Goal: Transaction & Acquisition: Purchase product/service

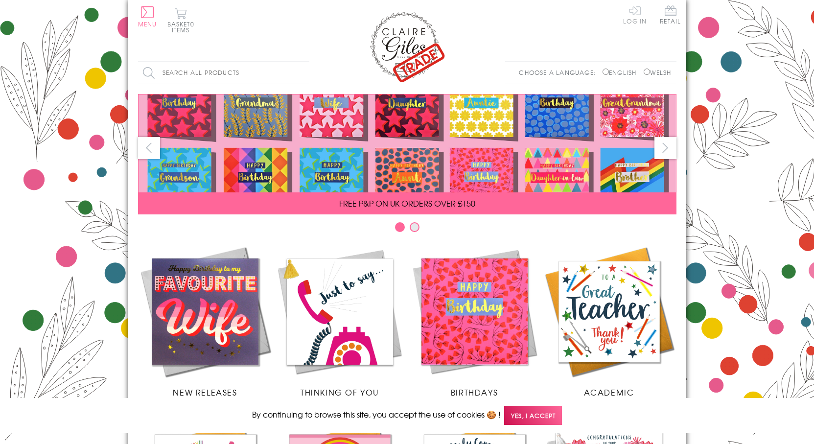
click at [634, 22] on link "Log In" at bounding box center [634, 14] width 23 height 19
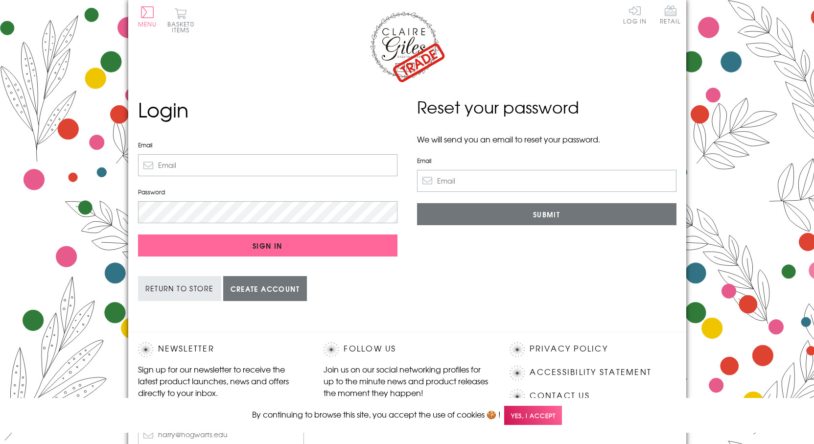
click at [251, 170] on input "Email" at bounding box center [267, 165] width 259 height 22
click at [198, 161] on input "[EMAIL_ADDRESS][DOMAIN_NAME]" at bounding box center [267, 165] width 259 height 22
click at [197, 161] on input "llanonhouse@gmail.com" at bounding box center [267, 165] width 259 height 22
type input "llanonhouseorders@gmail.com"
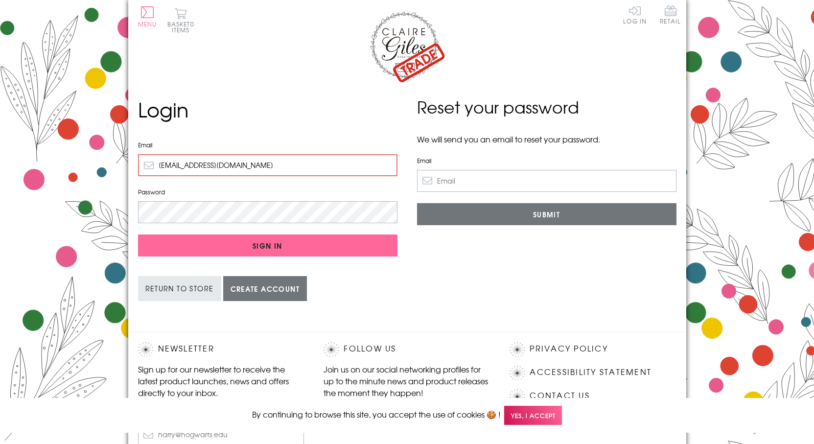
click at [138, 234] on input "Sign In" at bounding box center [267, 245] width 259 height 22
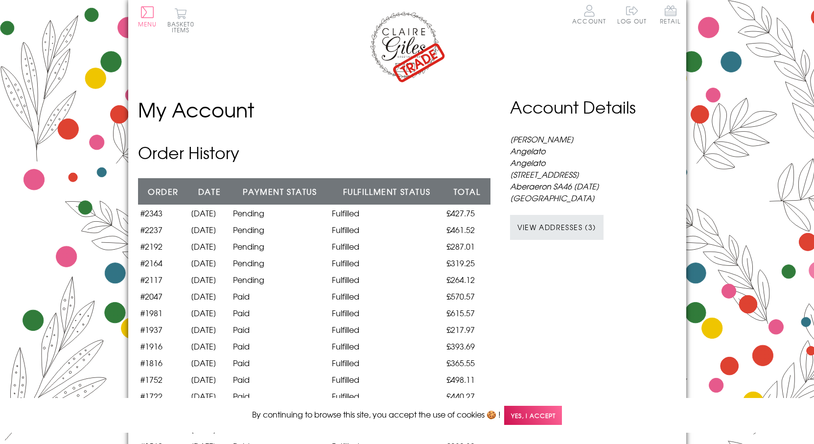
click at [410, 64] on img at bounding box center [407, 46] width 78 height 73
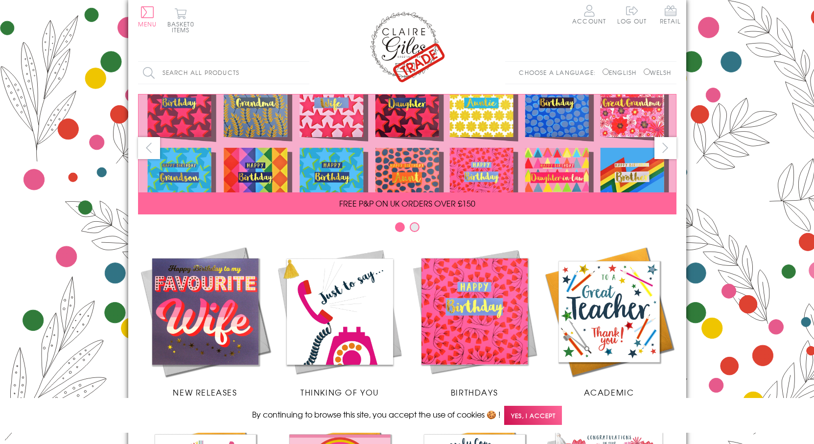
click at [643, 69] on input "Welsh" at bounding box center [646, 72] width 6 height 6
radio input "true"
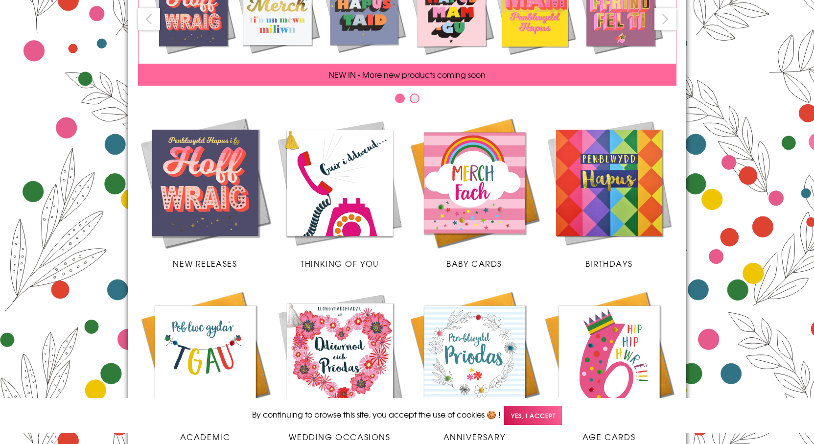
scroll to position [147, 0]
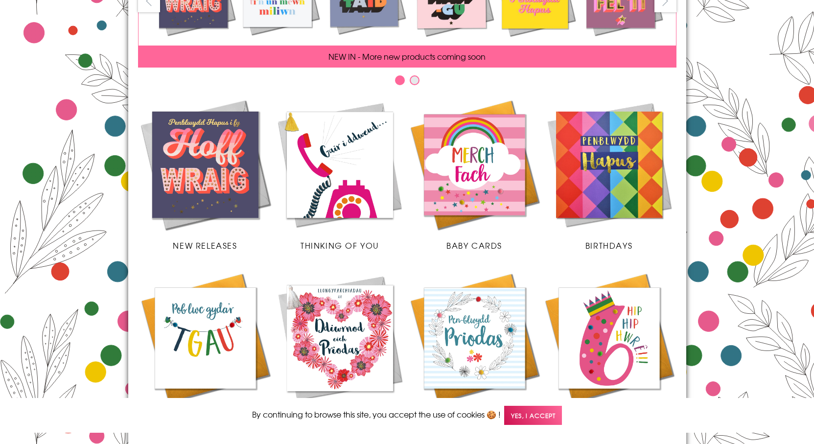
click at [583, 191] on img at bounding box center [609, 164] width 135 height 135
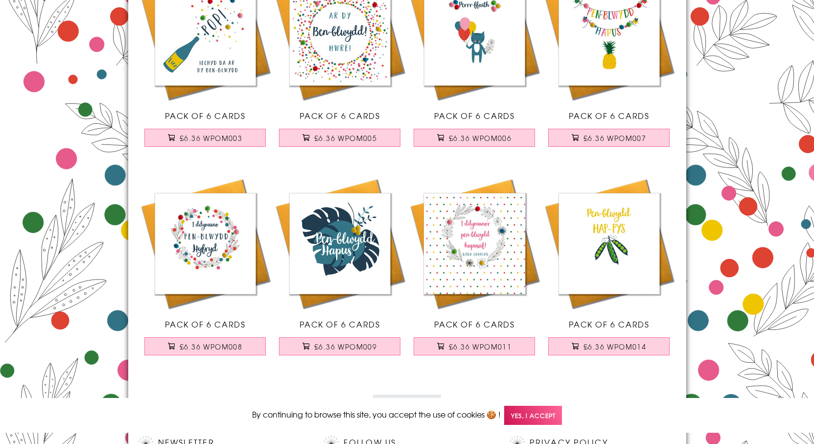
scroll to position [2091, 0]
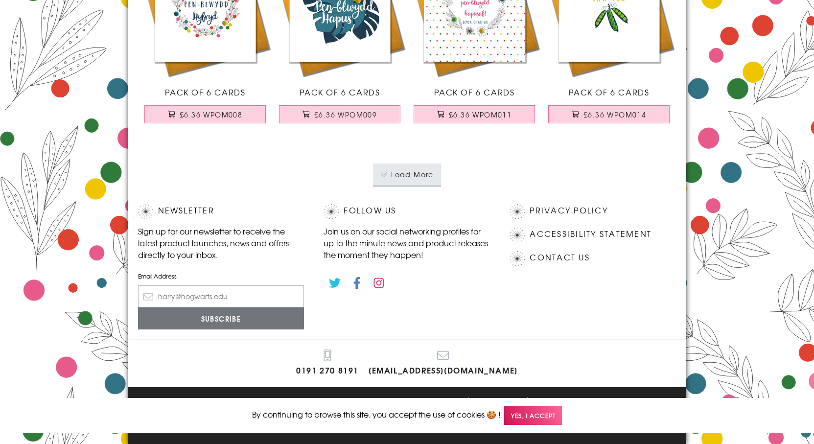
click at [423, 177] on button "Load More" at bounding box center [407, 174] width 68 height 22
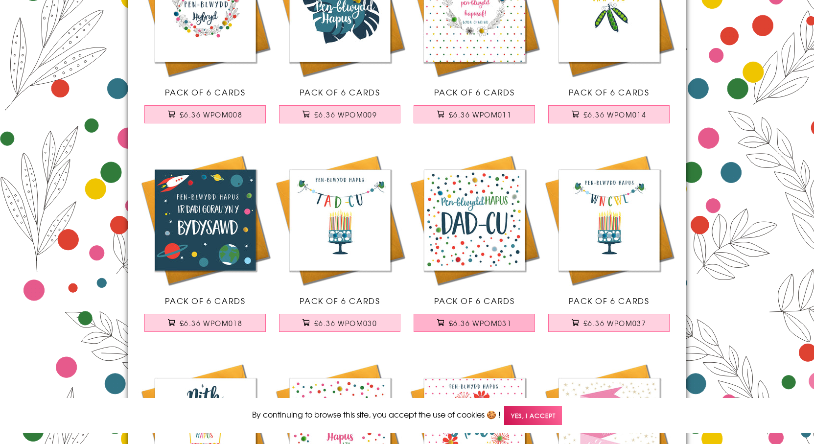
click at [490, 325] on span "£6.36 WPOM031" at bounding box center [480, 323] width 63 height 10
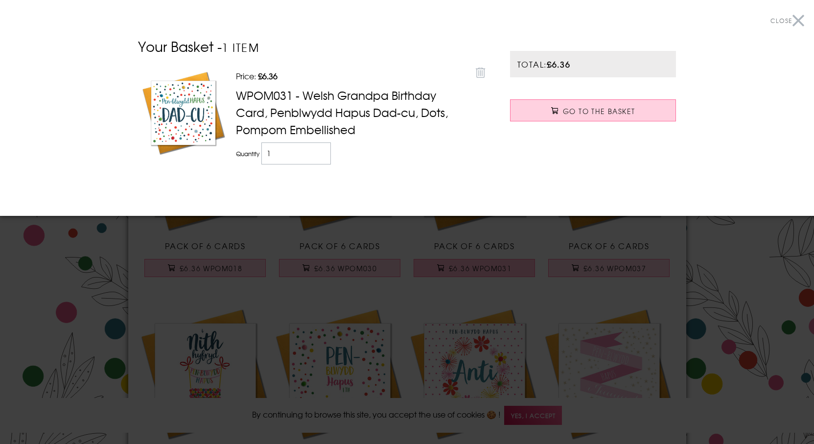
scroll to position [2238, 0]
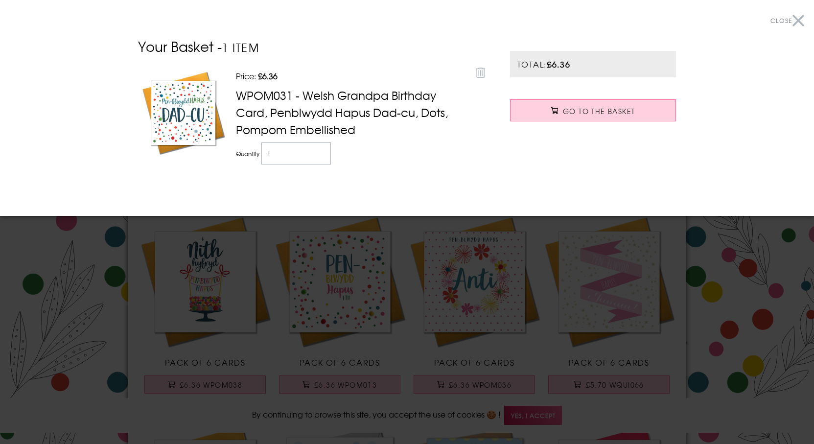
click at [792, 14] on button "Close" at bounding box center [787, 21] width 34 height 22
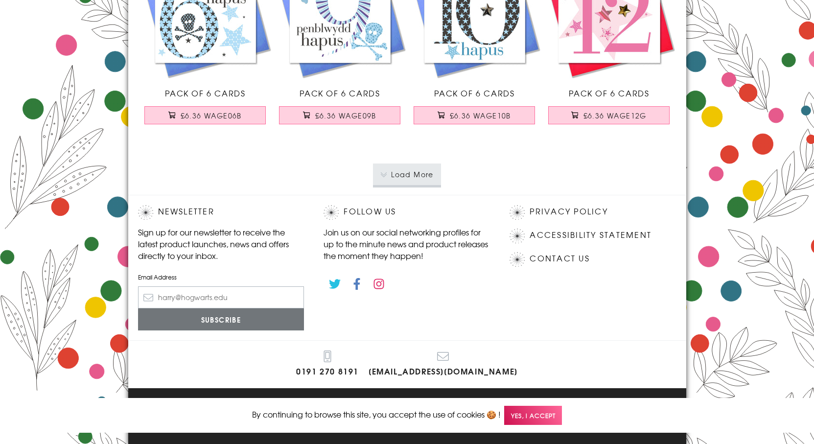
scroll to position [4176, 0]
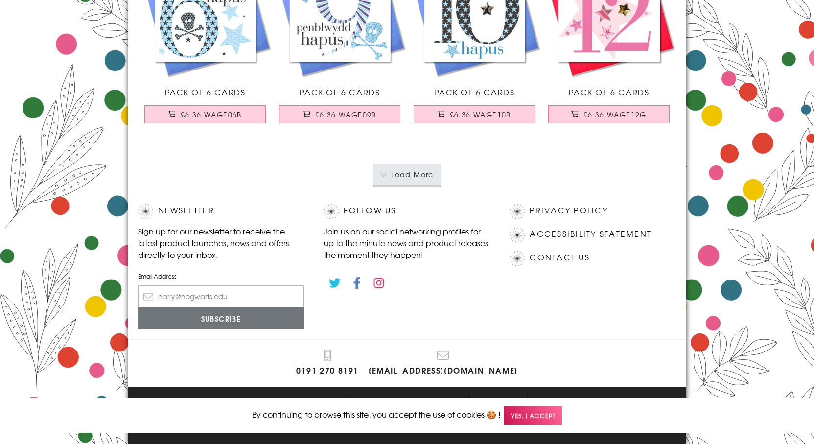
click at [416, 169] on button "Load More" at bounding box center [407, 174] width 68 height 22
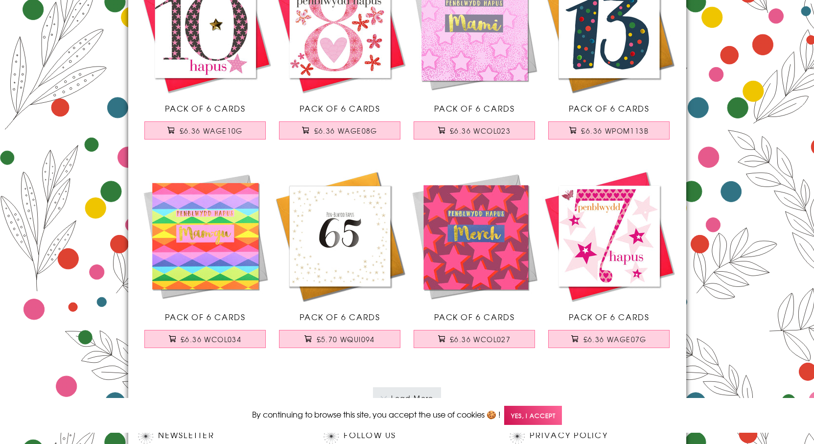
scroll to position [6133, 0]
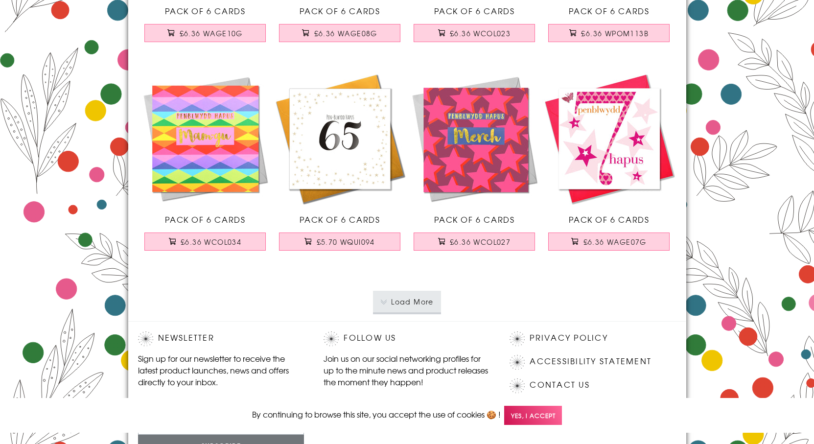
click at [419, 298] on button "Load More" at bounding box center [407, 302] width 68 height 22
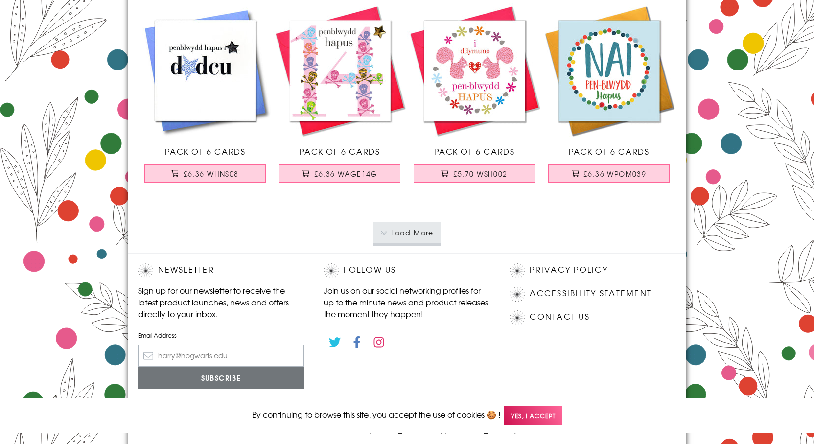
scroll to position [8286, 0]
click at [415, 238] on button "Load More" at bounding box center [407, 233] width 68 height 22
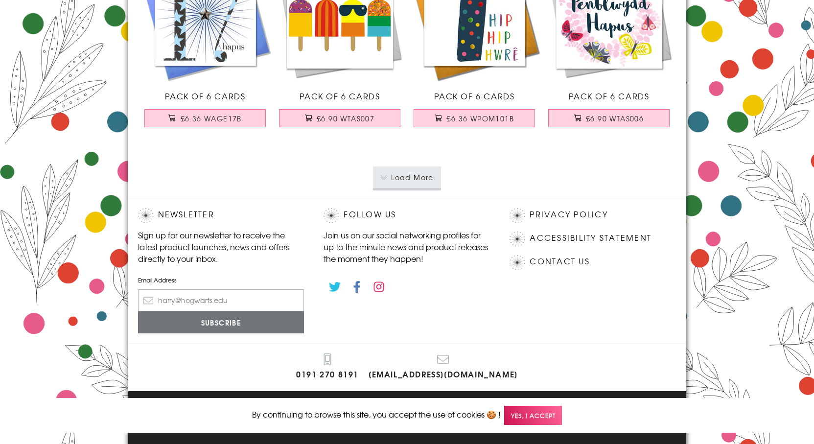
scroll to position [10430, 0]
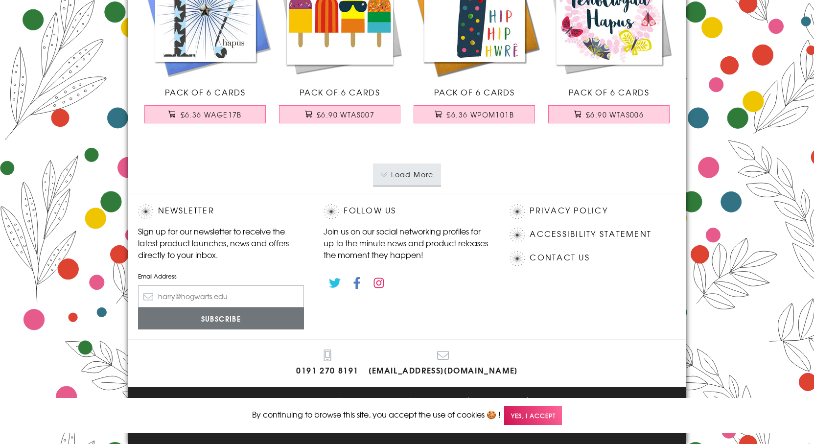
click at [424, 183] on button "Load More" at bounding box center [407, 174] width 68 height 22
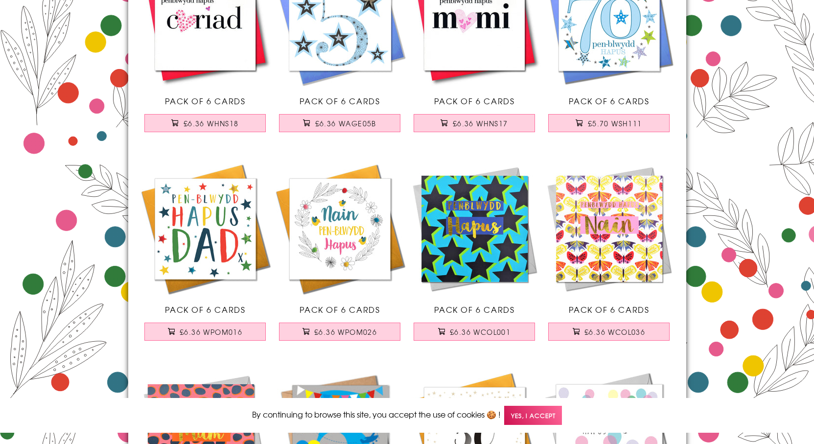
scroll to position [11066, 0]
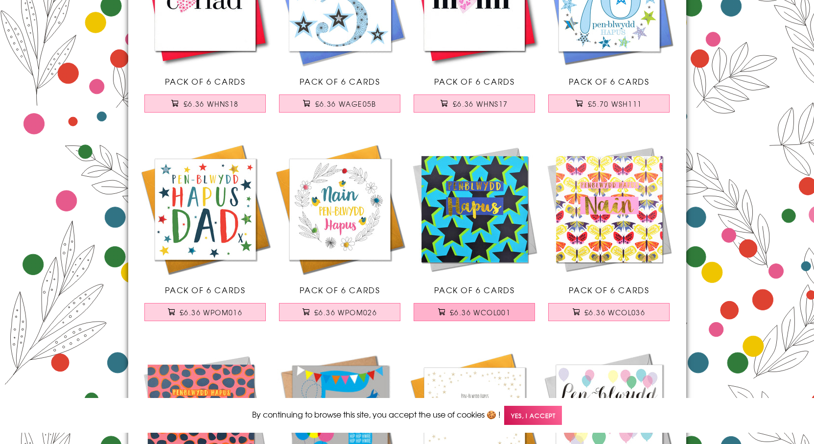
click at [493, 308] on span "£6.36 WCOL001" at bounding box center [480, 312] width 61 height 10
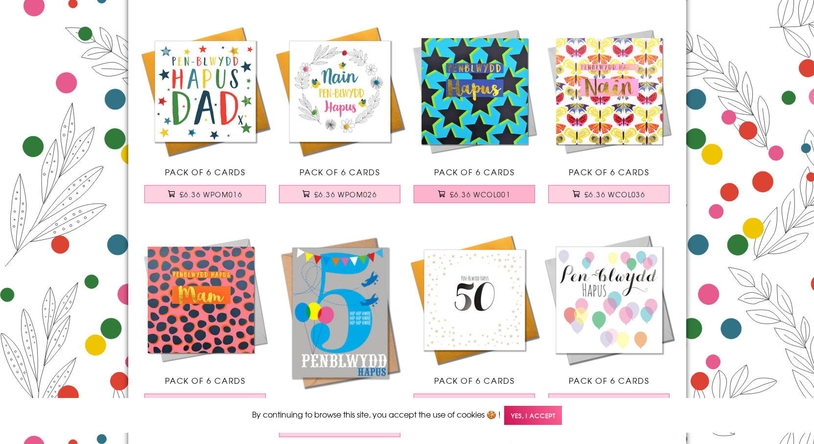
scroll to position [11213, 0]
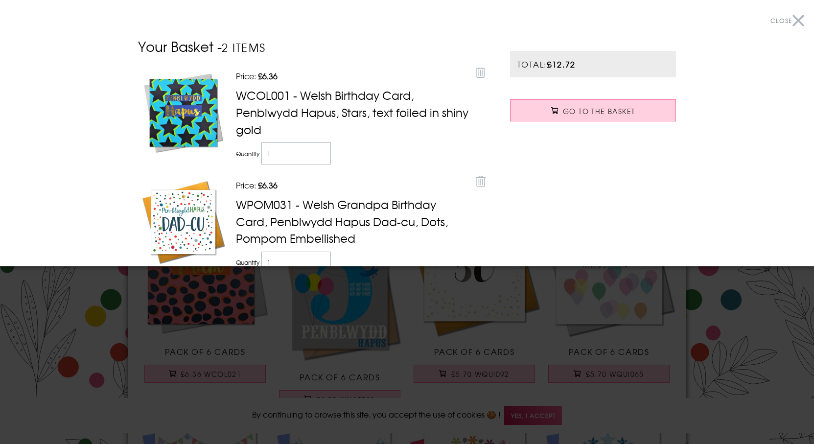
click at [792, 19] on button "Close" at bounding box center [787, 21] width 34 height 22
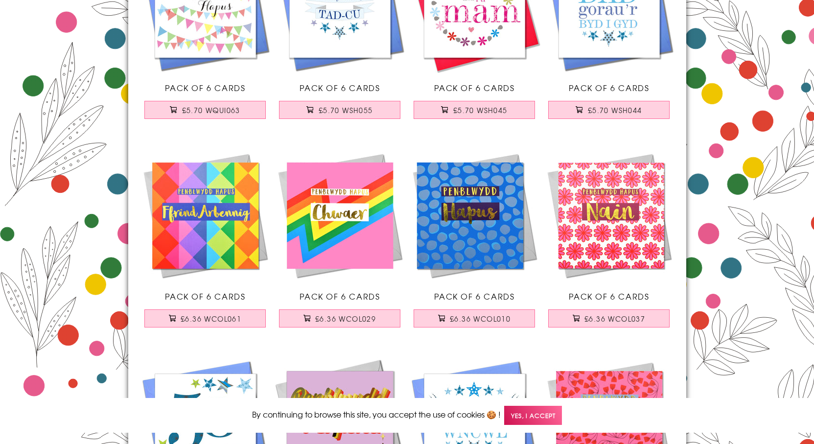
scroll to position [11702, 0]
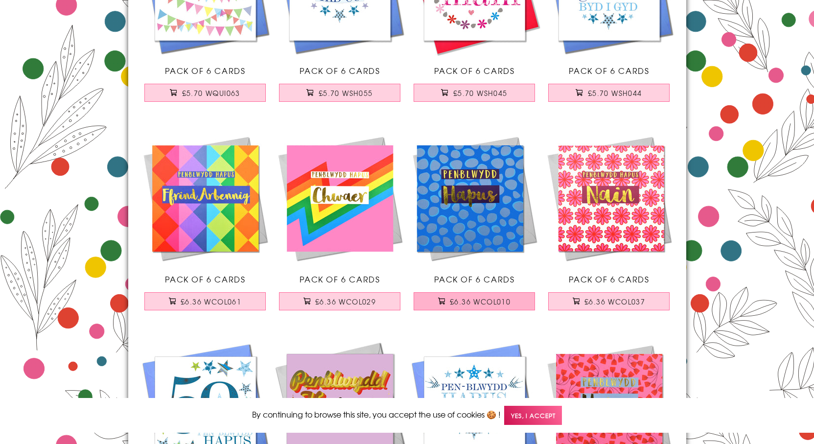
click at [477, 303] on span "£6.36 WCOL010" at bounding box center [480, 302] width 61 height 10
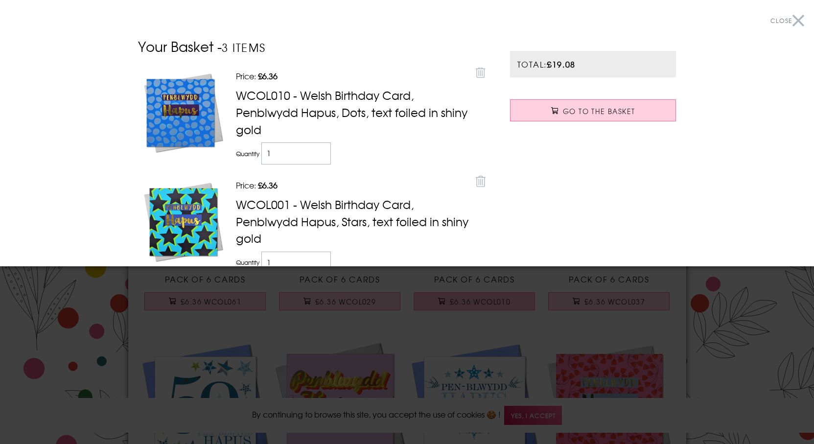
scroll to position [11751, 0]
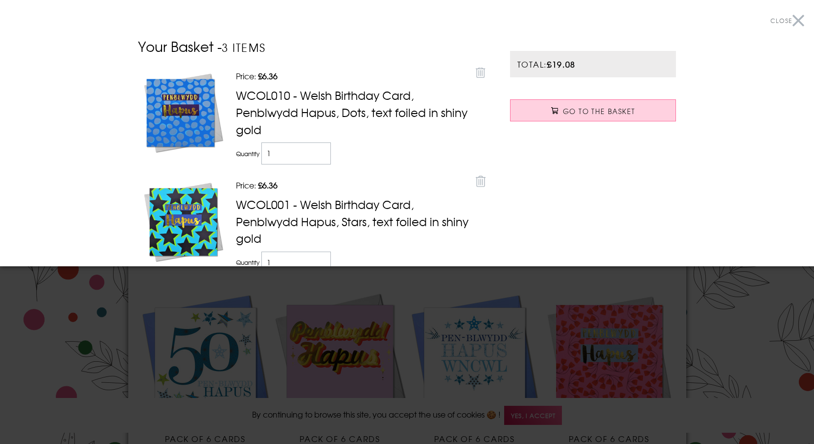
click at [787, 303] on div at bounding box center [407, 222] width 814 height 444
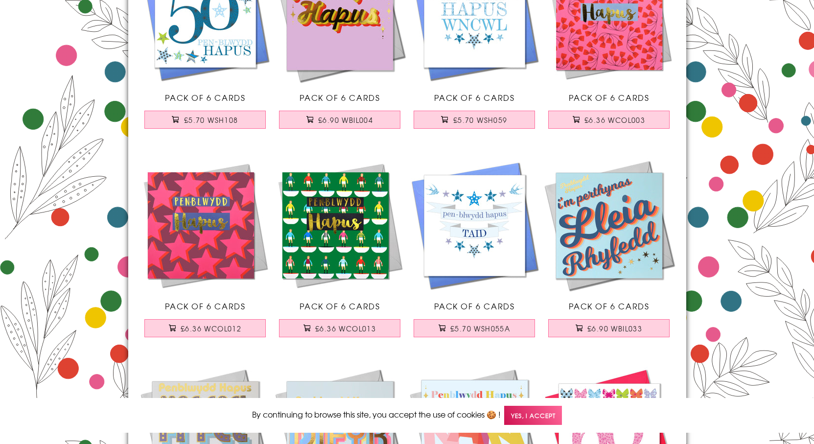
scroll to position [12094, 0]
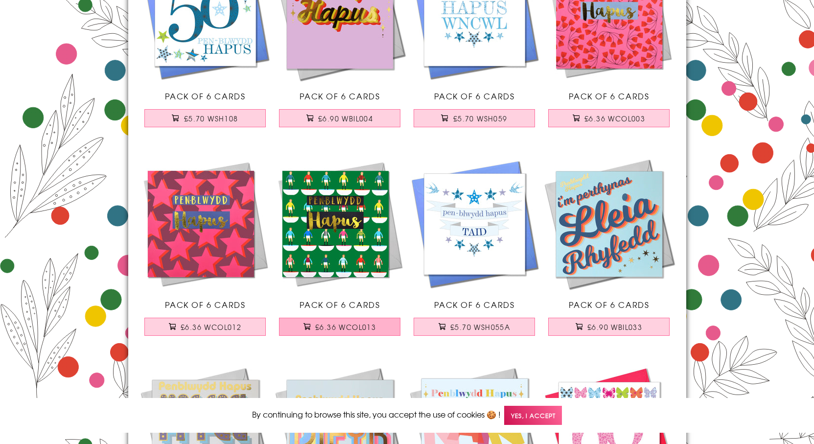
click at [313, 328] on button "£6.36 WCOL013" at bounding box center [339, 327] width 121 height 18
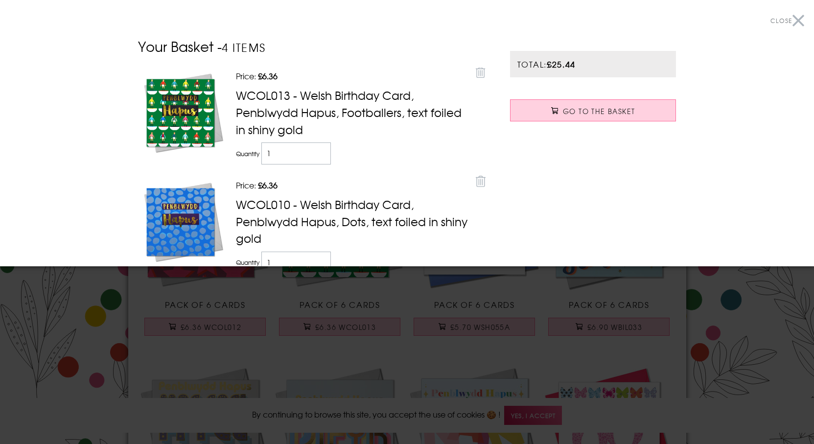
click at [753, 308] on div at bounding box center [407, 222] width 814 height 444
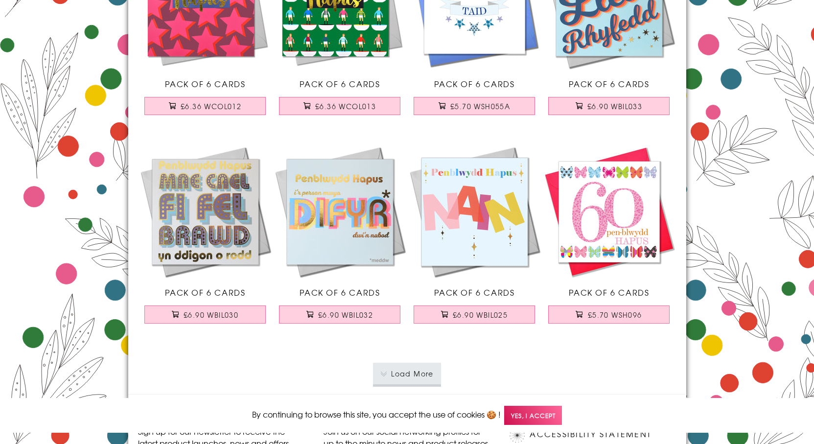
scroll to position [12338, 0]
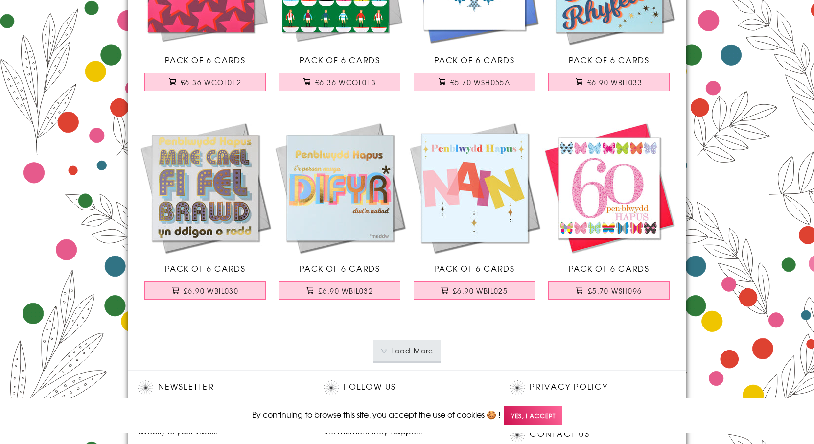
click at [415, 344] on button "Load More" at bounding box center [407, 351] width 68 height 22
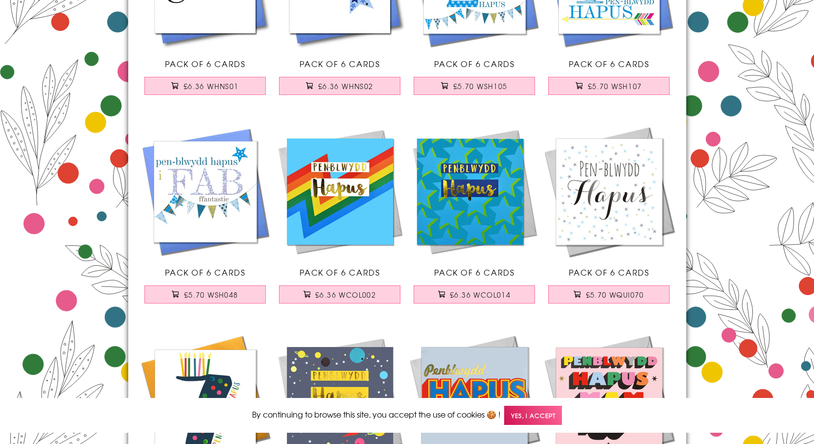
scroll to position [13170, 0]
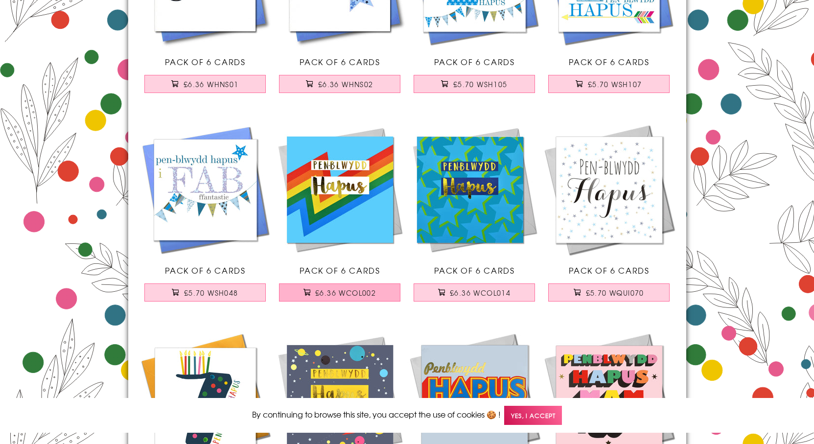
click at [394, 292] on button "£6.36 WCOL002" at bounding box center [339, 292] width 121 height 18
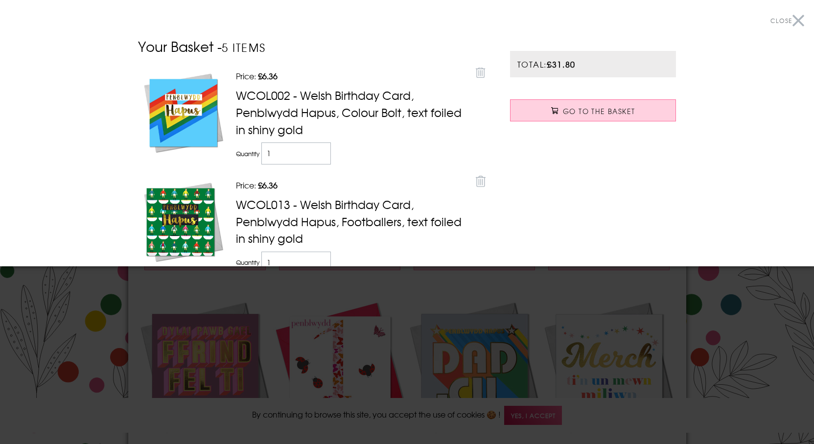
scroll to position [13415, 0]
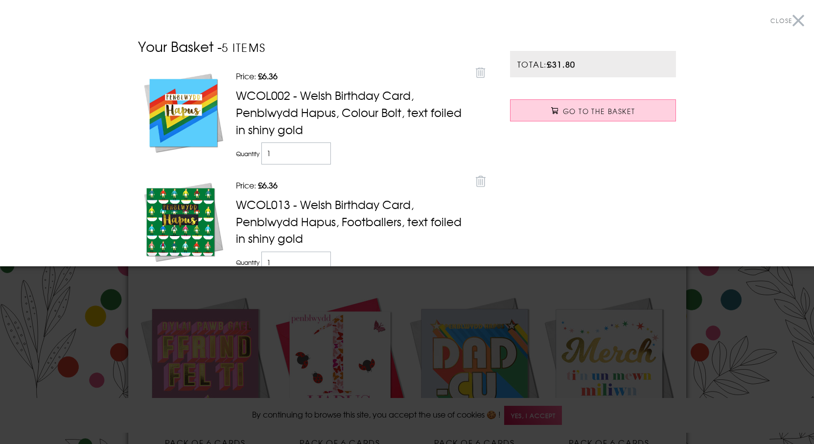
click at [780, 313] on div at bounding box center [407, 222] width 814 height 444
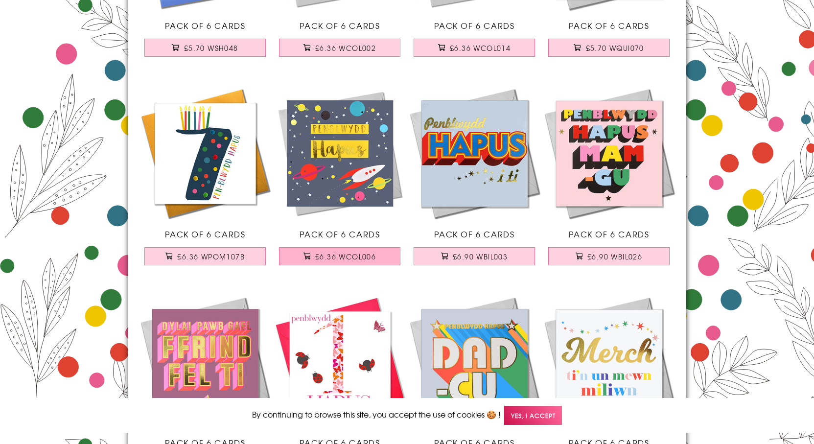
click at [340, 256] on span "£6.36 WCOL006" at bounding box center [345, 257] width 61 height 10
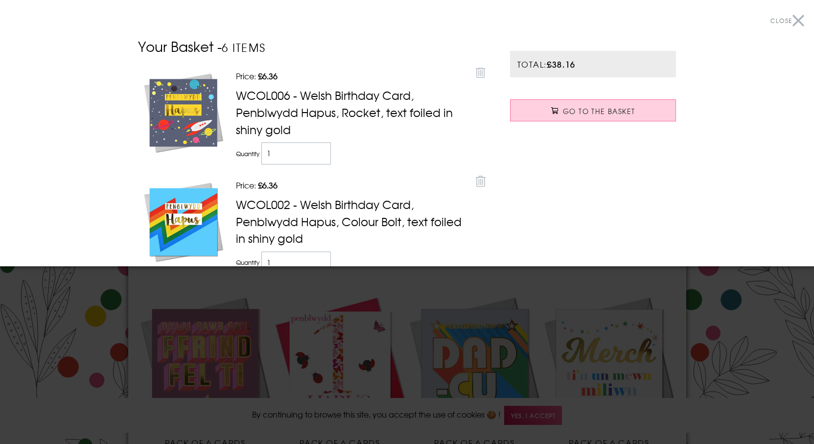
click at [743, 285] on div at bounding box center [407, 222] width 814 height 444
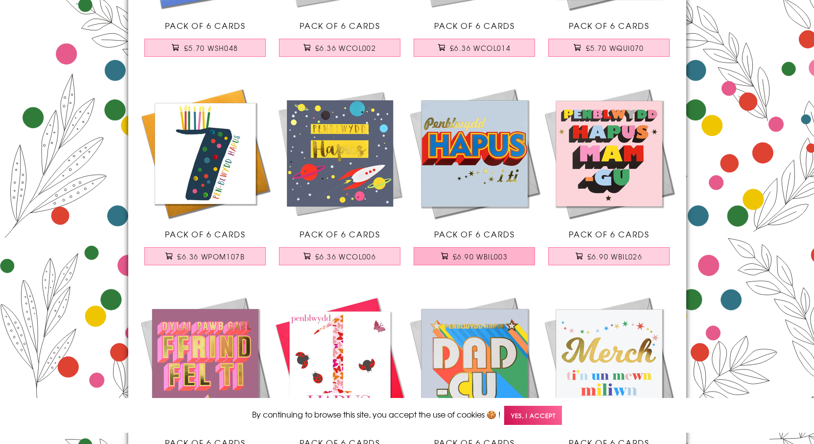
click at [495, 252] on span "£6.90 WBIL003" at bounding box center [480, 257] width 55 height 10
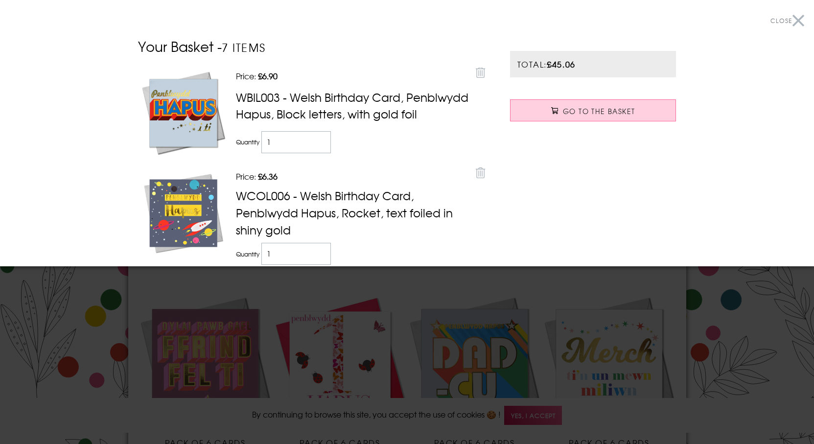
click at [737, 310] on div at bounding box center [407, 222] width 814 height 444
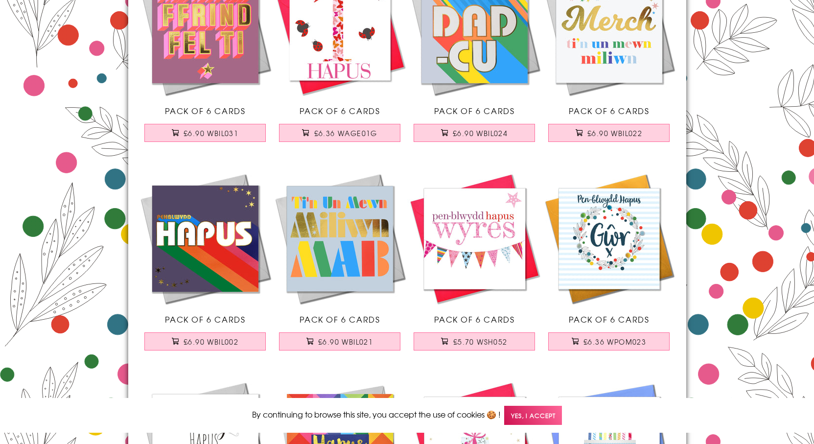
scroll to position [13757, 0]
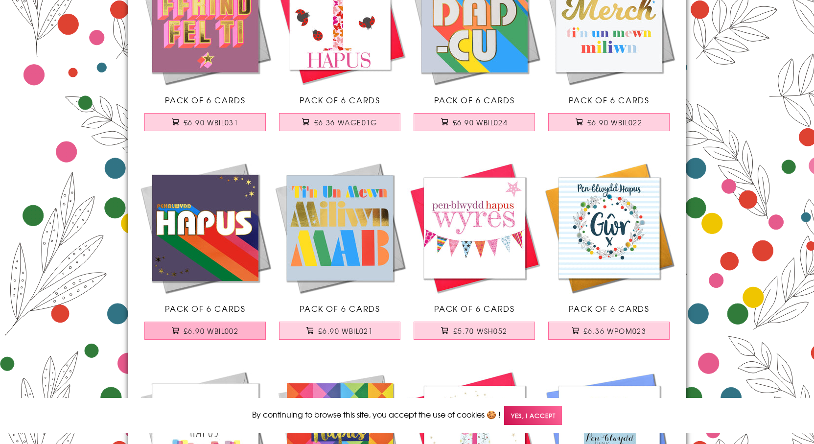
click at [234, 332] on span "£6.90 WBIL002" at bounding box center [211, 331] width 55 height 10
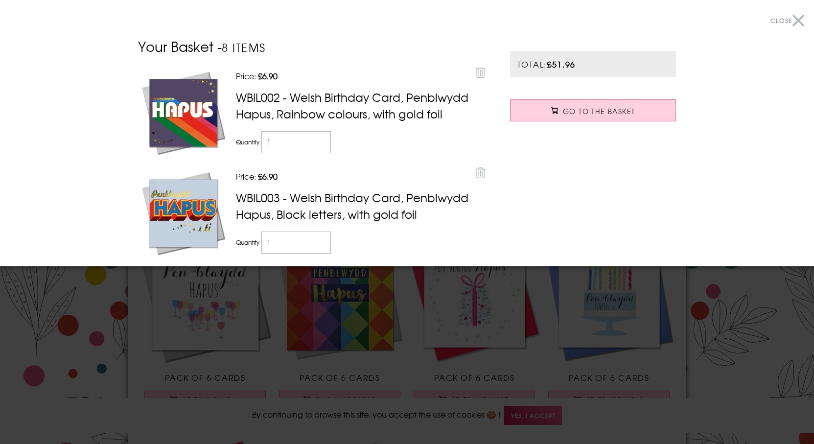
scroll to position [13904, 0]
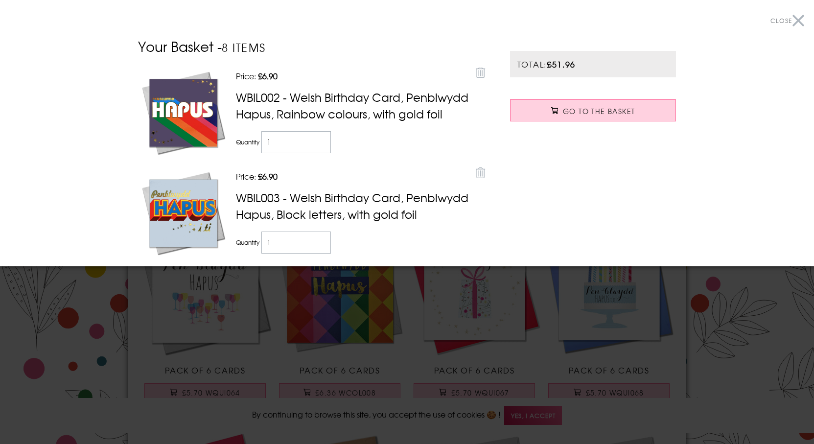
click at [673, 361] on div at bounding box center [407, 222] width 814 height 444
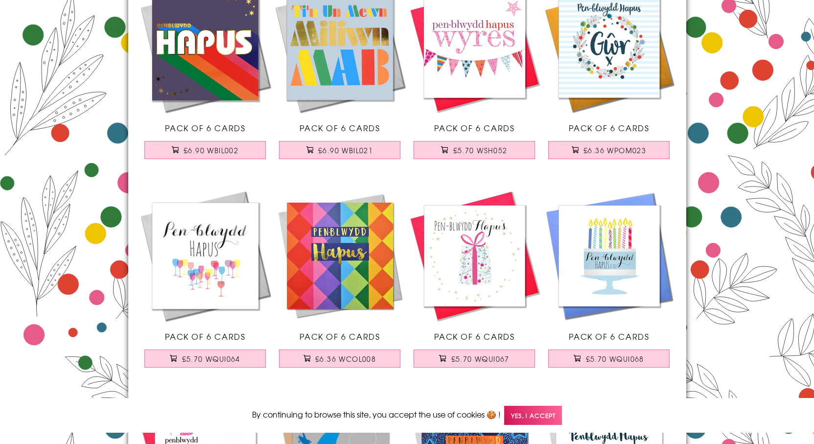
scroll to position [14051, 0]
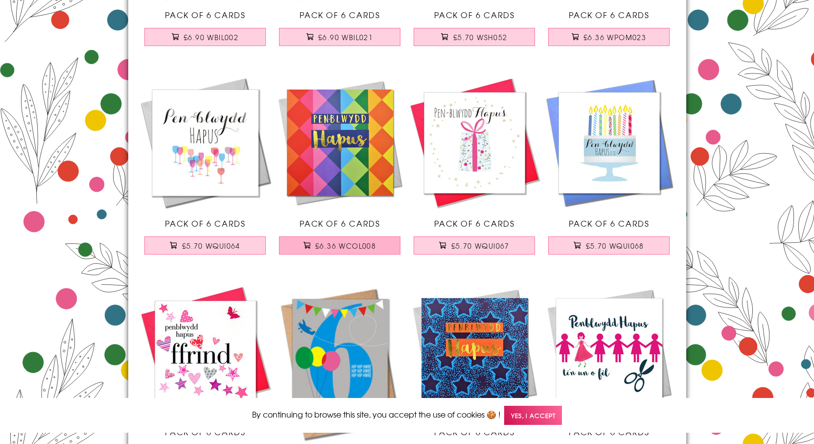
click at [362, 244] on span "£6.36 WCOL008" at bounding box center [345, 246] width 61 height 10
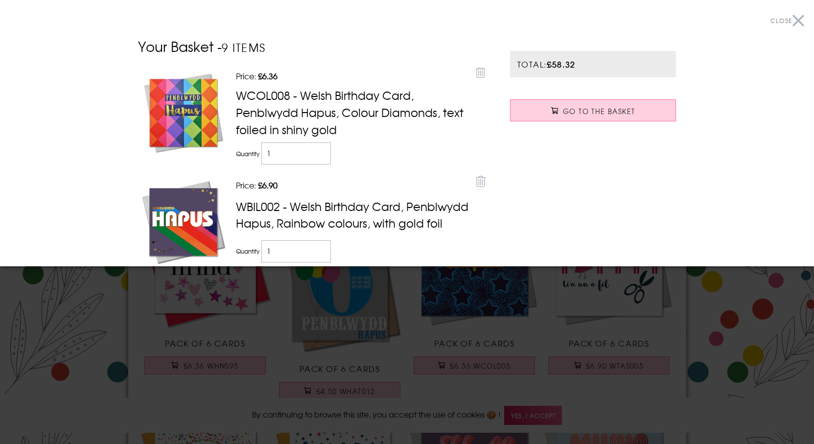
scroll to position [14149, 0]
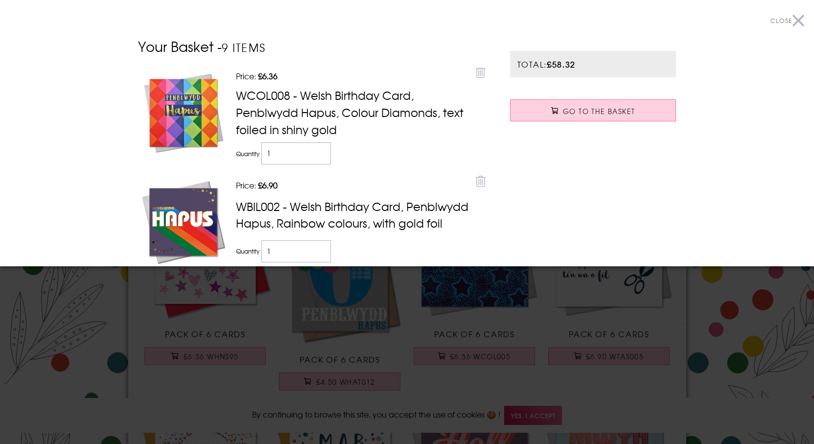
click at [502, 284] on div at bounding box center [407, 222] width 814 height 444
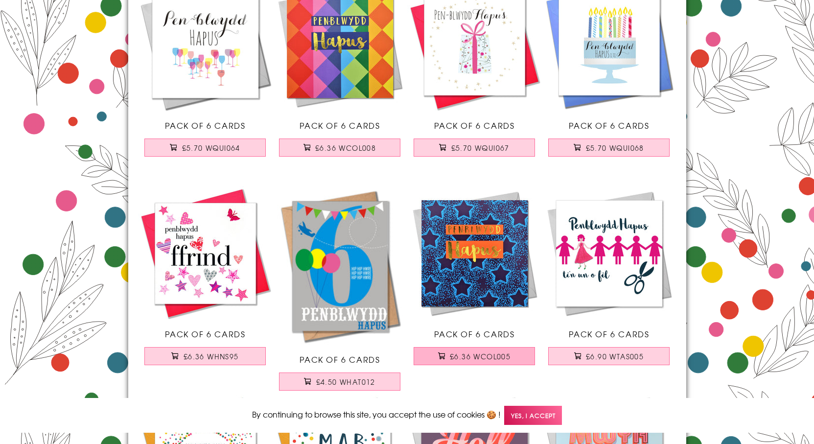
click at [462, 356] on span "£6.36 WCOL005" at bounding box center [480, 356] width 61 height 10
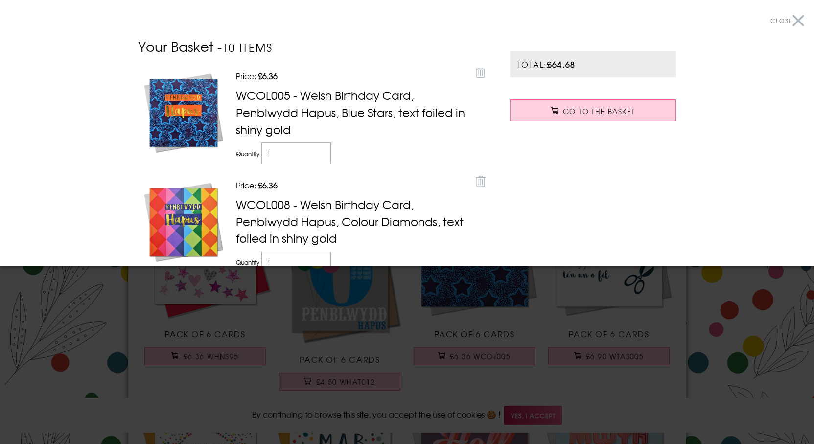
click at [487, 353] on div at bounding box center [407, 222] width 814 height 444
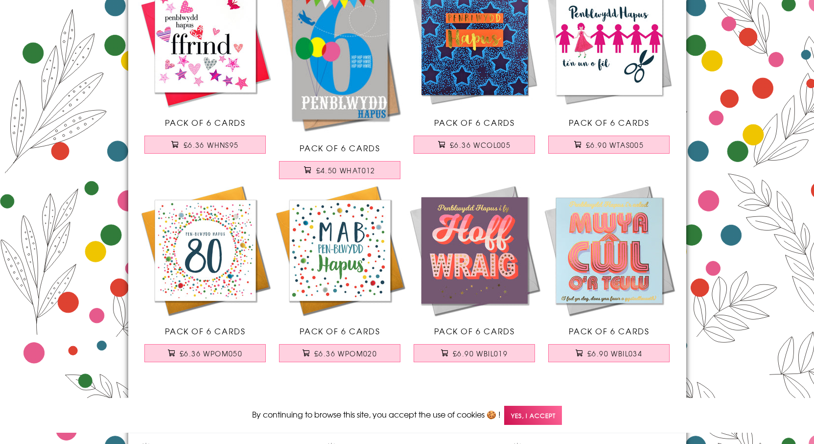
scroll to position [14393, 0]
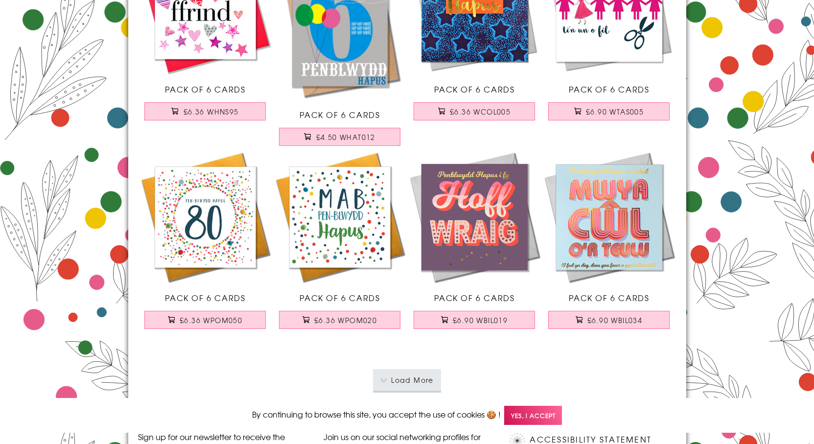
click at [417, 381] on button "Load More" at bounding box center [407, 380] width 68 height 22
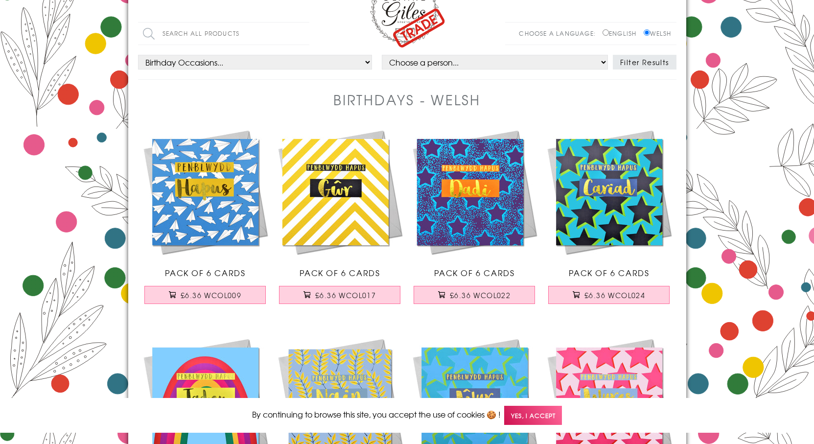
scroll to position [0, 0]
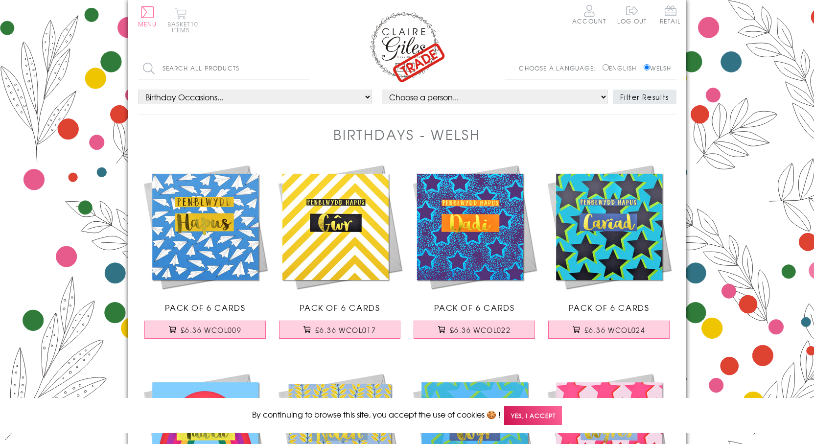
click at [182, 23] on button "Basket 10 items" at bounding box center [180, 20] width 27 height 25
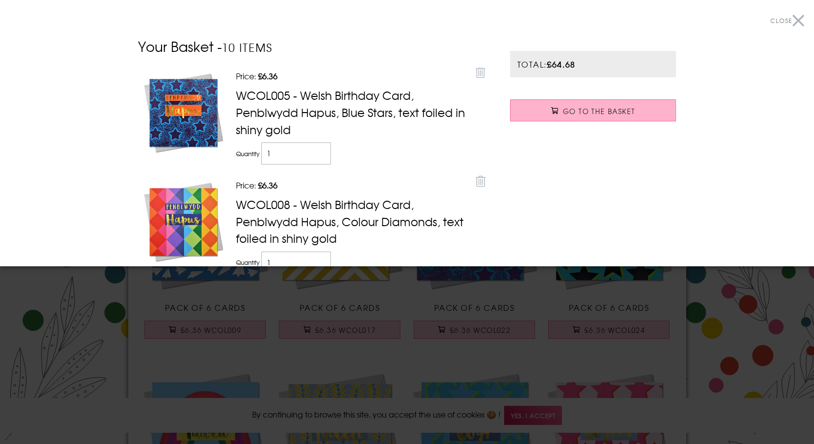
click at [551, 115] on link "Go to the Basket" at bounding box center [593, 110] width 166 height 22
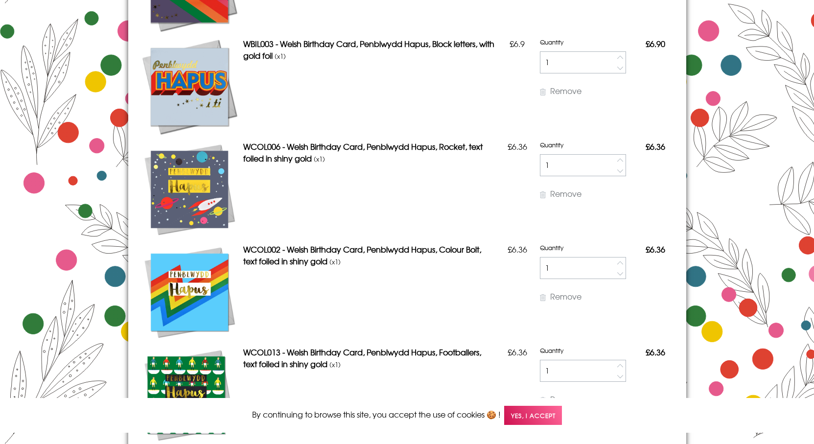
scroll to position [440, 0]
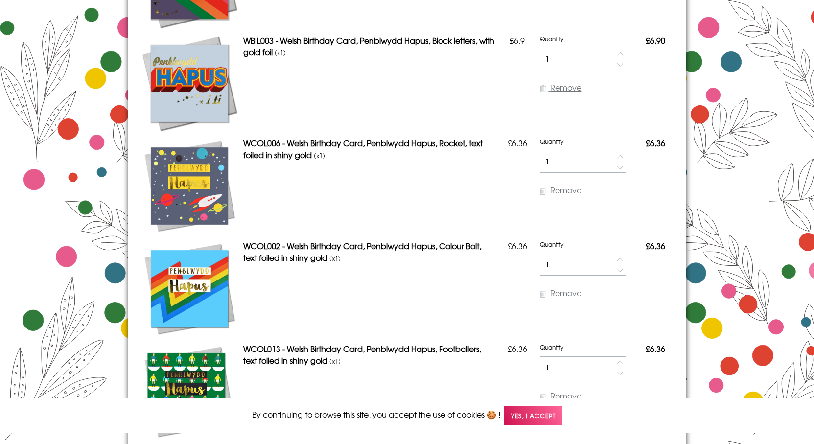
click at [546, 88] on icon at bounding box center [543, 88] width 6 height 7
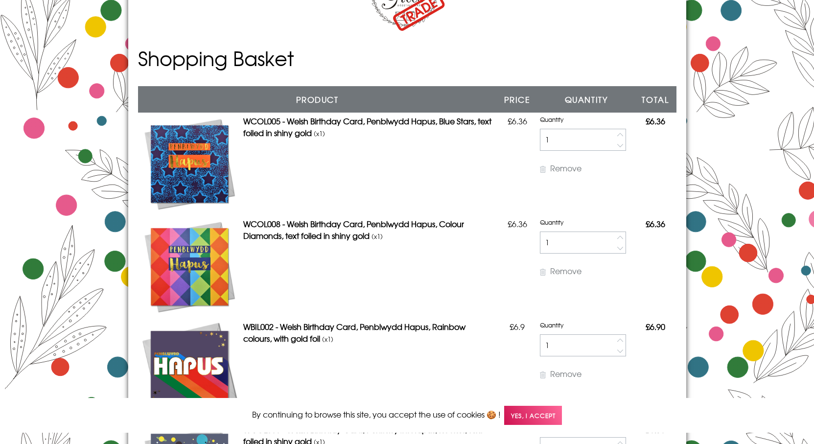
scroll to position [49, 0]
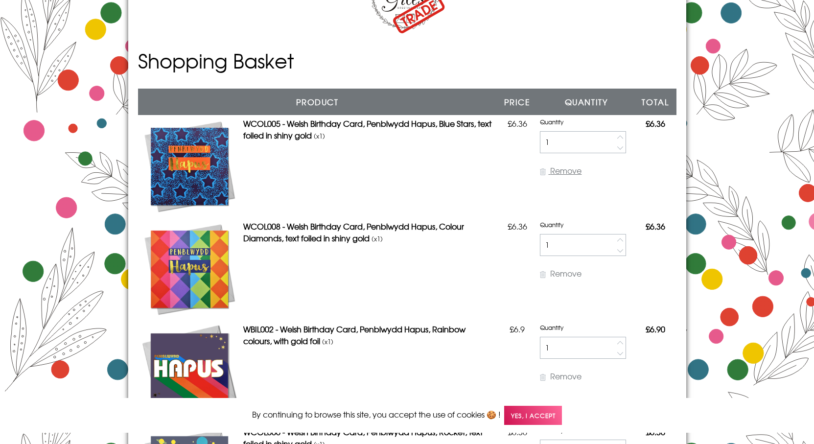
click at [545, 172] on icon at bounding box center [543, 171] width 6 height 7
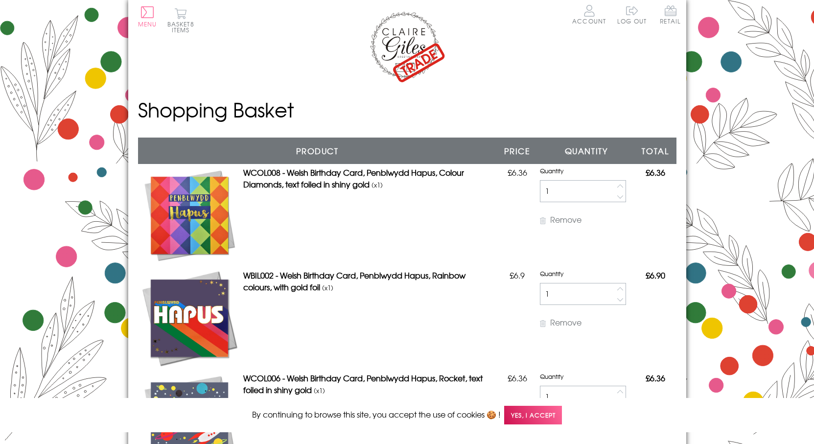
click at [391, 55] on img at bounding box center [407, 46] width 78 height 73
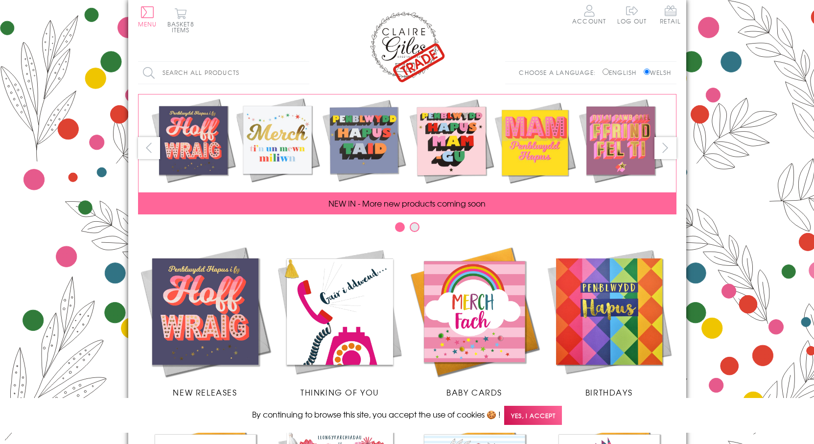
click at [190, 78] on input "Search all products" at bounding box center [223, 73] width 171 height 22
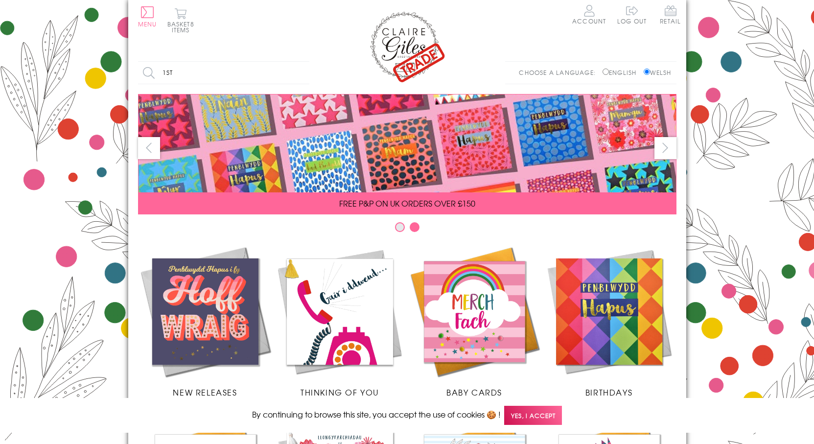
type input "1st"
click at [299, 62] on input "Search" at bounding box center [304, 73] width 10 height 22
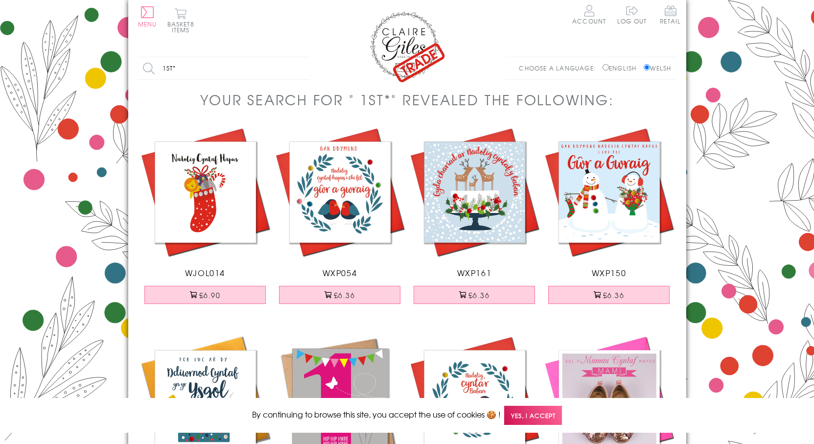
click at [189, 73] on input "1st*" at bounding box center [223, 68] width 171 height 22
type input "1"
click at [299, 57] on input "Search" at bounding box center [304, 68] width 10 height 22
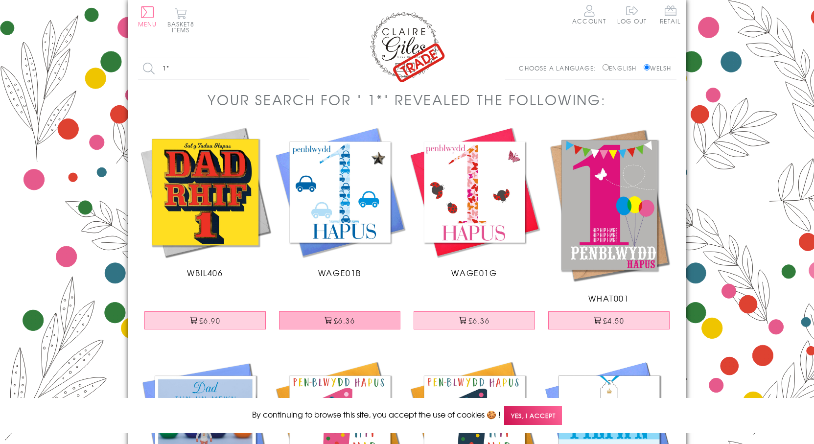
click at [335, 319] on button "£6.36" at bounding box center [339, 320] width 121 height 18
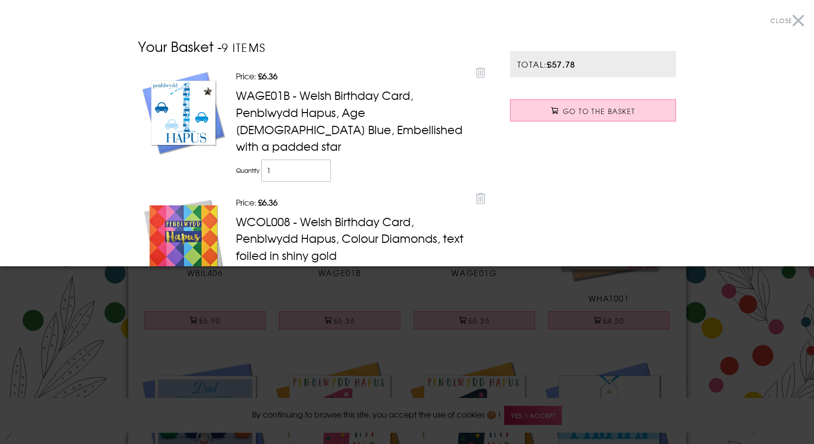
click at [448, 327] on div at bounding box center [407, 222] width 814 height 444
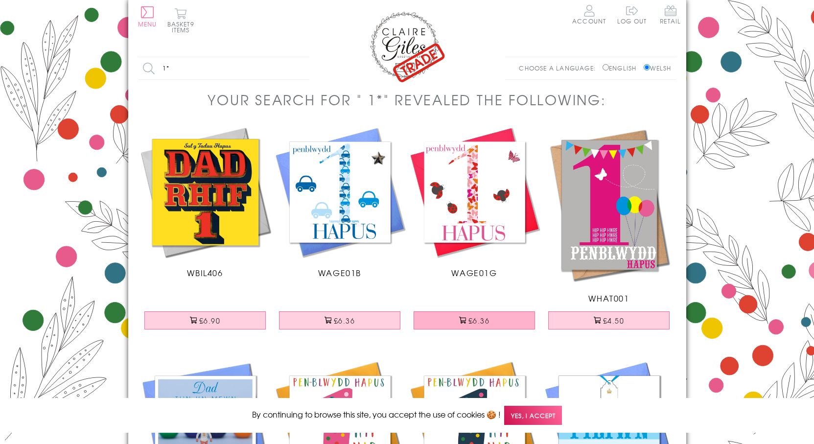
click at [449, 321] on button "£6.36" at bounding box center [473, 320] width 121 height 18
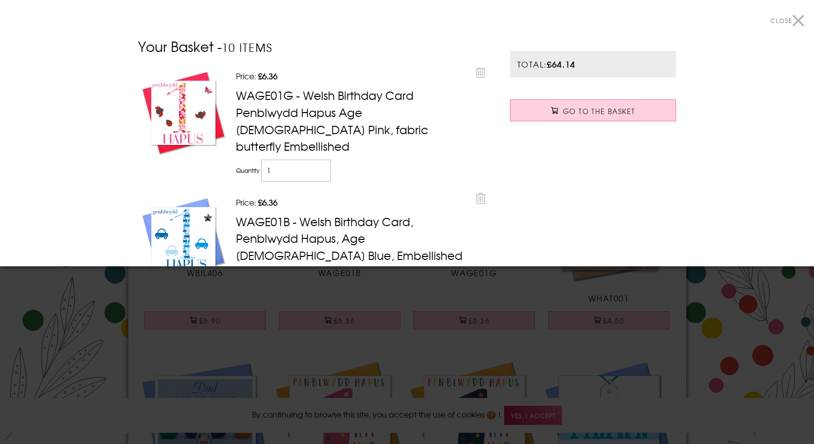
click at [309, 296] on div at bounding box center [407, 222] width 814 height 444
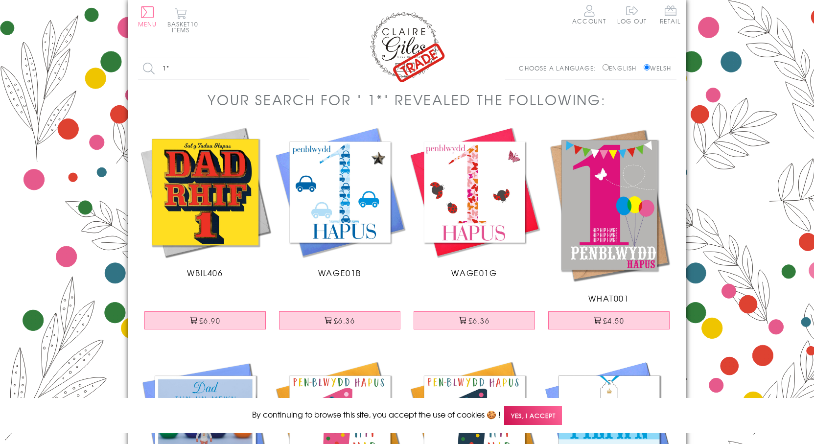
click at [201, 61] on input "1*" at bounding box center [223, 68] width 171 height 22
type input "1"
type input "2"
click at [299, 57] on input "Search" at bounding box center [304, 68] width 10 height 22
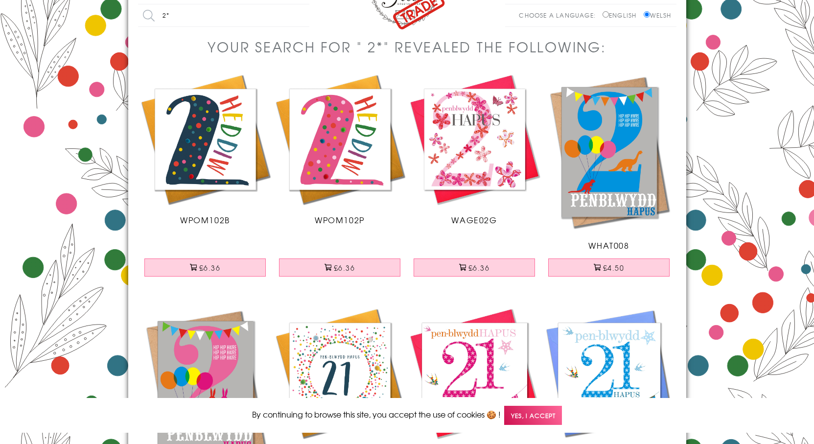
scroll to position [147, 0]
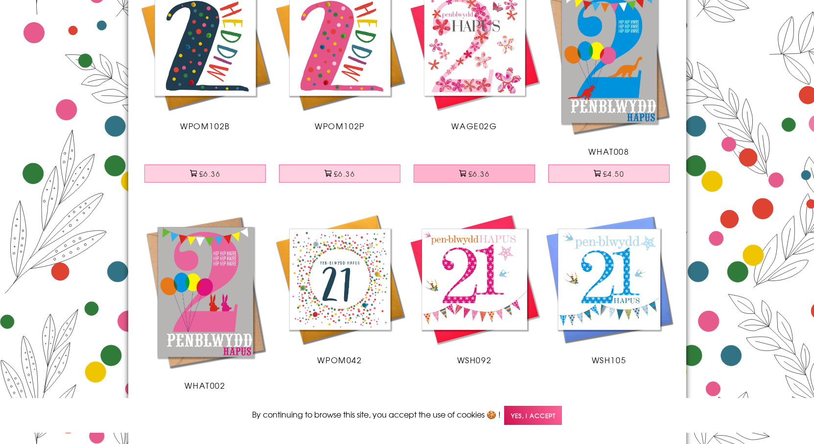
click at [468, 175] on button "£6.36" at bounding box center [473, 173] width 121 height 18
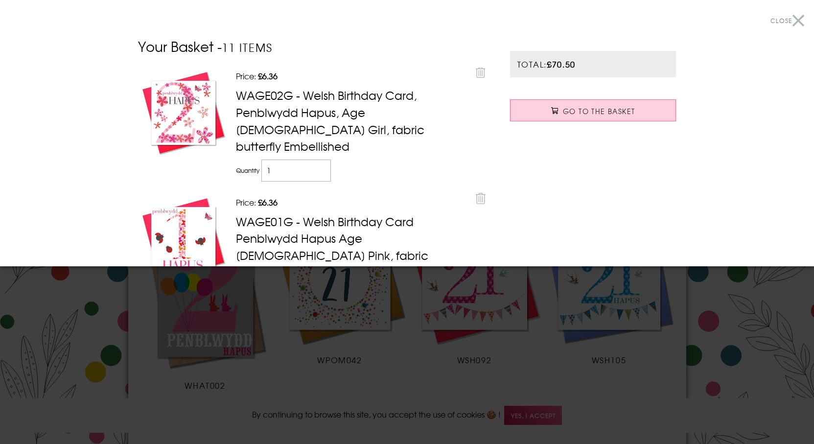
click at [431, 305] on div at bounding box center [407, 222] width 814 height 444
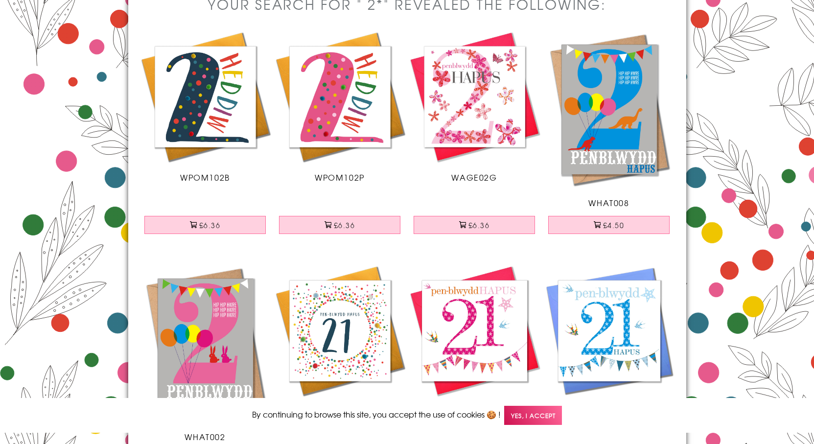
scroll to position [0, 0]
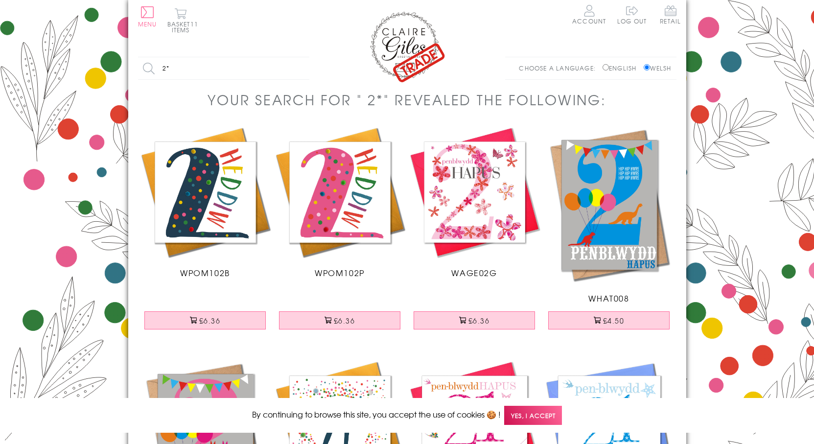
click at [204, 68] on input "2*" at bounding box center [223, 68] width 171 height 22
type input "2"
type input "3"
click at [299, 57] on input "Search" at bounding box center [304, 68] width 10 height 22
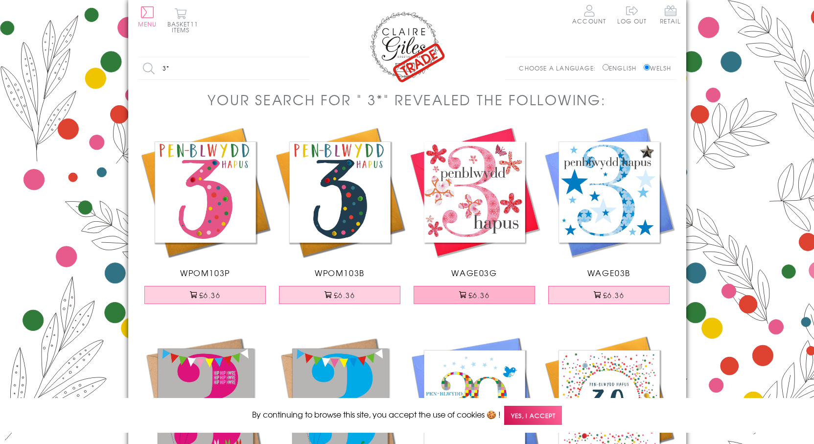
click at [484, 297] on button "£6.36" at bounding box center [473, 295] width 121 height 18
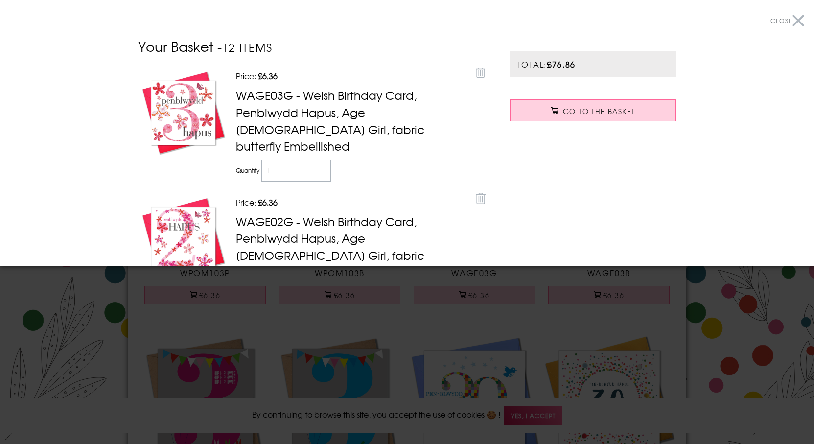
click at [590, 287] on div at bounding box center [407, 222] width 814 height 444
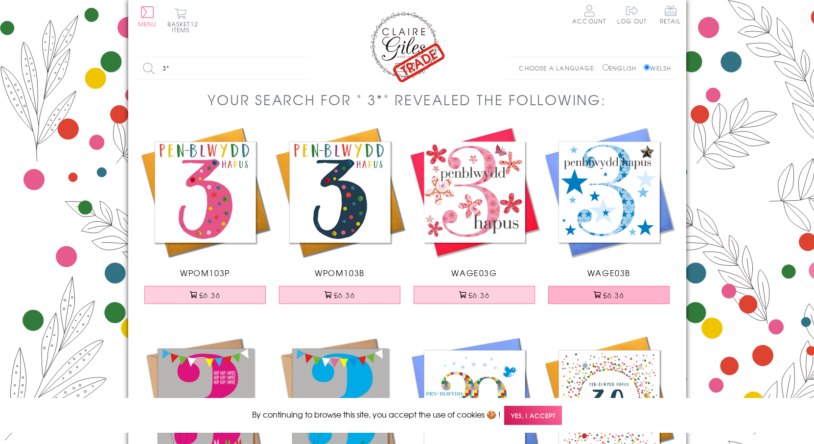
click at [592, 294] on button "£6.36" at bounding box center [608, 295] width 121 height 18
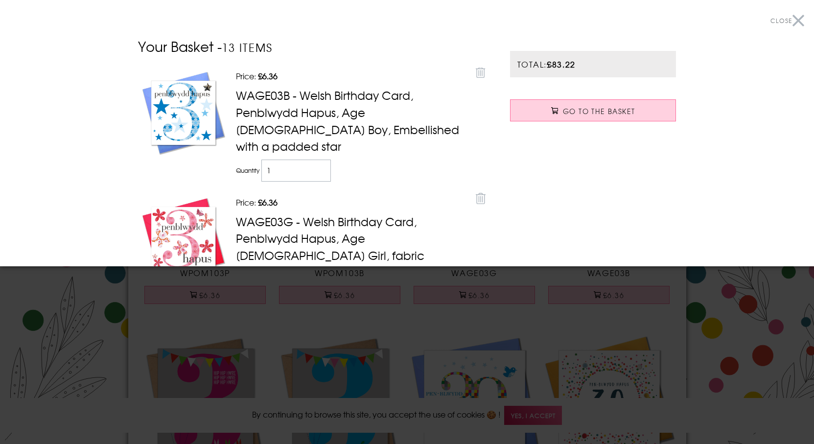
click at [592, 339] on div at bounding box center [407, 222] width 814 height 444
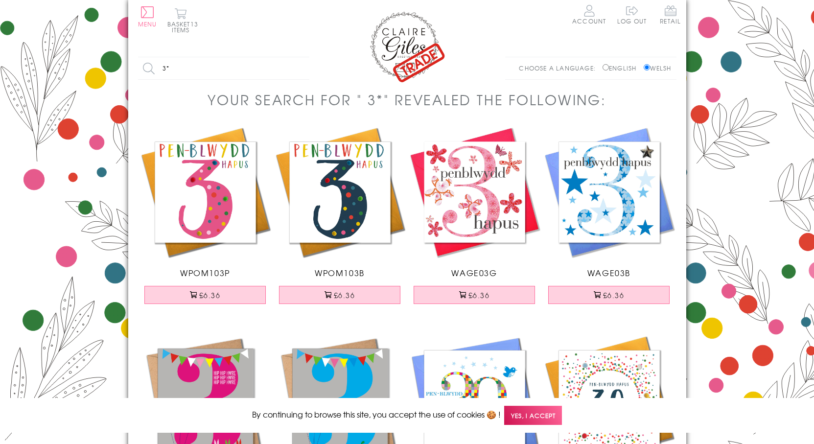
click at [192, 76] on input "3*" at bounding box center [223, 68] width 171 height 22
type input "3"
type input "4"
click at [299, 57] on input "Search" at bounding box center [304, 68] width 10 height 22
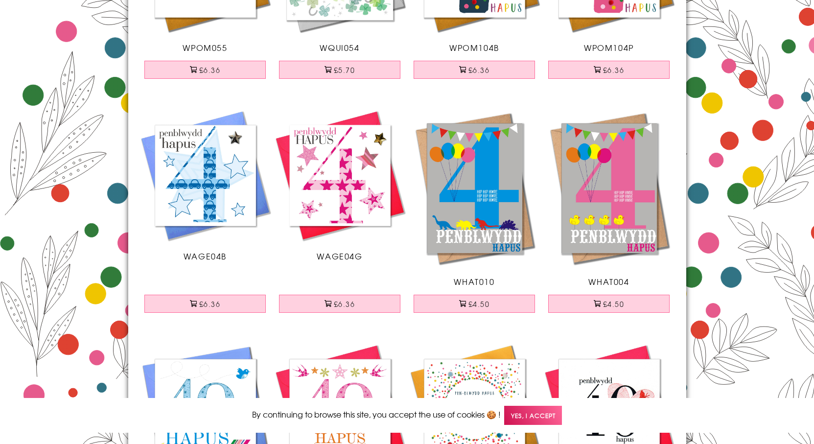
scroll to position [245, 0]
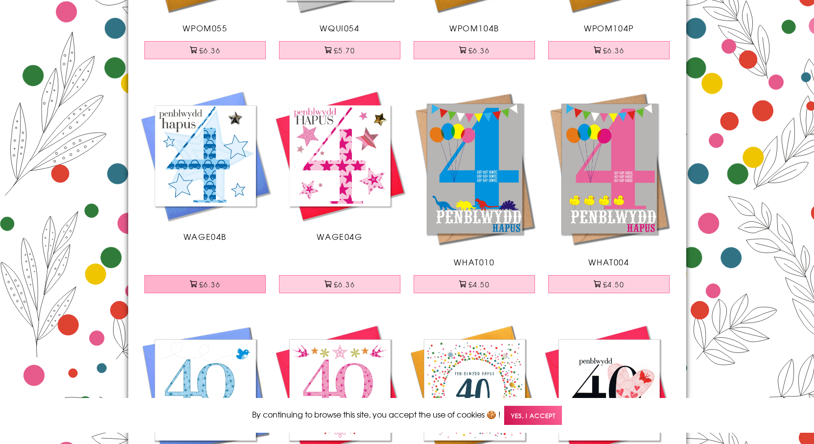
click at [200, 279] on button "£6.36" at bounding box center [204, 284] width 121 height 18
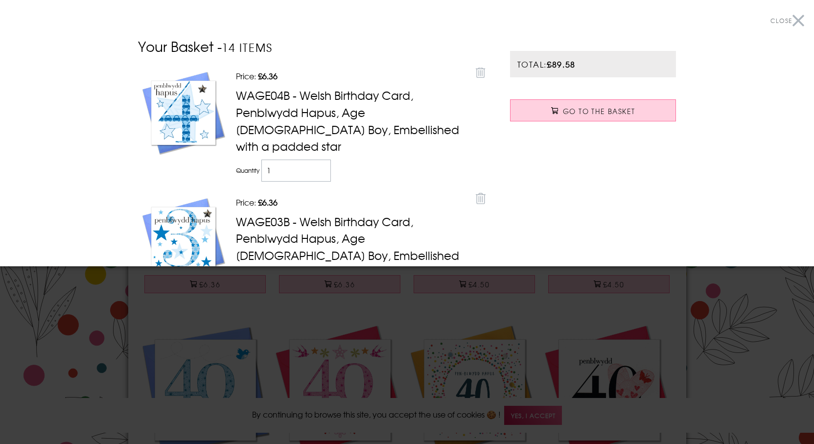
click at [366, 324] on div at bounding box center [407, 222] width 814 height 444
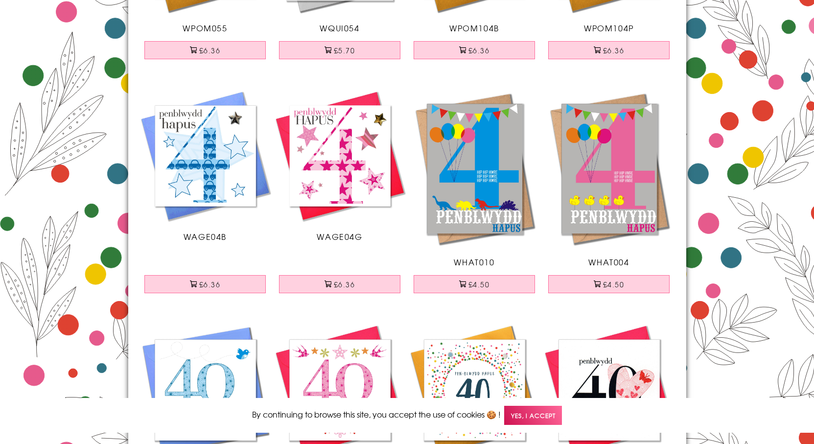
click at [353, 282] on body "Close Dolenni Cyflym Home Your Account Login Your Basket Contact Us All Occasio…" at bounding box center [407, 372] width 814 height 1234
click at [334, 280] on button "£6.36" at bounding box center [339, 284] width 121 height 18
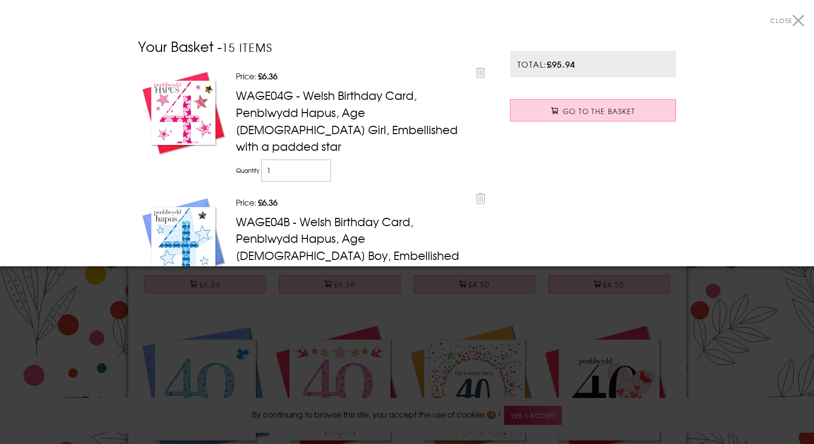
click at [379, 351] on div at bounding box center [407, 222] width 814 height 444
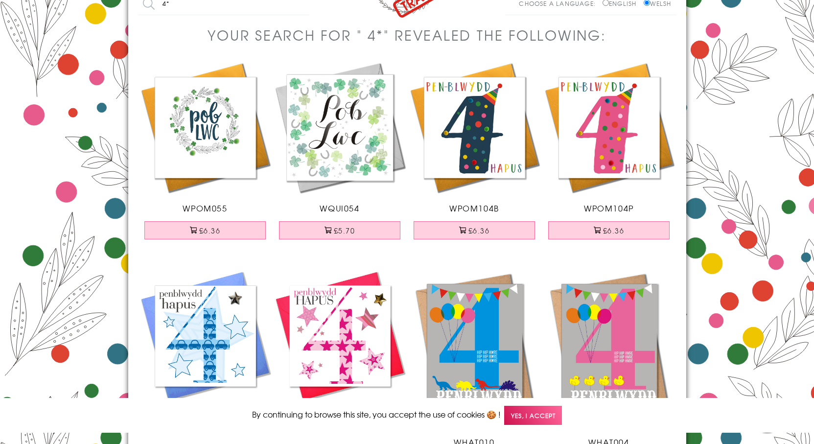
scroll to position [0, 0]
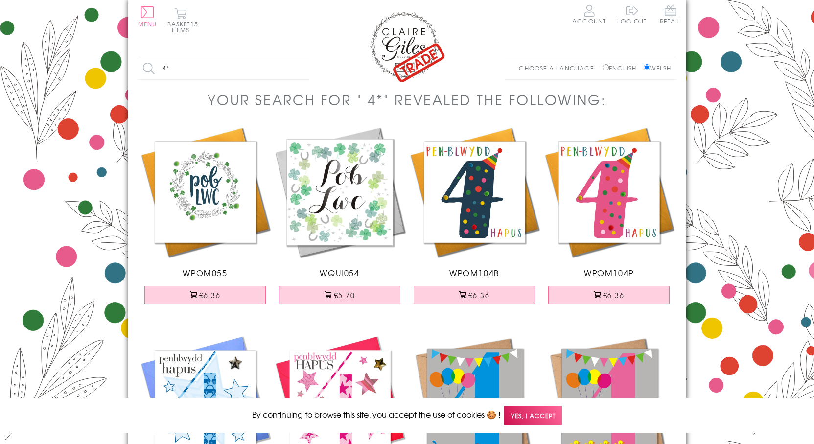
drag, startPoint x: 177, startPoint y: 68, endPoint x: 126, endPoint y: 61, distance: 50.9
type input "5"
click at [299, 57] on input "Search" at bounding box center [304, 68] width 10 height 22
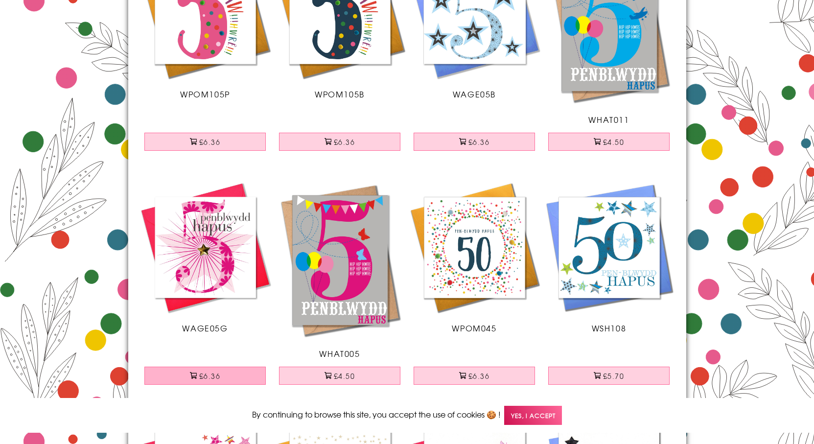
scroll to position [196, 0]
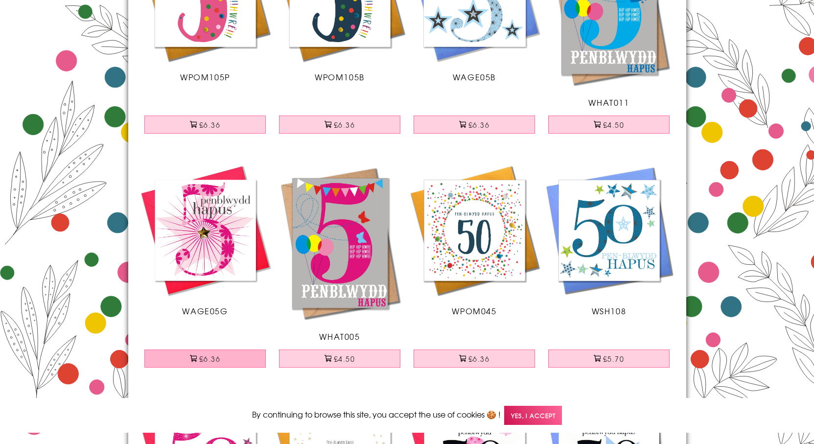
click at [220, 359] on button "£6.36" at bounding box center [204, 358] width 121 height 18
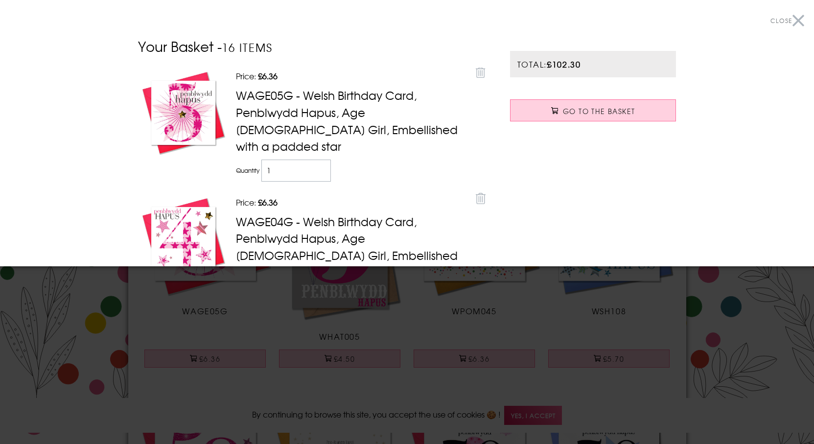
click at [474, 303] on div at bounding box center [407, 222] width 814 height 444
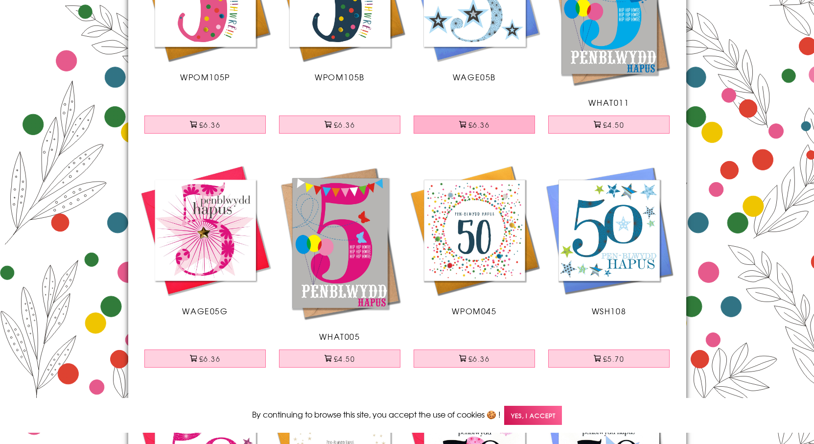
click at [479, 120] on button "£6.36" at bounding box center [473, 124] width 121 height 18
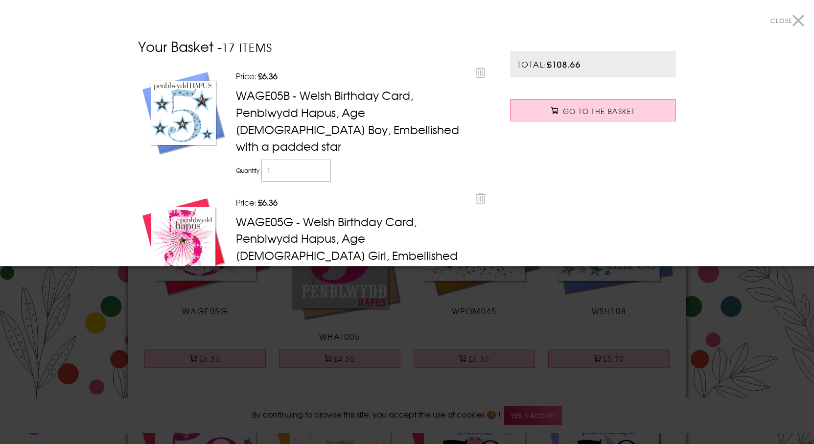
click at [618, 314] on div at bounding box center [407, 222] width 814 height 444
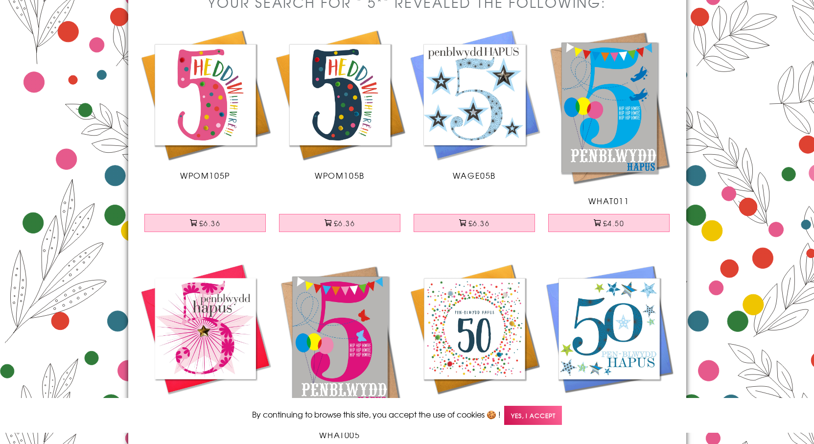
scroll to position [0, 0]
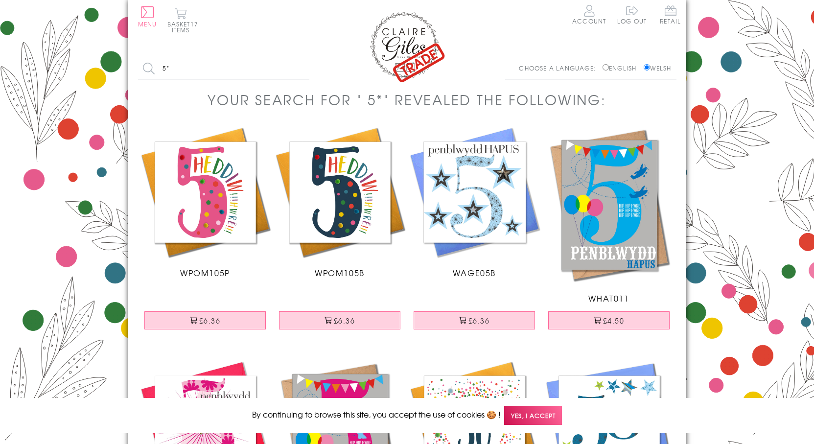
drag, startPoint x: 164, startPoint y: 68, endPoint x: 149, endPoint y: 69, distance: 14.7
click at [149, 69] on input "5*" at bounding box center [223, 68] width 171 height 22
type input "6"
click at [299, 57] on input "Search" at bounding box center [304, 68] width 10 height 22
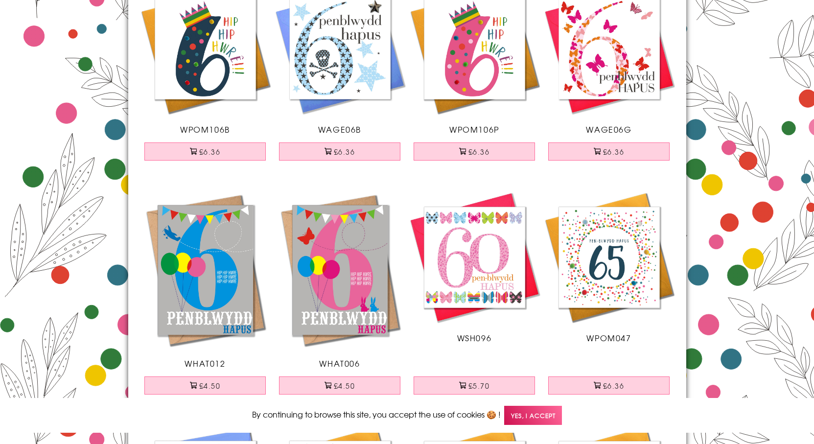
scroll to position [147, 0]
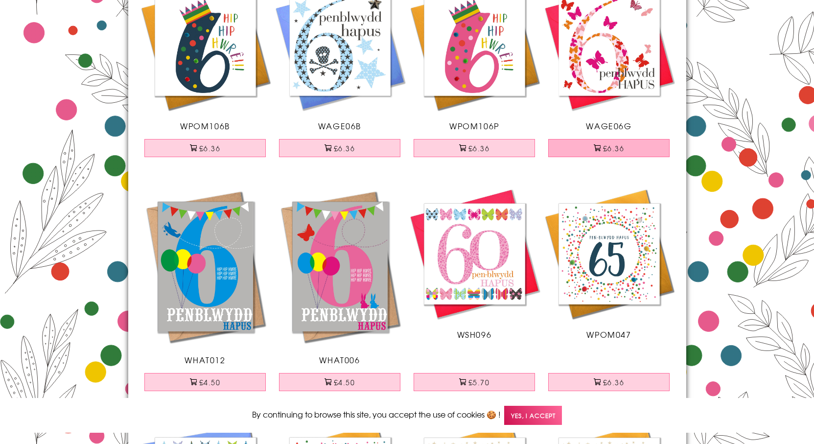
click at [573, 149] on button "£6.36" at bounding box center [608, 148] width 121 height 18
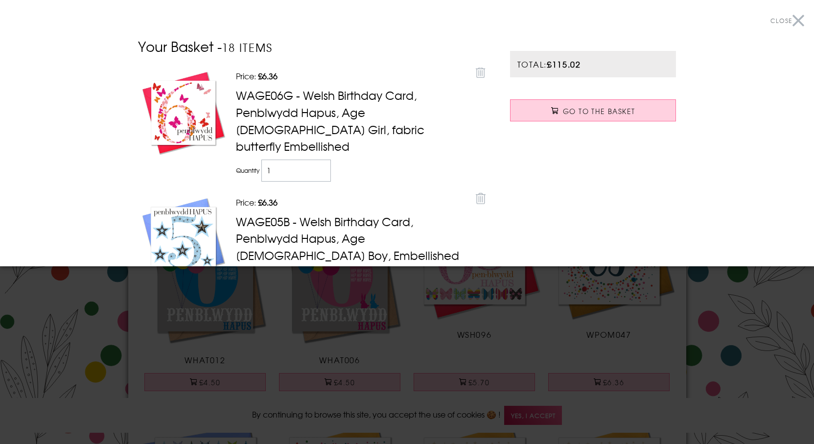
click at [473, 294] on div at bounding box center [407, 222] width 814 height 444
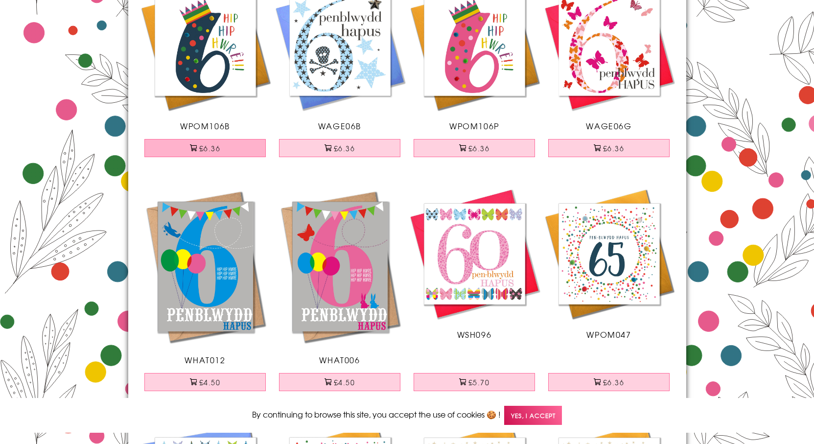
click at [247, 153] on button "£6.36" at bounding box center [204, 148] width 121 height 18
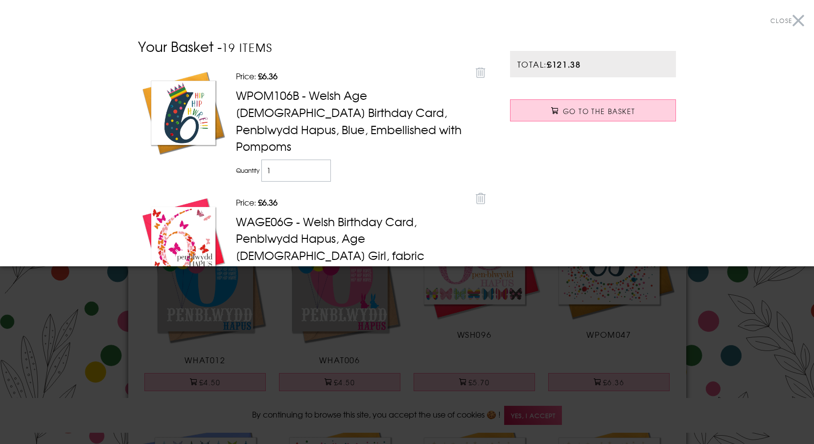
click at [317, 308] on div at bounding box center [407, 222] width 814 height 444
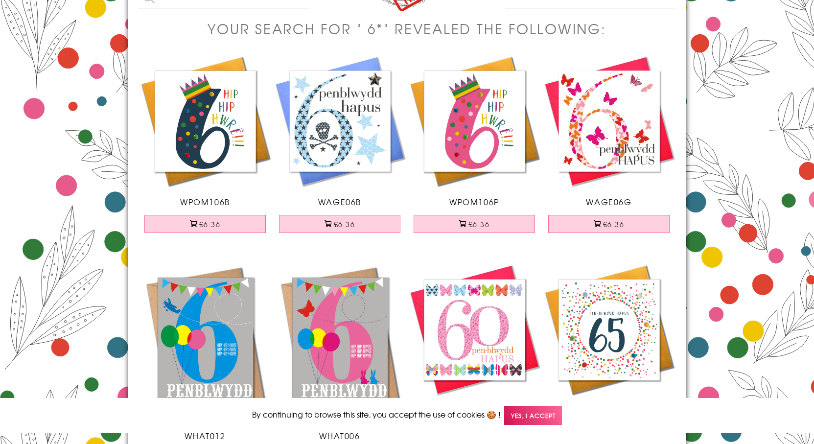
scroll to position [0, 0]
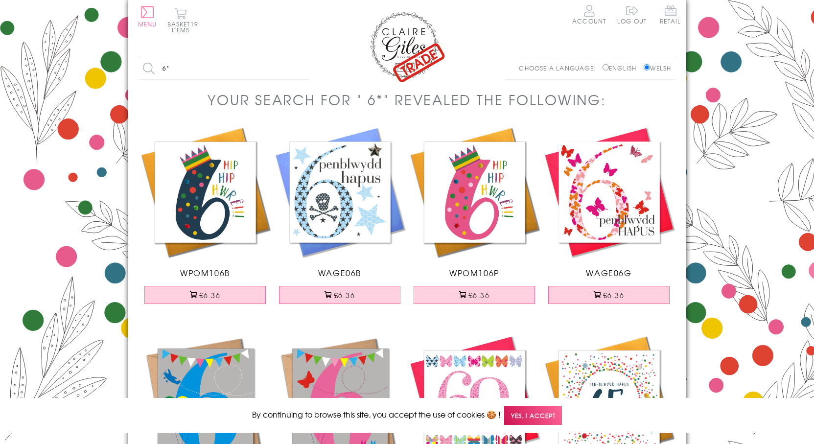
drag, startPoint x: 175, startPoint y: 63, endPoint x: 140, endPoint y: 54, distance: 35.8
type input "7"
click at [299, 57] on input "Search" at bounding box center [304, 68] width 10 height 22
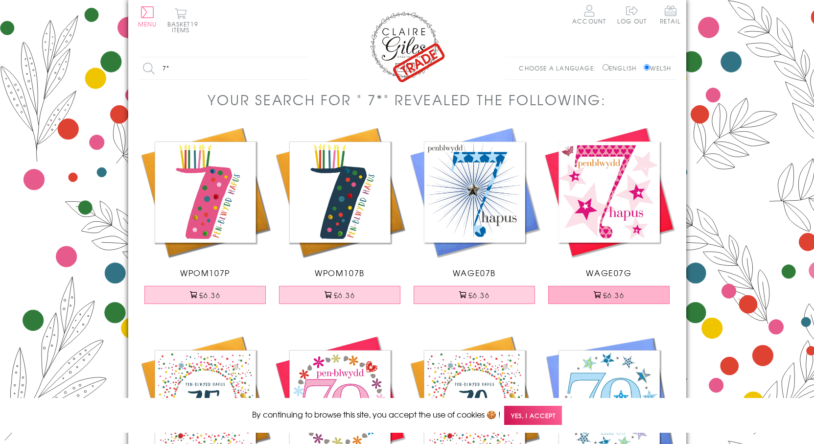
scroll to position [49, 0]
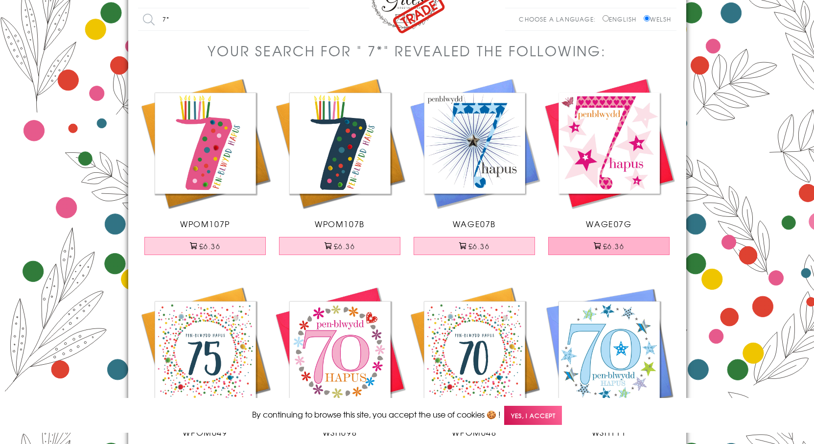
click at [598, 244] on span at bounding box center [597, 245] width 7 height 7
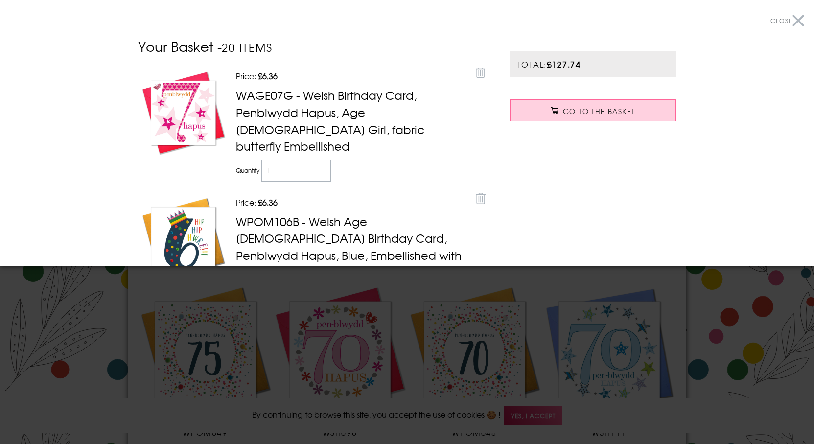
click at [759, 370] on div at bounding box center [407, 222] width 814 height 444
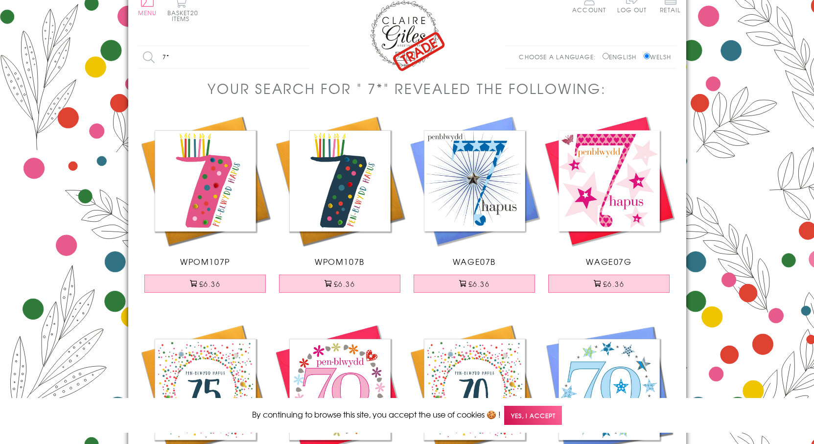
scroll to position [0, 0]
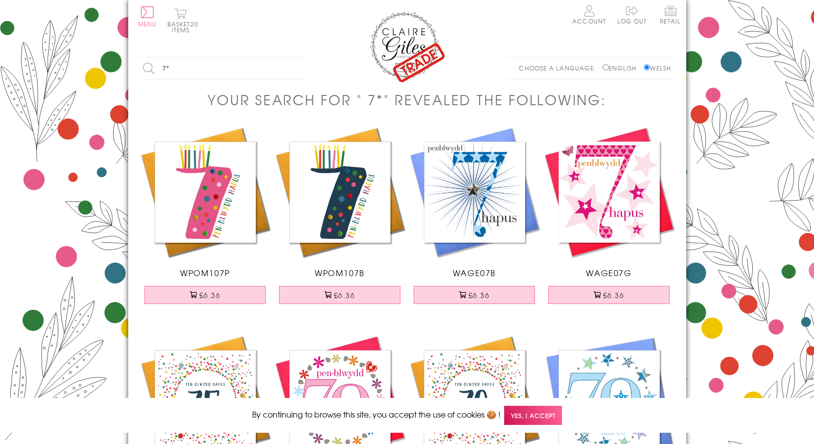
drag, startPoint x: 181, startPoint y: 66, endPoint x: 108, endPoint y: 69, distance: 73.0
type input "8"
click at [299, 57] on input "Search" at bounding box center [304, 68] width 10 height 22
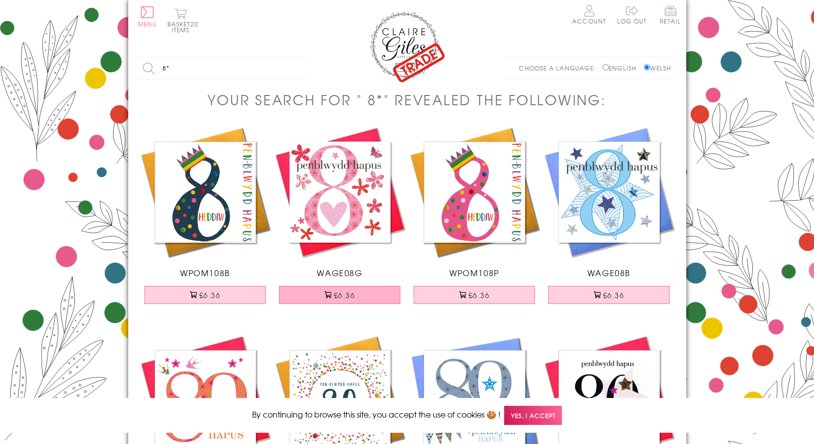
click at [352, 293] on button "£6.36" at bounding box center [339, 295] width 121 height 18
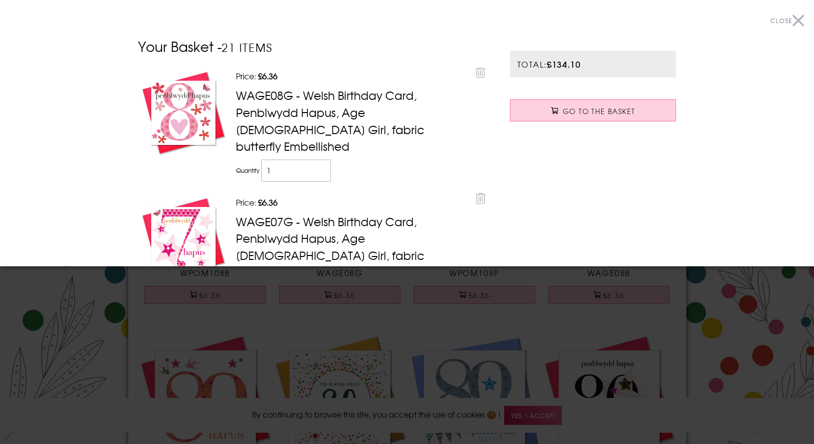
click at [29, 366] on div at bounding box center [407, 222] width 814 height 444
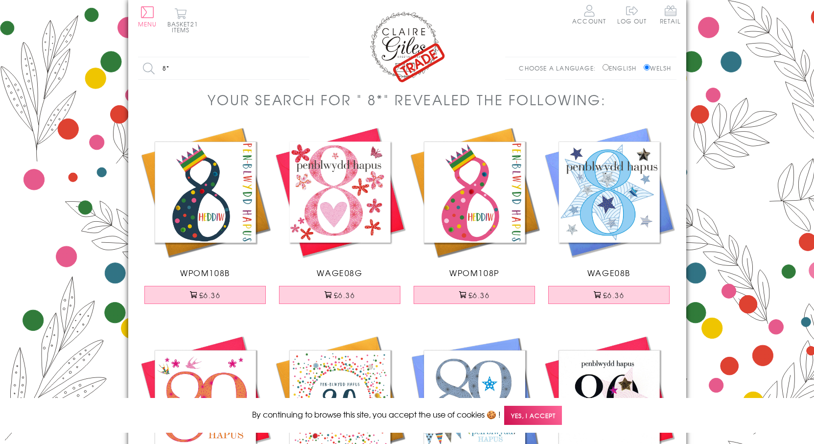
drag, startPoint x: 183, startPoint y: 66, endPoint x: 97, endPoint y: 76, distance: 86.7
type input "9"
click at [299, 57] on input "Search" at bounding box center [304, 68] width 10 height 22
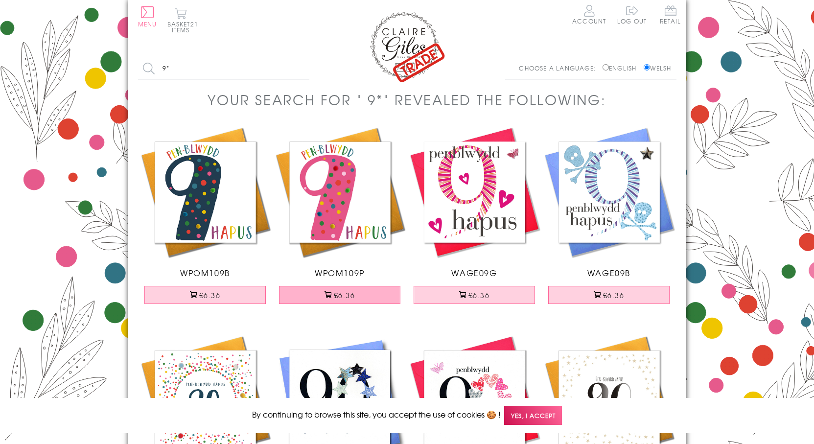
click at [352, 299] on button "£6.36" at bounding box center [339, 295] width 121 height 18
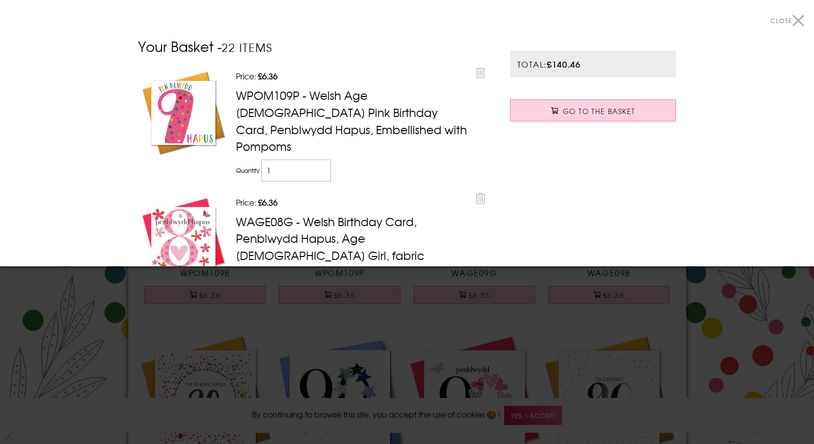
click at [84, 315] on div at bounding box center [407, 222] width 814 height 444
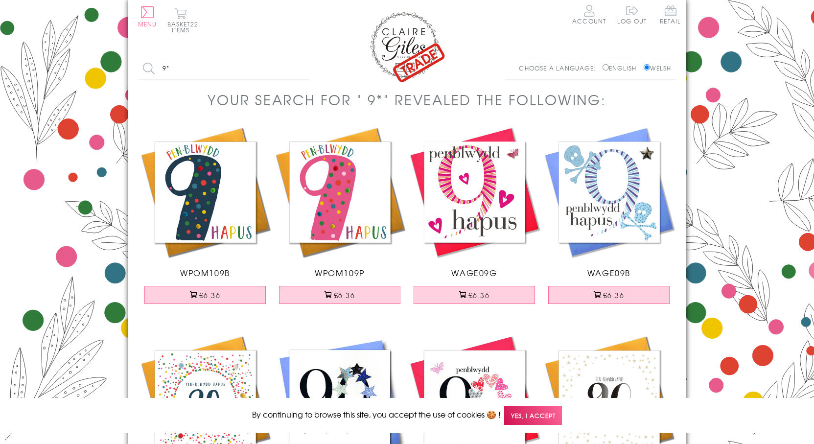
drag, startPoint x: 188, startPoint y: 58, endPoint x: 121, endPoint y: 83, distance: 70.9
click at [121, 83] on body "Close Dolenni Cyflym Home Your Account Login Your Basket Contact Us All Occasio…" at bounding box center [407, 396] width 814 height 792
type input "18"
click at [299, 57] on input "Search" at bounding box center [304, 68] width 10 height 22
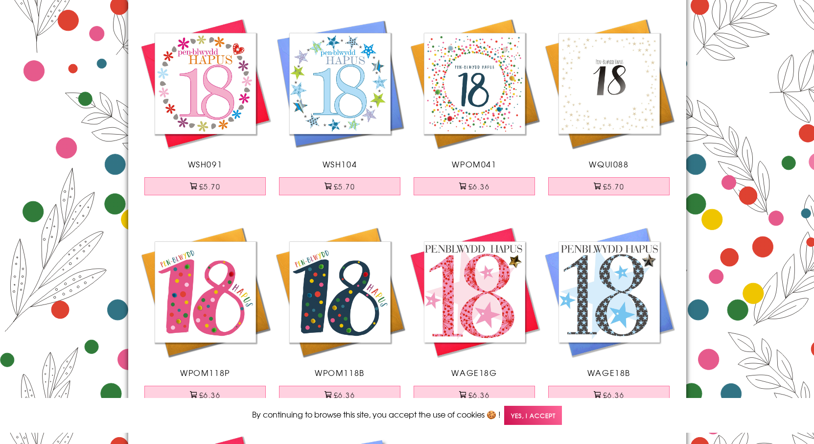
scroll to position [147, 0]
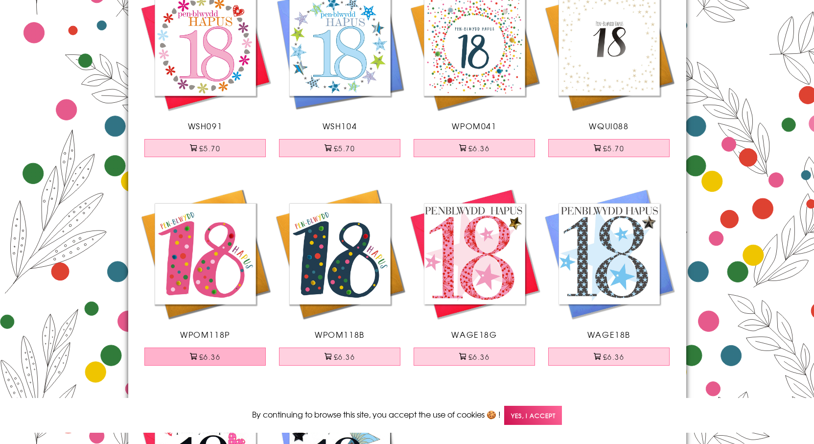
click at [242, 358] on button "£6.36" at bounding box center [204, 356] width 121 height 18
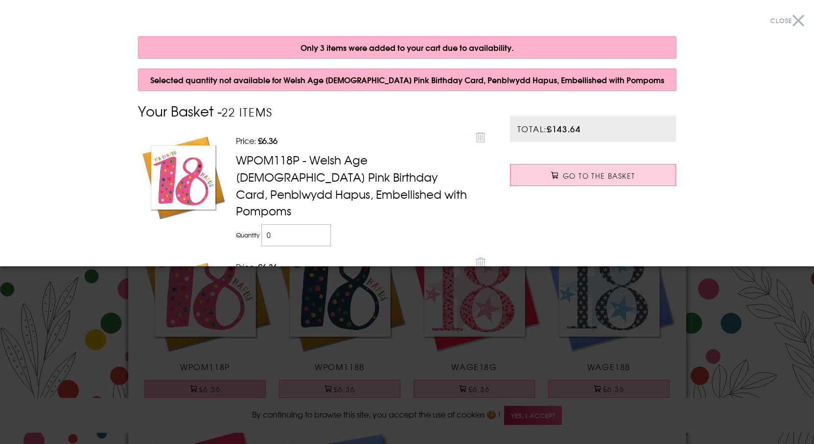
scroll to position [211, 0]
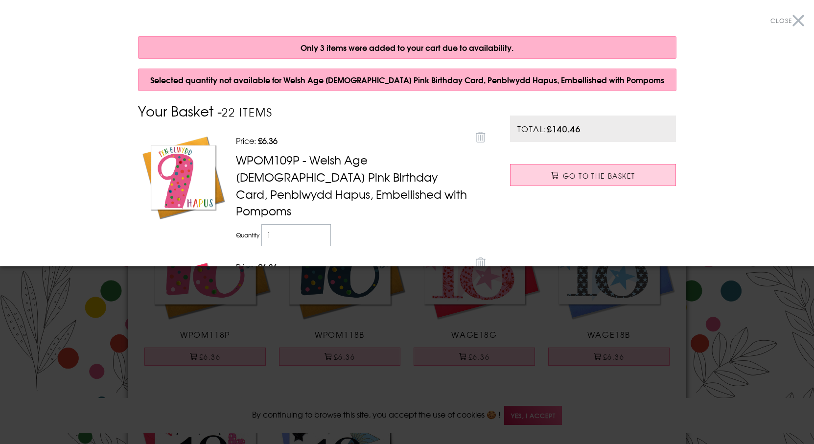
click at [105, 385] on div at bounding box center [407, 222] width 814 height 444
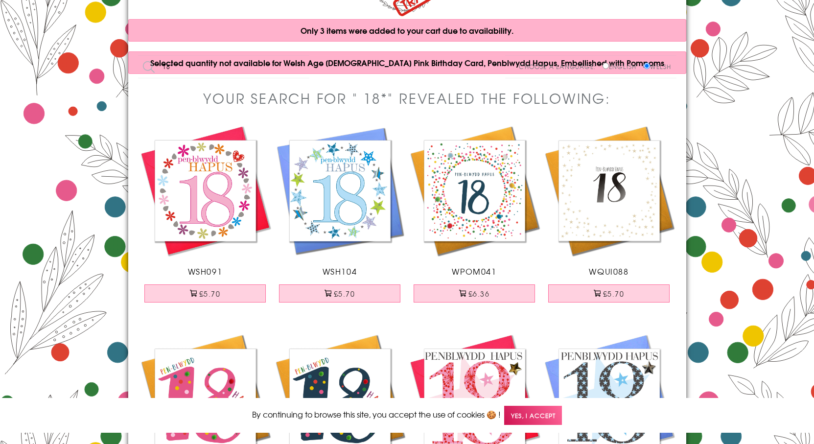
scroll to position [0, 0]
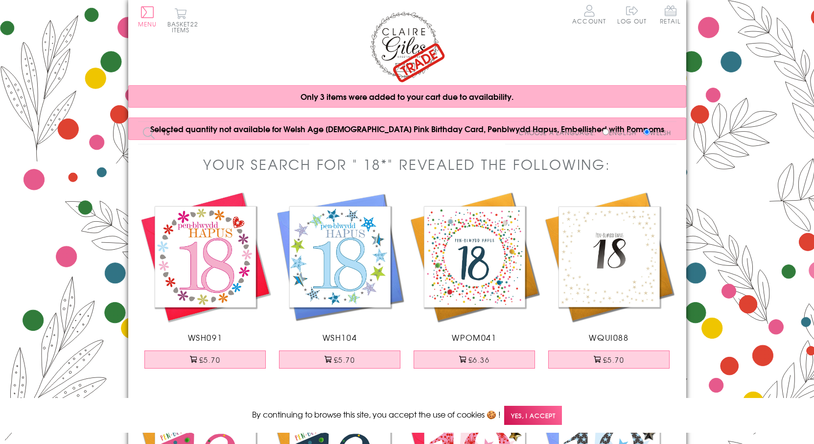
click at [170, 115] on div "Only 3 items were added to your cart due to availability. Selected quantity not…" at bounding box center [407, 112] width 558 height 55
drag, startPoint x: 198, startPoint y: 101, endPoint x: 212, endPoint y: 138, distance: 40.0
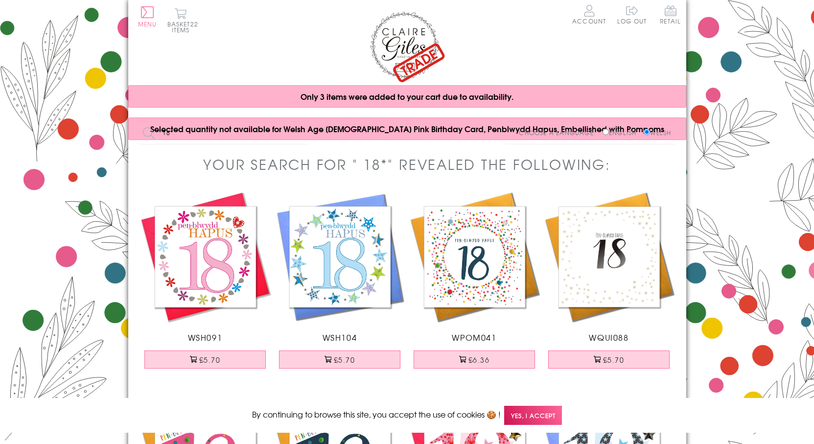
click at [212, 138] on input "18*" at bounding box center [223, 133] width 171 height 22
type input "1"
type input "30"
click at [299, 122] on input "Search" at bounding box center [304, 133] width 10 height 22
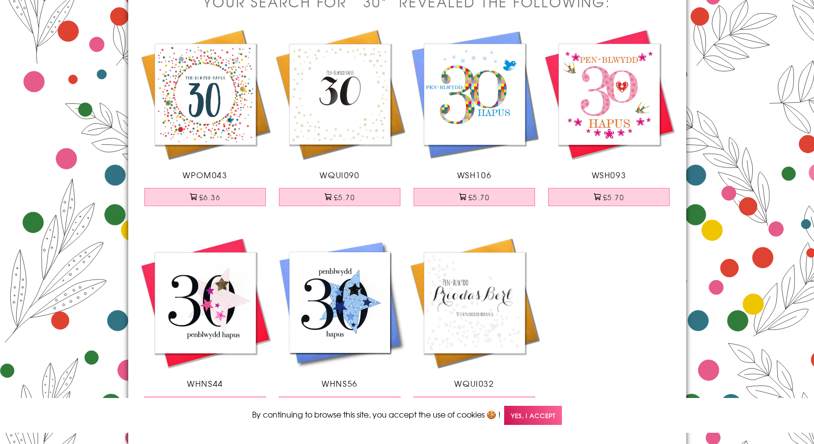
scroll to position [147, 0]
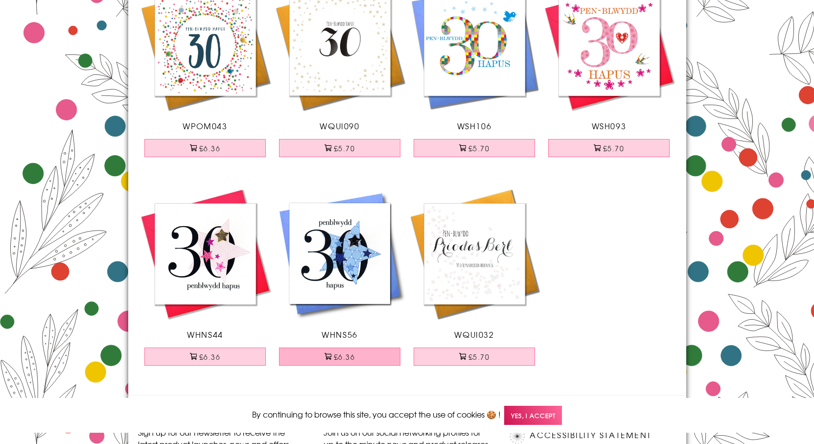
click at [361, 357] on button "£6.36" at bounding box center [339, 356] width 121 height 18
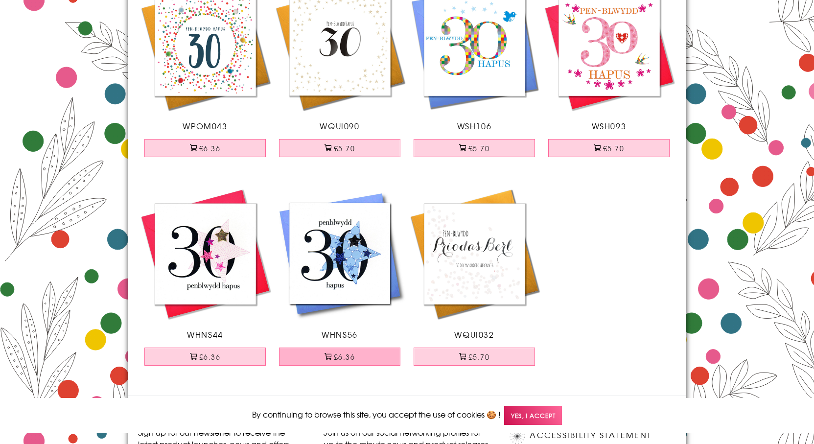
scroll to position [211, 0]
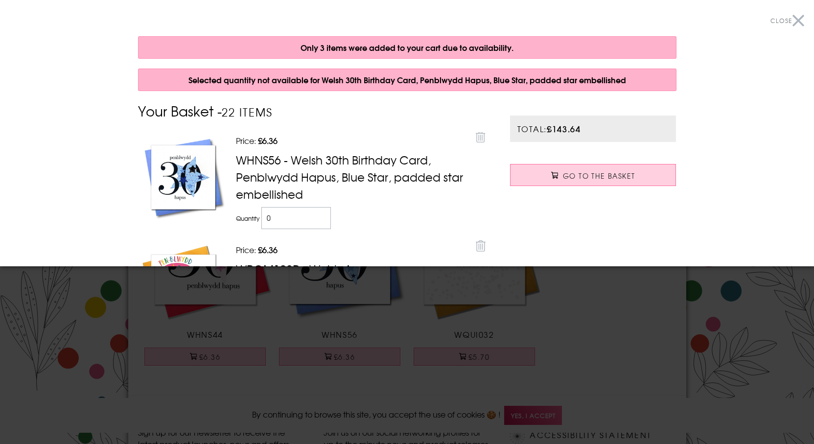
click at [114, 338] on div at bounding box center [407, 222] width 814 height 444
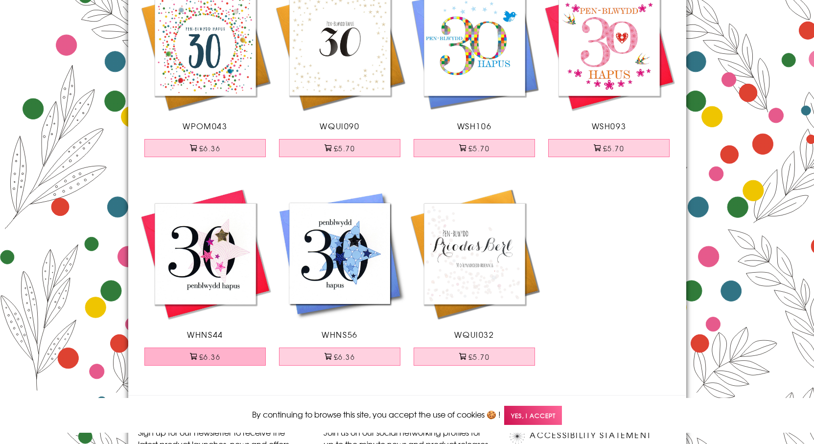
click at [236, 351] on button "£6.36" at bounding box center [204, 356] width 121 height 18
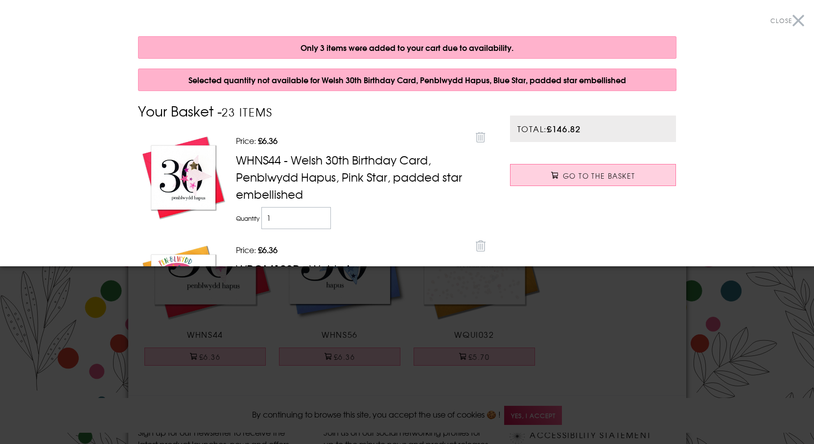
click at [53, 313] on div at bounding box center [407, 222] width 814 height 444
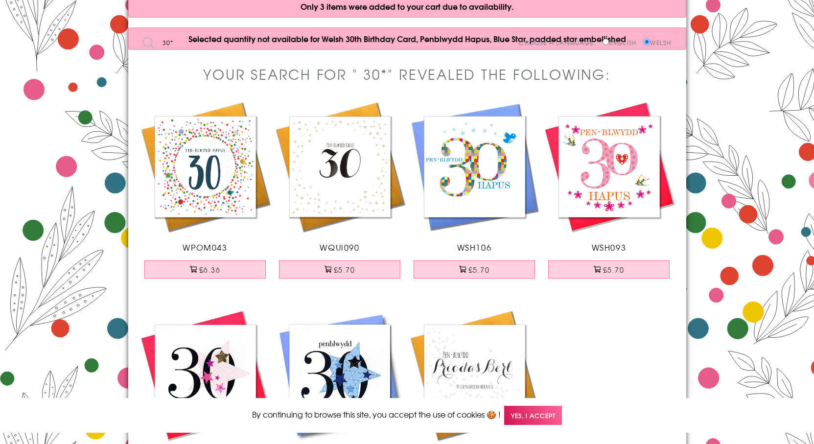
scroll to position [0, 0]
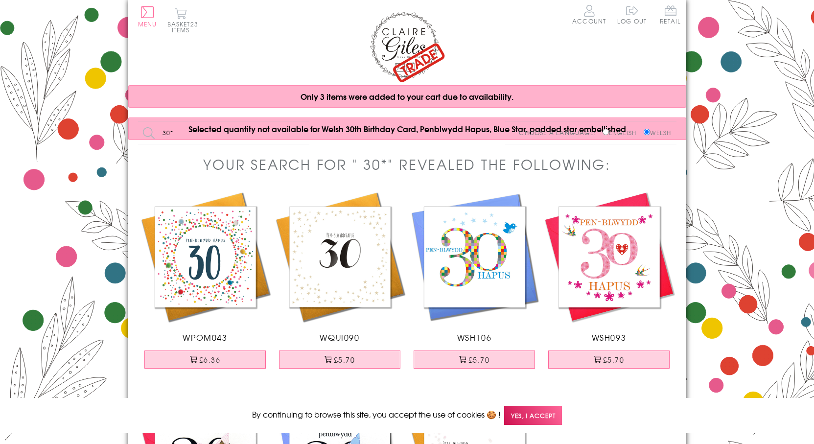
click at [176, 132] on input "30*" at bounding box center [223, 133] width 171 height 22
type input "3"
type input "50"
click at [299, 122] on input "Search" at bounding box center [304, 133] width 10 height 22
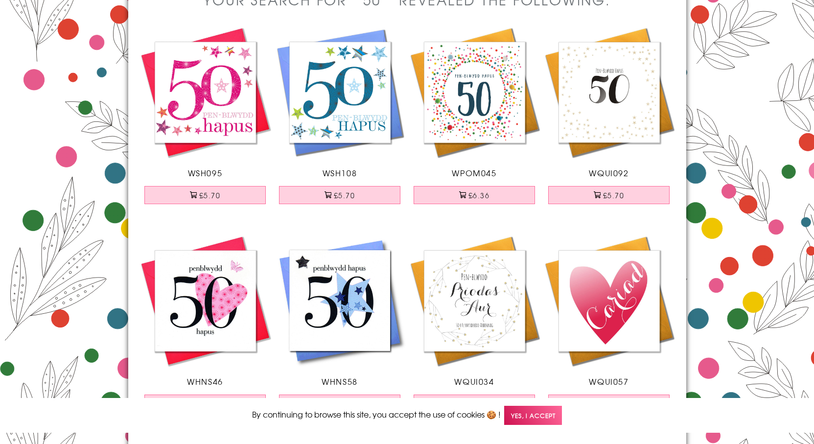
scroll to position [147, 0]
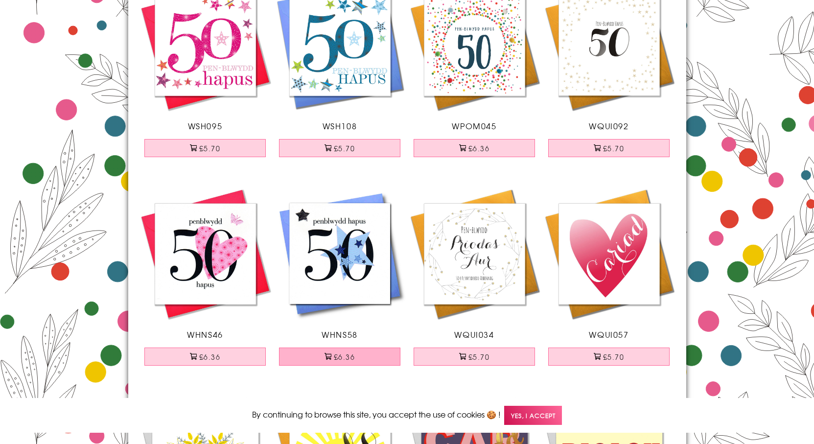
click at [354, 353] on button "£6.36" at bounding box center [339, 356] width 121 height 18
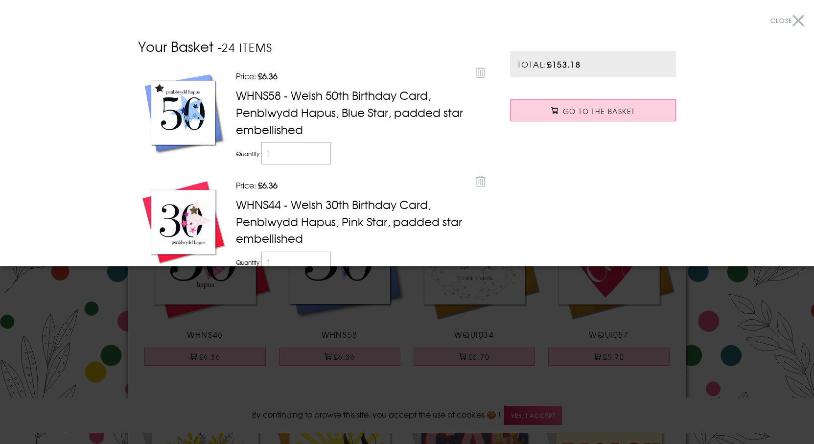
click at [51, 341] on div at bounding box center [407, 222] width 814 height 444
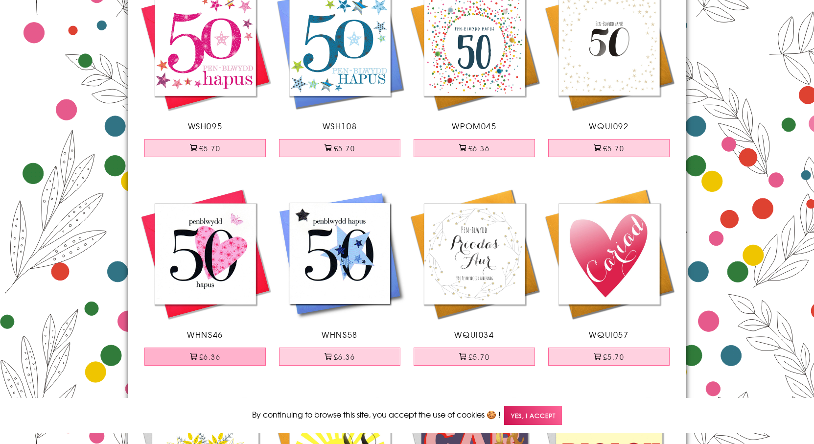
click at [220, 359] on button "£6.36" at bounding box center [204, 356] width 121 height 18
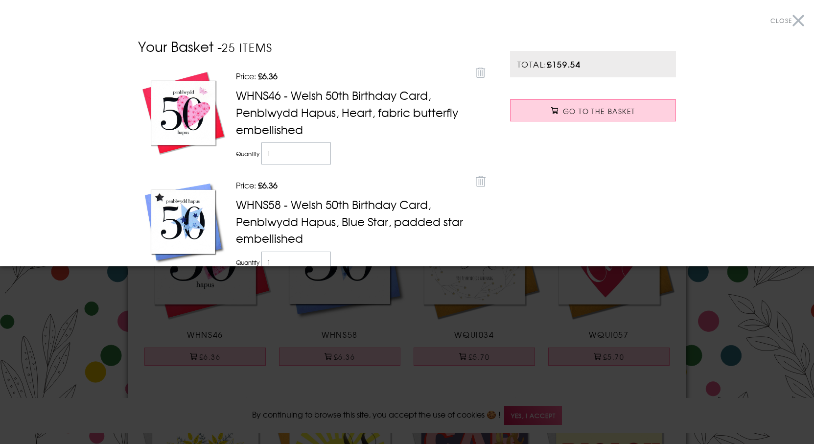
click at [56, 304] on div at bounding box center [407, 222] width 814 height 444
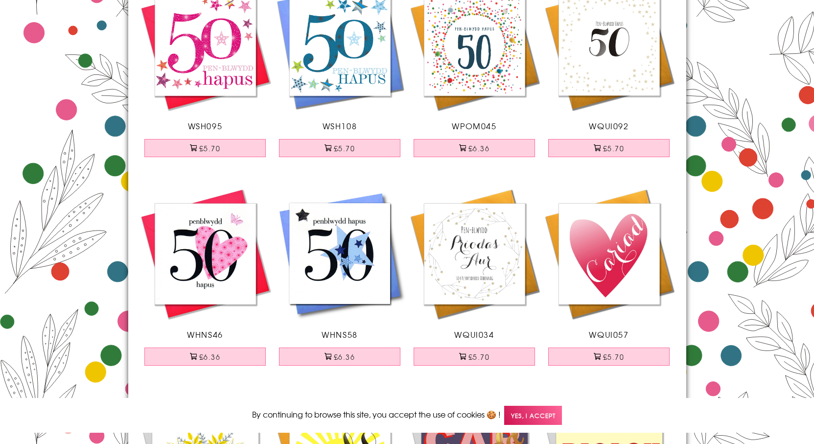
scroll to position [0, 0]
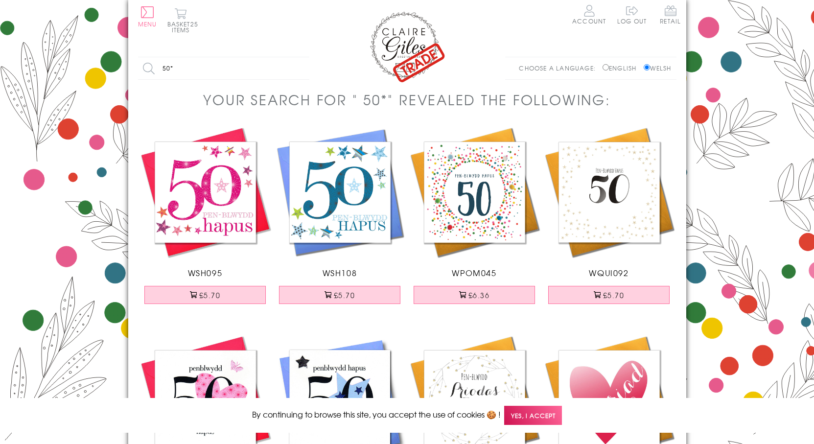
drag, startPoint x: 180, startPoint y: 75, endPoint x: 107, endPoint y: 69, distance: 73.1
type input "60"
click at [299, 57] on input "Search" at bounding box center [304, 68] width 10 height 22
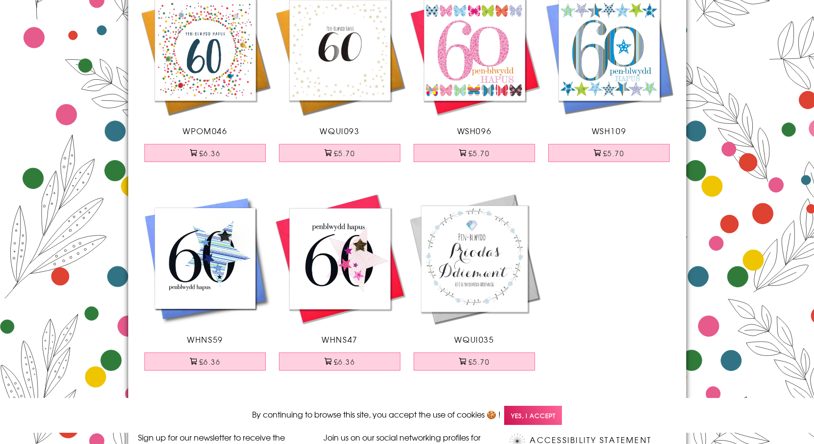
scroll to position [147, 0]
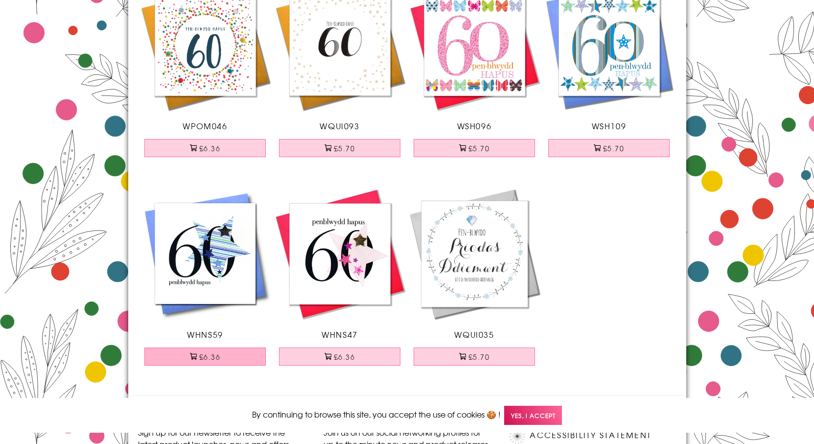
click at [218, 355] on button "£6.36" at bounding box center [204, 356] width 121 height 18
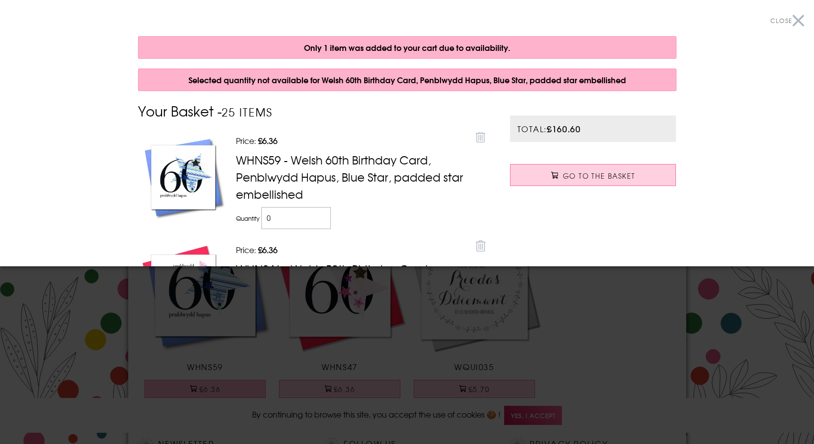
scroll to position [211, 0]
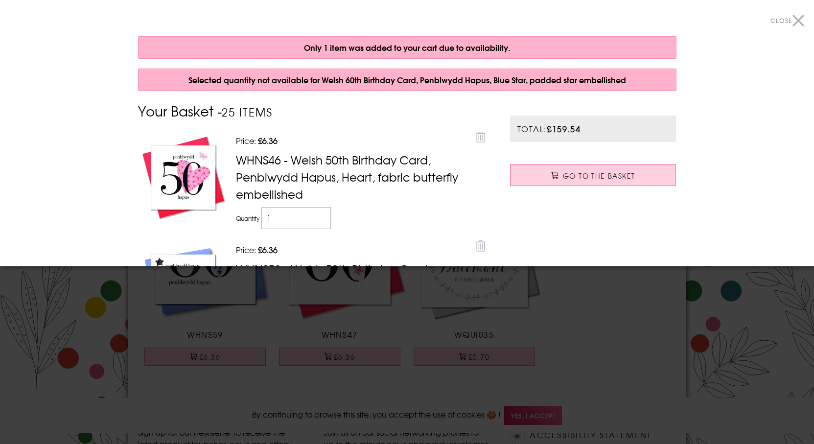
click at [59, 358] on div at bounding box center [407, 222] width 814 height 444
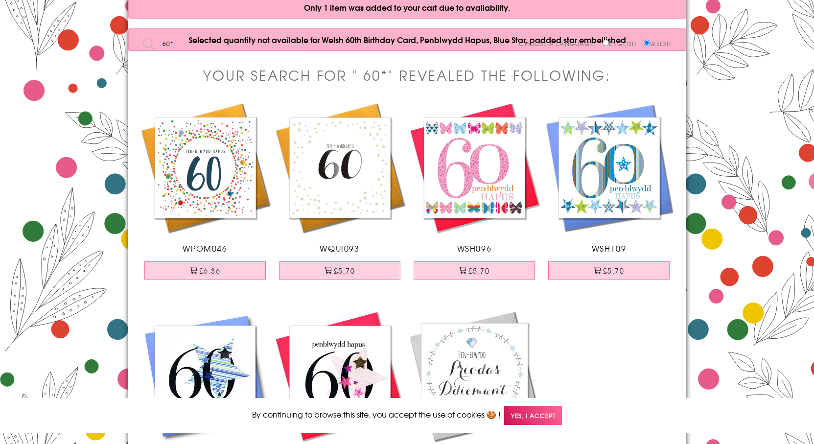
scroll to position [0, 0]
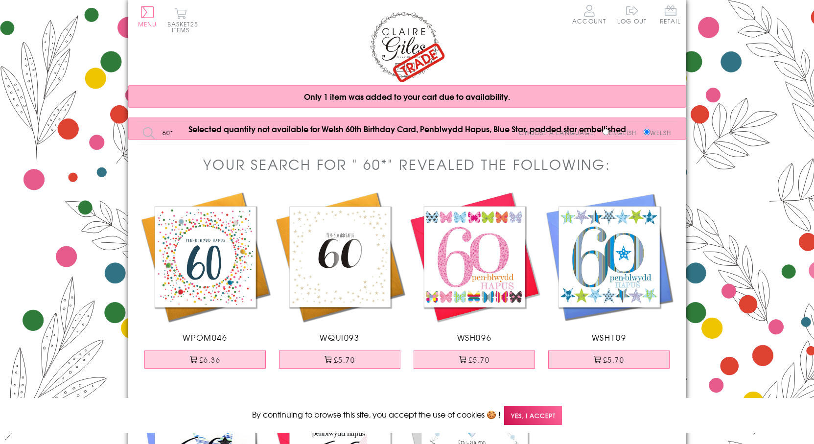
click at [182, 133] on input "60*" at bounding box center [223, 133] width 171 height 22
type input "6"
type input "70"
click at [299, 122] on input "Search" at bounding box center [304, 133] width 10 height 22
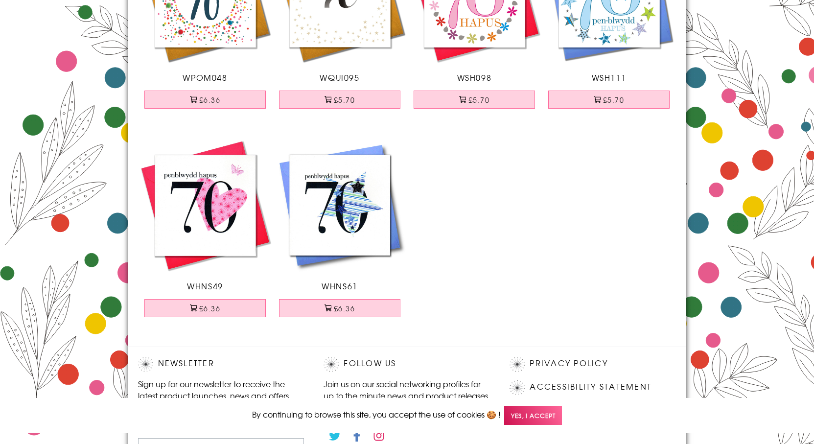
scroll to position [196, 0]
click at [245, 310] on button "£6.36" at bounding box center [204, 307] width 121 height 18
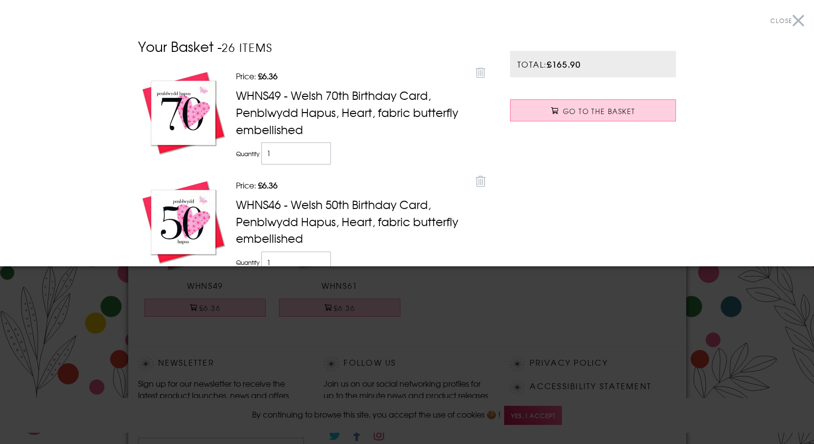
click at [72, 284] on div at bounding box center [407, 222] width 814 height 444
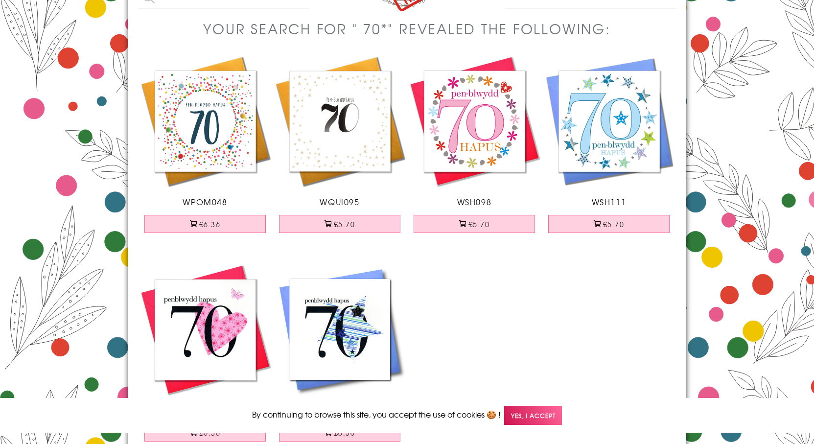
scroll to position [0, 0]
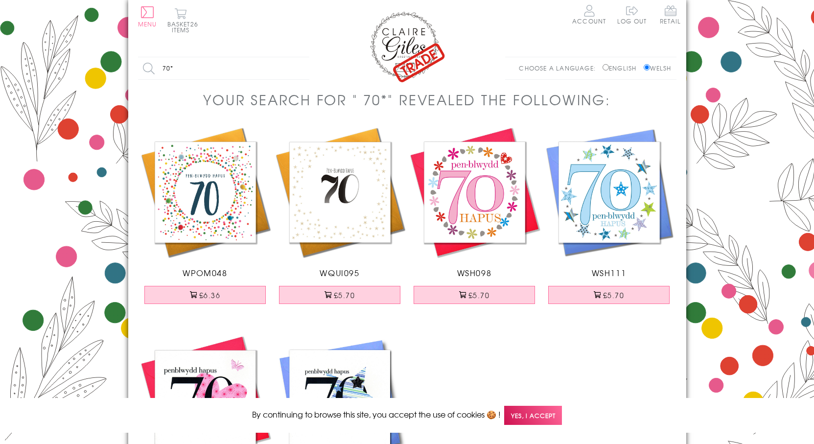
drag, startPoint x: 175, startPoint y: 65, endPoint x: 130, endPoint y: 61, distance: 45.2
click at [130, 61] on div "Search all products 70* Search Choose a language: English Welsh" at bounding box center [407, 73] width 558 height 33
type input "80"
click at [299, 57] on input "Search" at bounding box center [304, 68] width 10 height 22
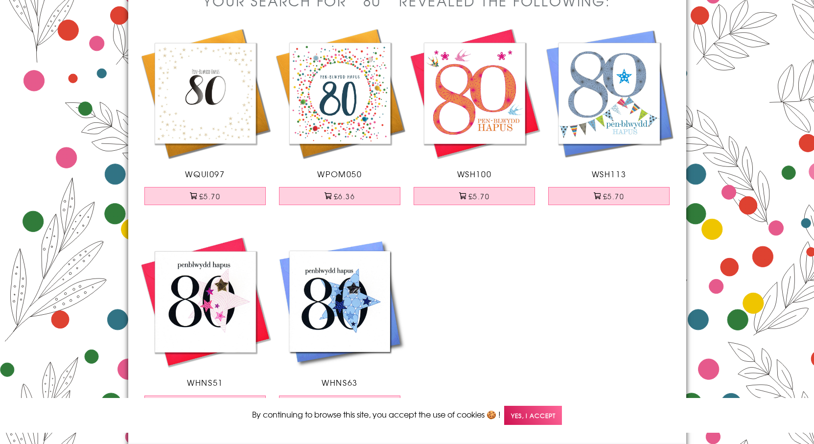
scroll to position [196, 0]
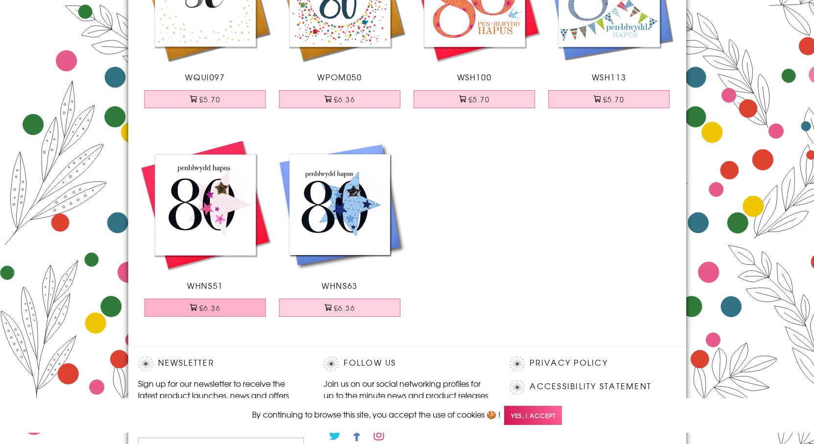
click at [207, 304] on button "£6.36" at bounding box center [204, 307] width 121 height 18
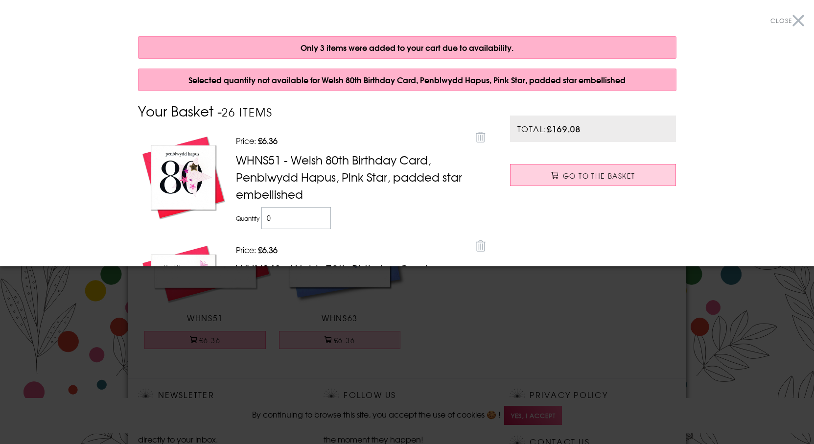
scroll to position [260, 0]
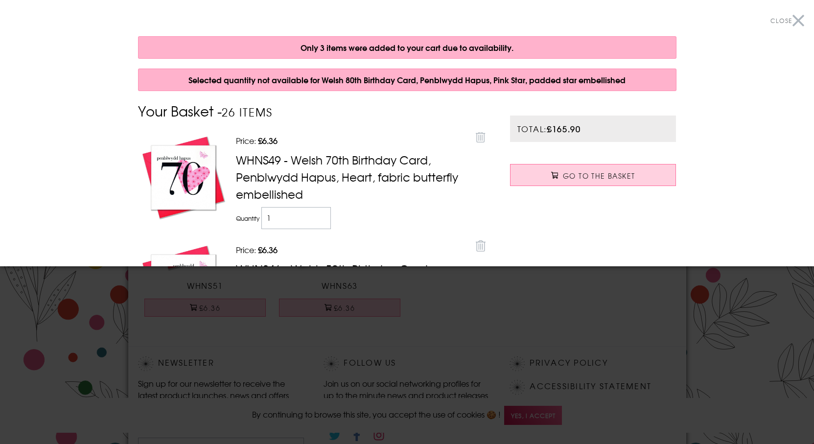
click at [308, 361] on div at bounding box center [407, 222] width 814 height 444
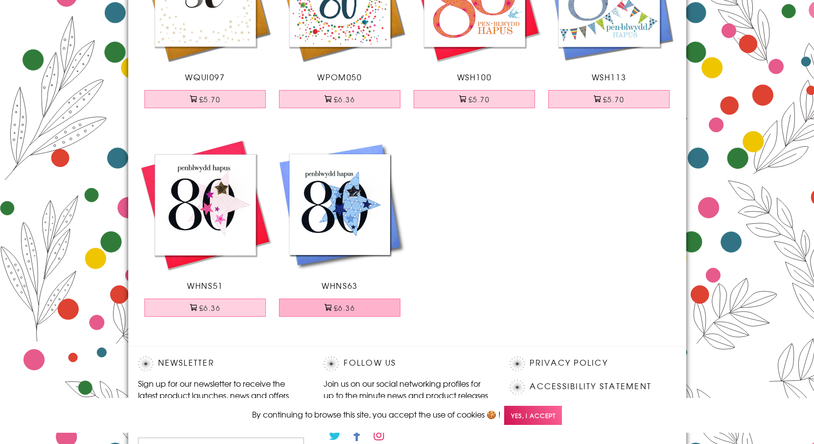
click at [318, 311] on button "£6.36" at bounding box center [339, 307] width 121 height 18
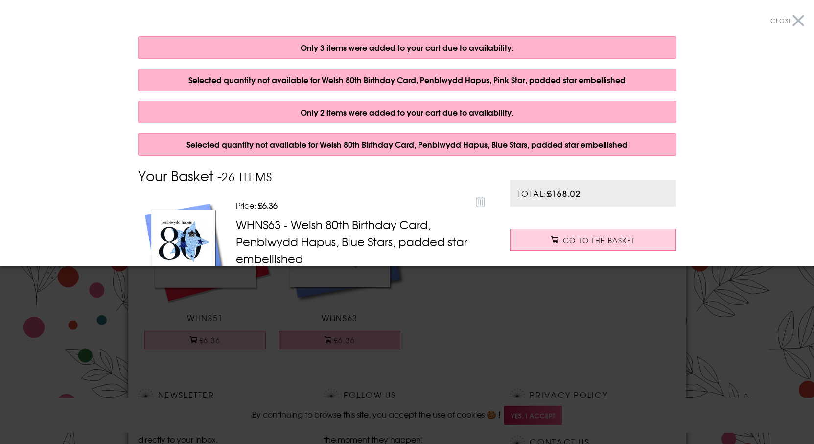
scroll to position [325, 0]
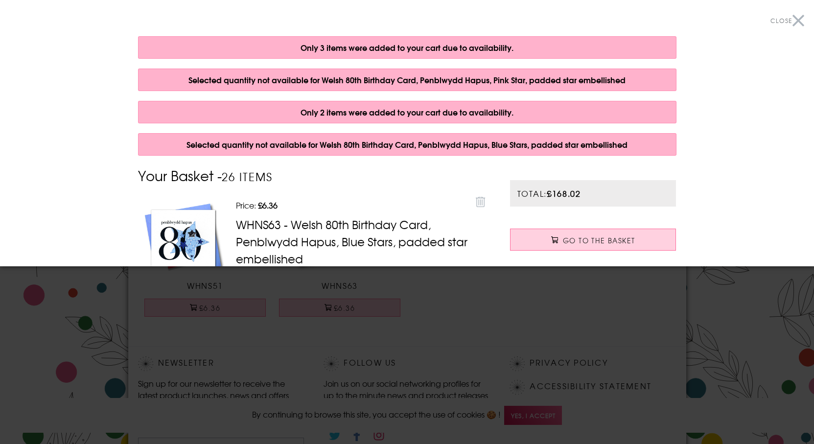
click at [293, 384] on div at bounding box center [407, 222] width 814 height 444
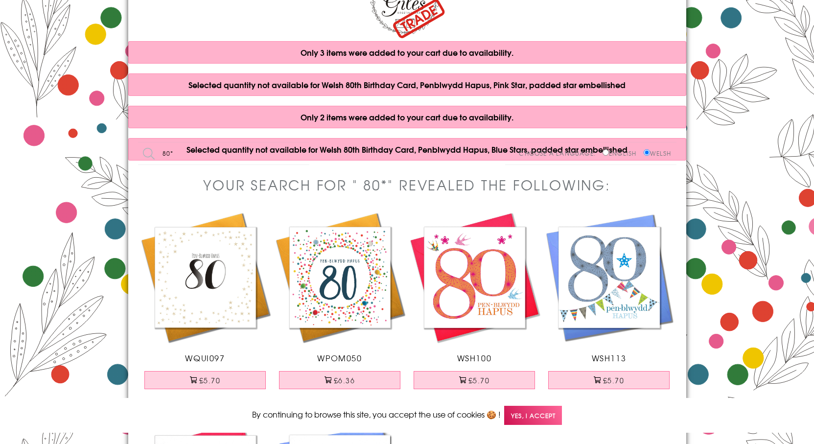
scroll to position [0, 0]
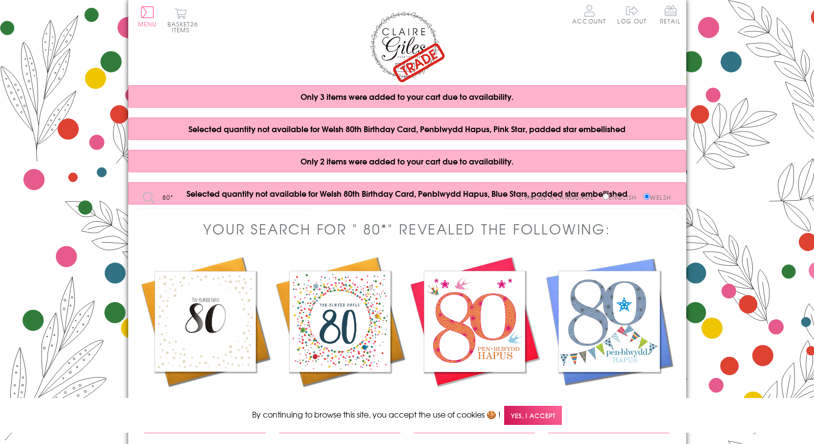
drag, startPoint x: 173, startPoint y: 198, endPoint x: 143, endPoint y: 190, distance: 31.3
click at [143, 190] on input "80*" at bounding box center [223, 197] width 171 height 22
type input "100"
click at [299, 186] on input "Search" at bounding box center [304, 197] width 10 height 22
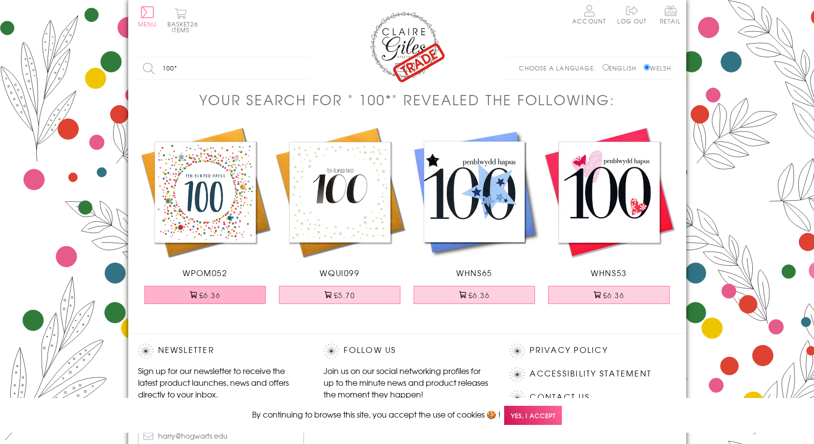
click at [251, 298] on button "£6.36" at bounding box center [204, 295] width 121 height 18
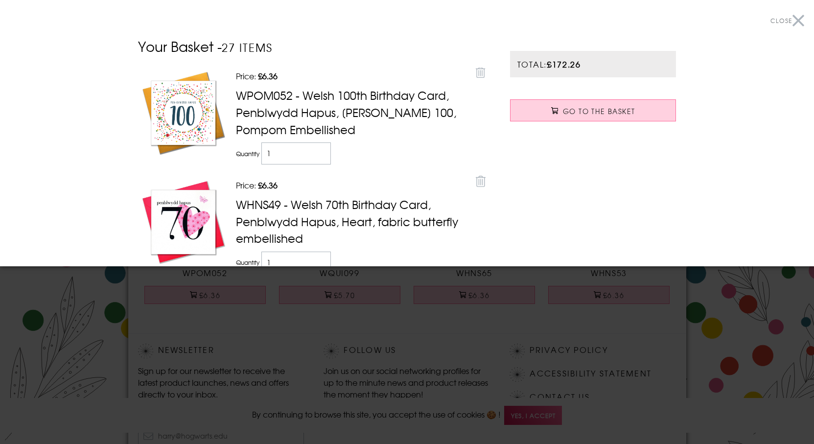
click at [66, 362] on div at bounding box center [407, 222] width 814 height 444
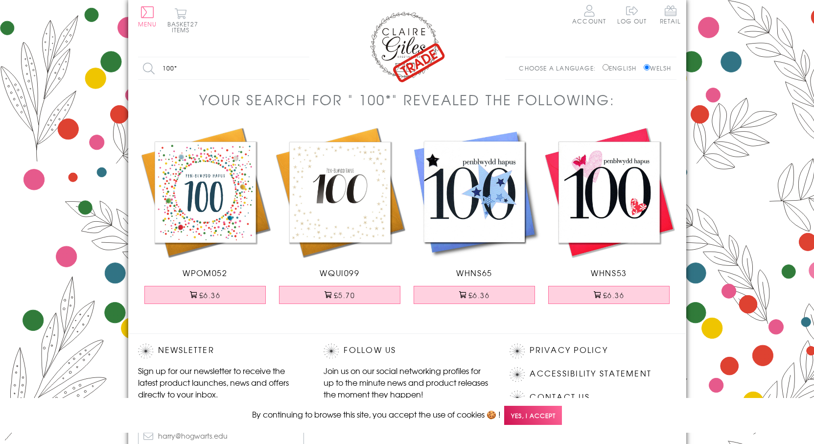
drag, startPoint x: 189, startPoint y: 62, endPoint x: 91, endPoint y: 58, distance: 98.5
click at [91, 58] on body "Close Dolenni Cyflym Home Your Account Login Your Basket Contact Us All Occasio…" at bounding box center [407, 291] width 814 height 583
type input "mamgu"
click at [299, 57] on input "Search" at bounding box center [304, 68] width 10 height 22
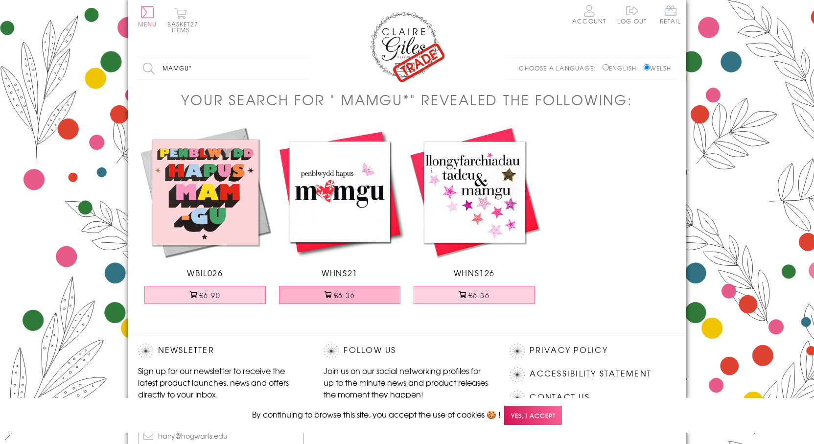
click at [354, 294] on button "£6.36" at bounding box center [339, 295] width 121 height 18
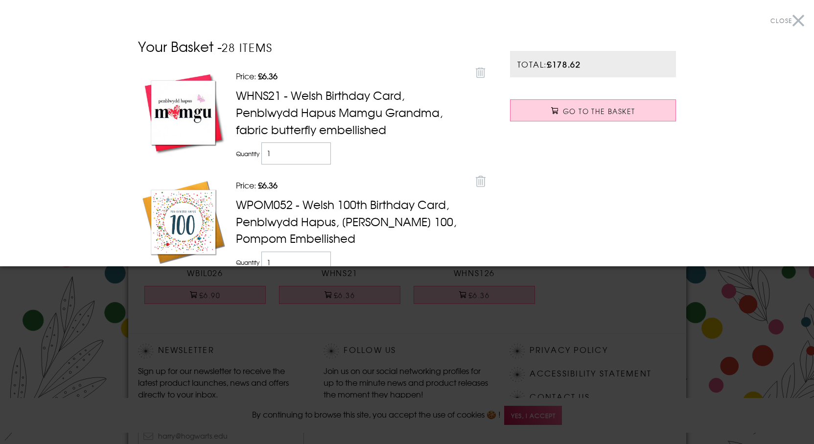
click at [199, 319] on div at bounding box center [407, 222] width 814 height 444
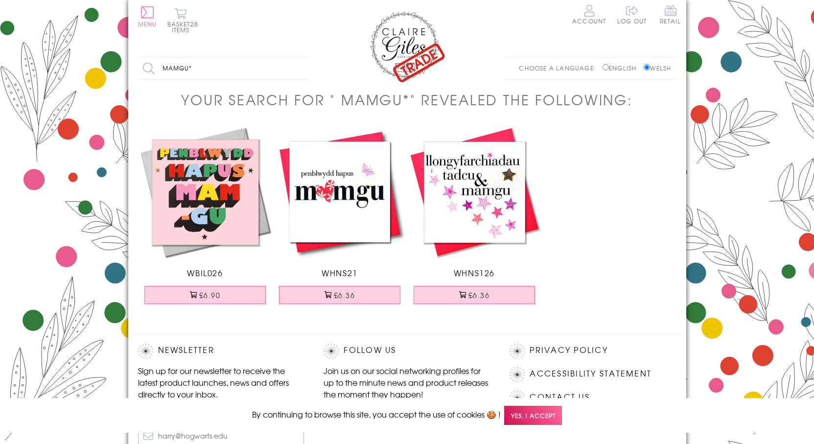
drag, startPoint x: 167, startPoint y: 58, endPoint x: 73, endPoint y: 31, distance: 97.4
click at [73, 31] on body "Close Dolenni Cyflym Home Your Account Login Your Basket Contact Us All Occasio…" at bounding box center [407, 291] width 814 height 583
type input "sister"
click at [299, 57] on input "Search" at bounding box center [304, 68] width 10 height 22
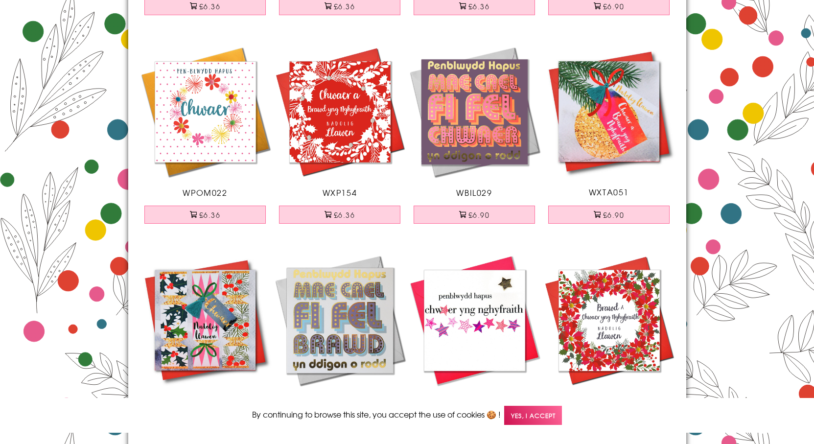
scroll to position [294, 0]
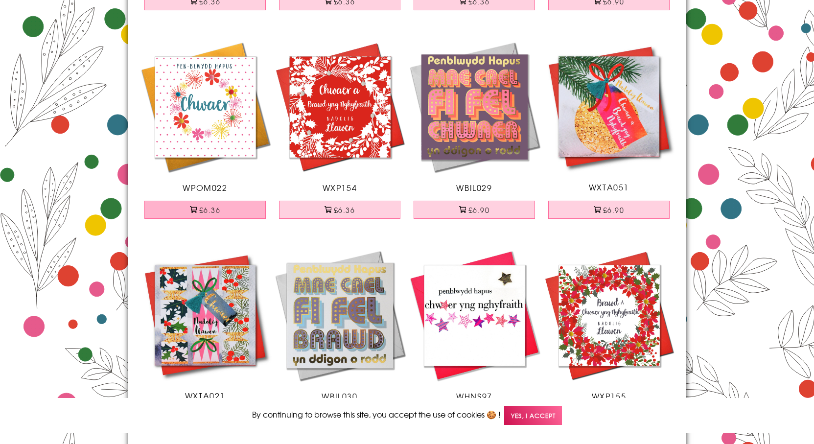
click at [226, 216] on button "£6.36" at bounding box center [204, 210] width 121 height 18
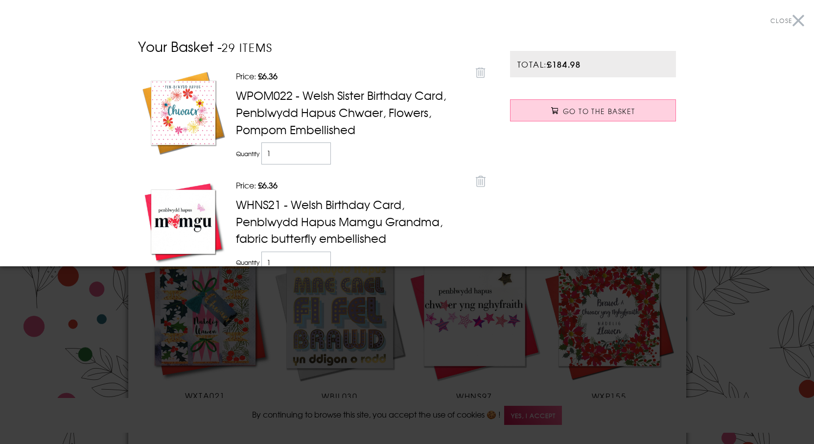
click at [65, 323] on div at bounding box center [407, 222] width 814 height 444
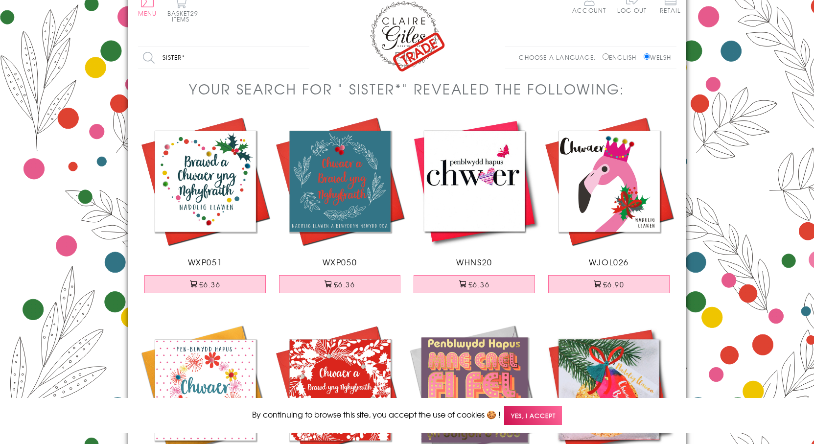
scroll to position [0, 0]
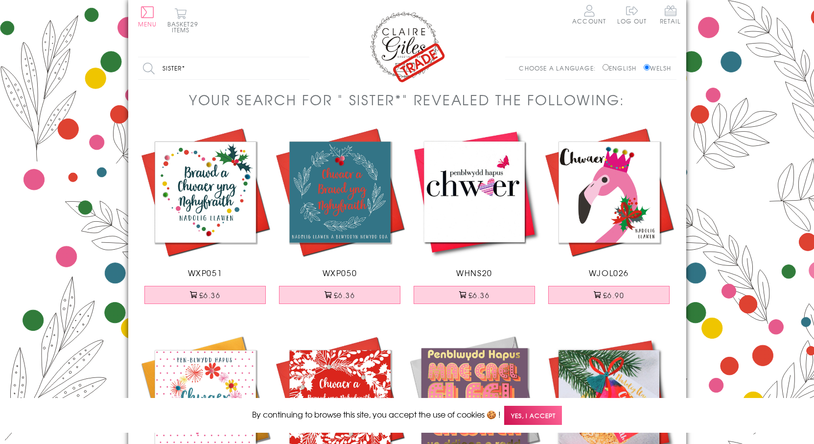
drag, startPoint x: 147, startPoint y: 69, endPoint x: 113, endPoint y: 65, distance: 34.5
type input "daughter"
click at [299, 57] on input "Search" at bounding box center [304, 68] width 10 height 22
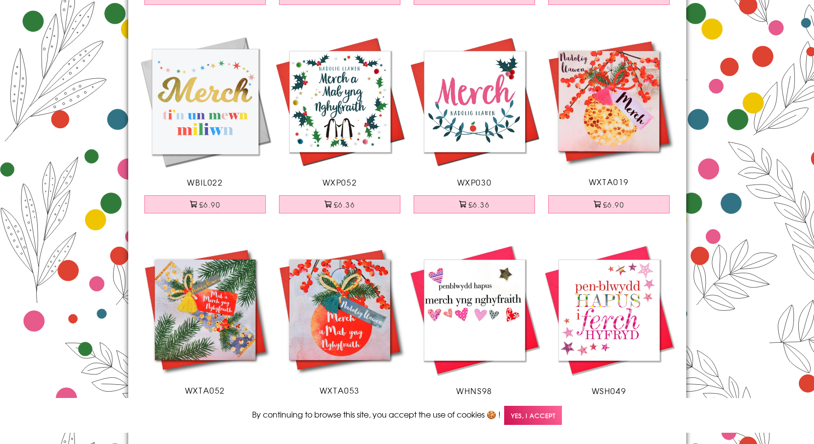
scroll to position [343, 0]
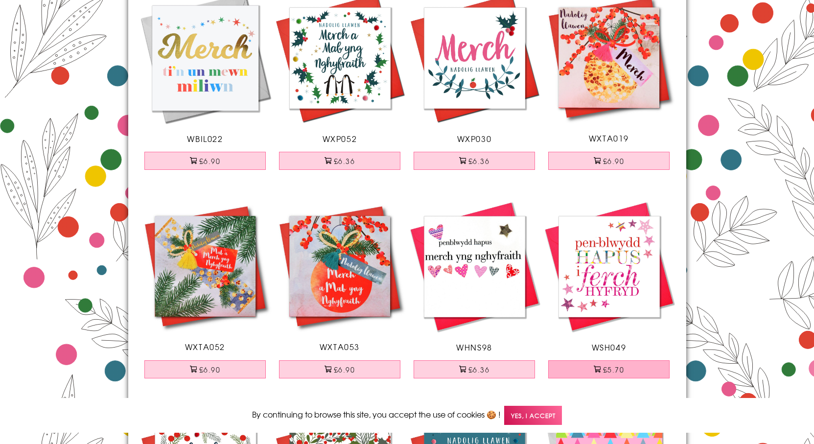
click at [629, 365] on button "£5.70" at bounding box center [608, 369] width 121 height 18
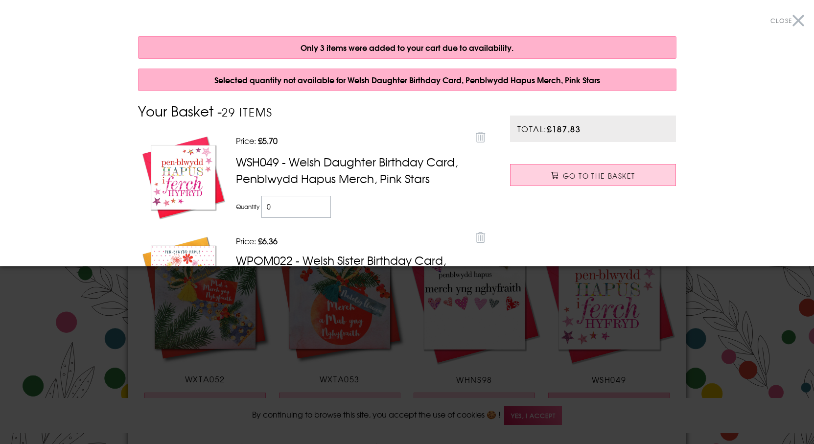
scroll to position [407, 0]
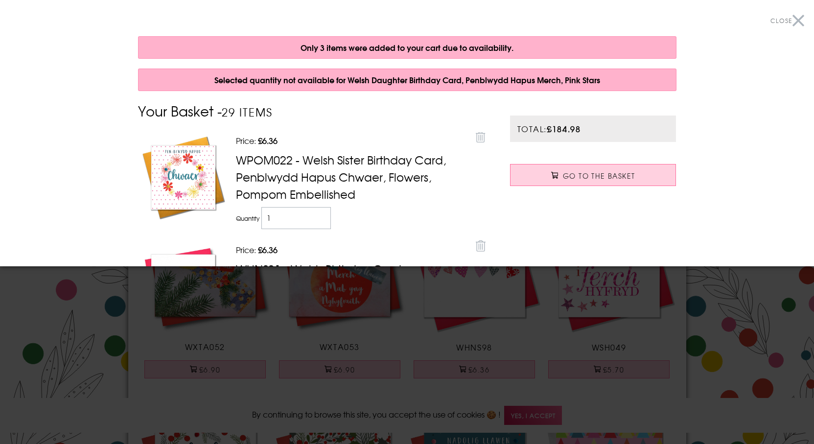
click at [506, 378] on div at bounding box center [407, 222] width 814 height 444
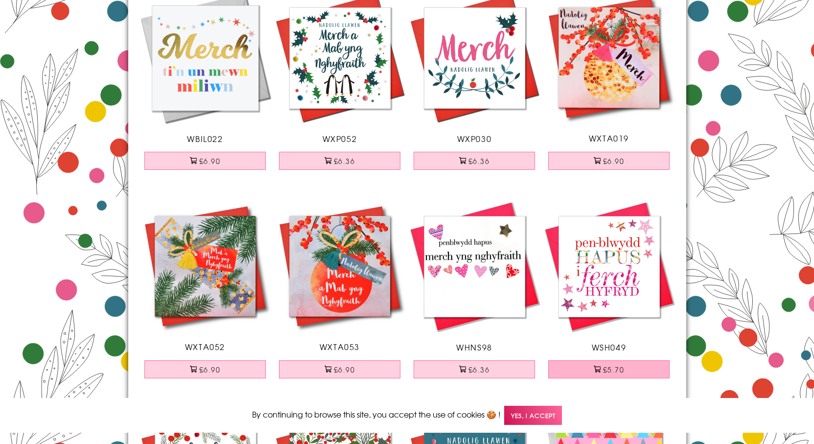
click at [614, 371] on button "£5.70" at bounding box center [608, 369] width 121 height 18
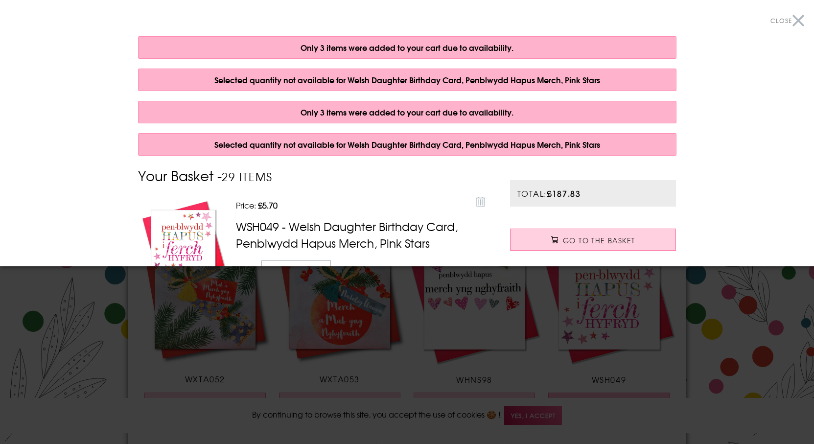
scroll to position [472, 0]
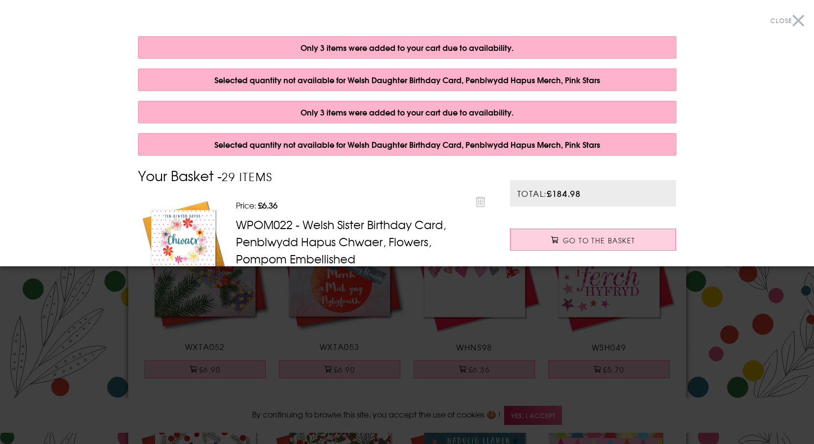
click at [746, 348] on div at bounding box center [407, 222] width 814 height 444
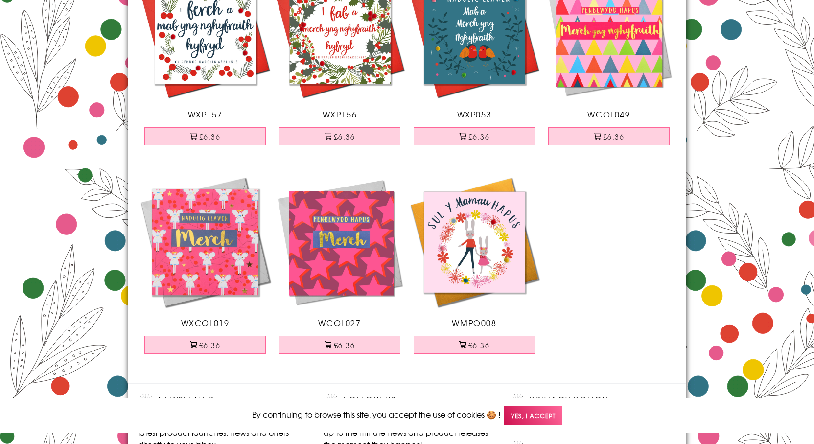
scroll to position [961, 0]
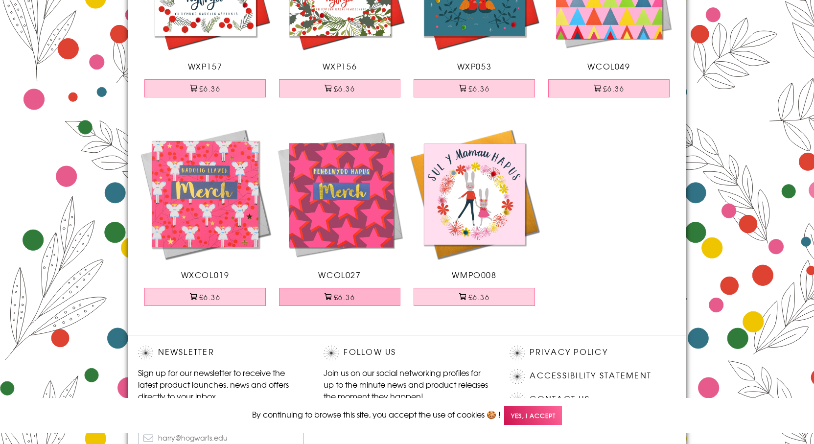
click at [338, 294] on button "£6.36" at bounding box center [339, 297] width 121 height 18
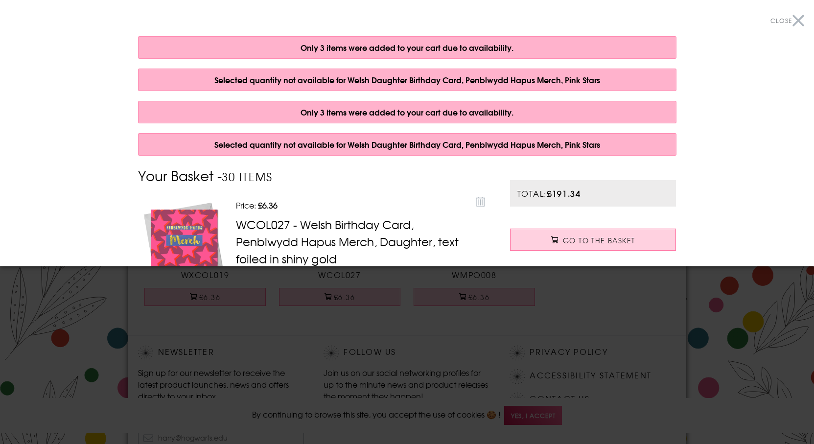
click at [354, 370] on div at bounding box center [407, 222] width 814 height 444
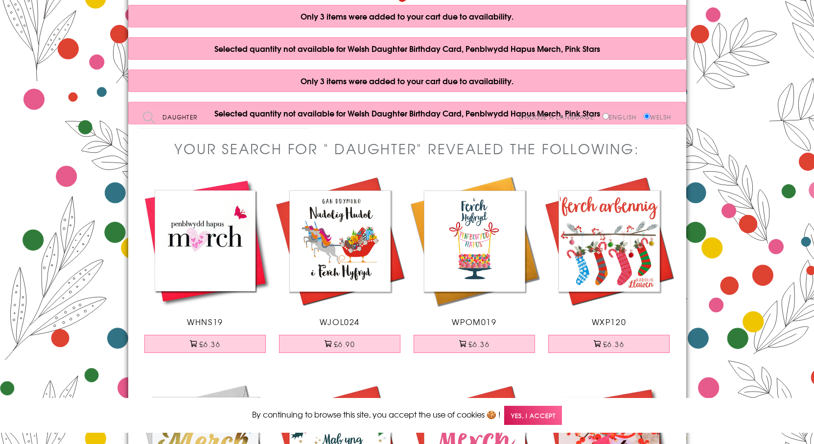
scroll to position [0, 0]
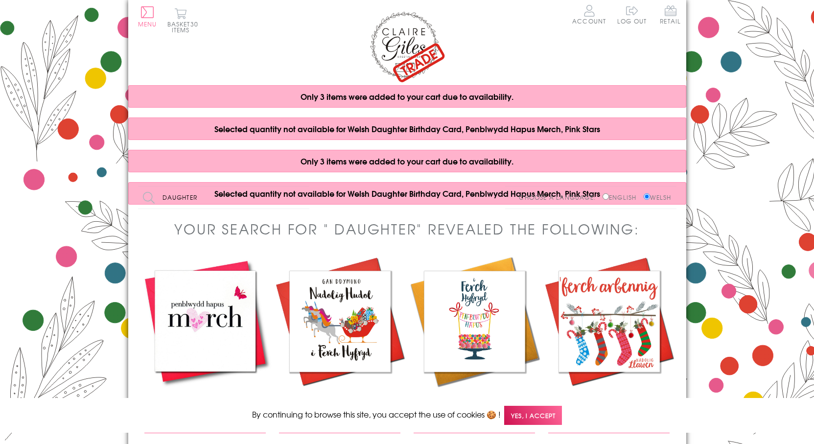
drag, startPoint x: 182, startPoint y: 194, endPoint x: 141, endPoint y: 192, distance: 41.2
click at [141, 192] on input "daughter" at bounding box center [223, 197] width 171 height 22
type input "wyres"
click at [299, 186] on input "Search" at bounding box center [304, 197] width 10 height 22
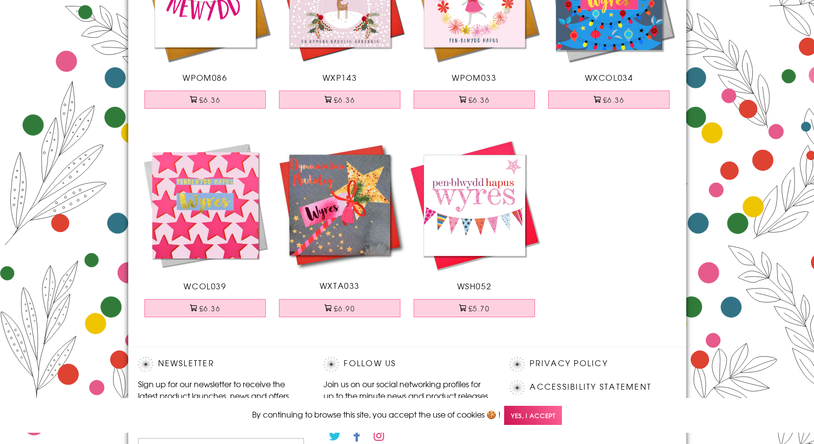
scroll to position [196, 0]
click at [211, 310] on button "£6.36" at bounding box center [204, 307] width 121 height 18
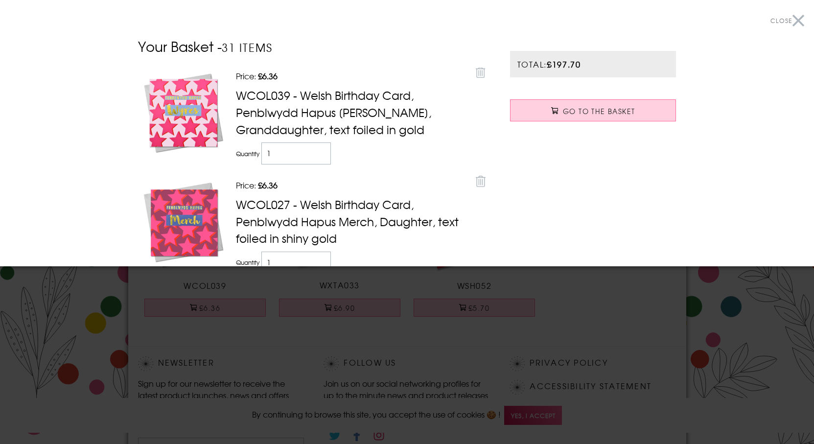
click at [92, 331] on div at bounding box center [407, 222] width 814 height 444
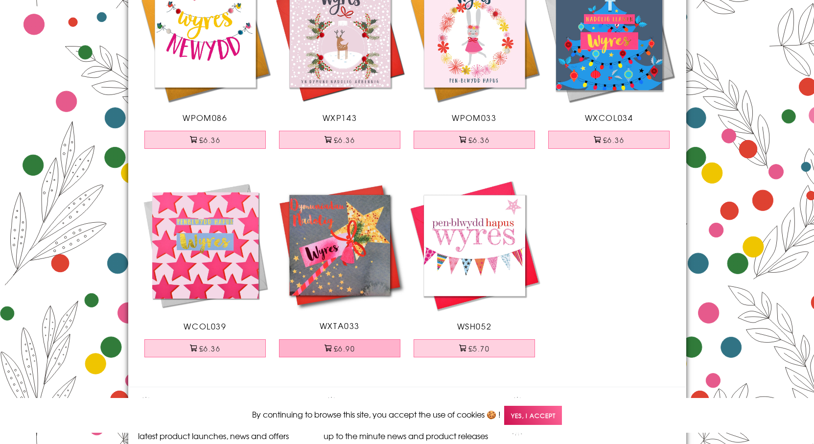
scroll to position [49, 0]
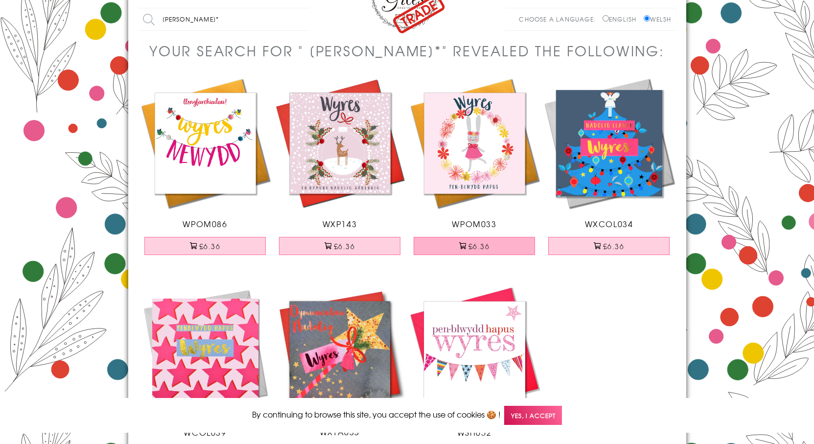
click at [489, 244] on button "£6.36" at bounding box center [473, 246] width 121 height 18
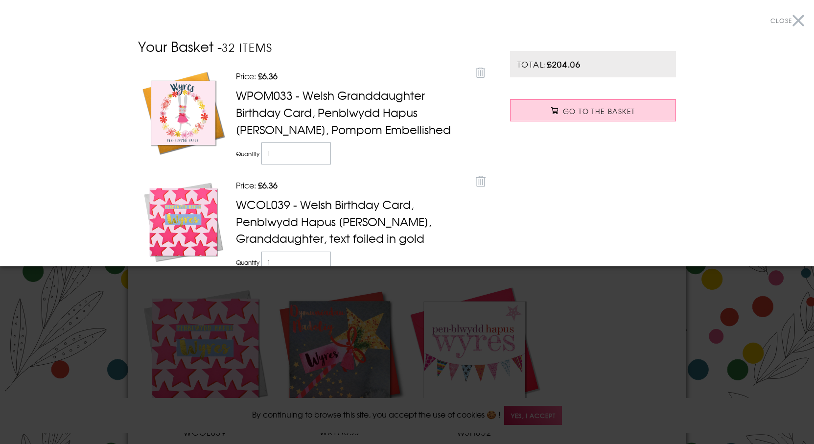
click at [64, 346] on div at bounding box center [407, 222] width 814 height 444
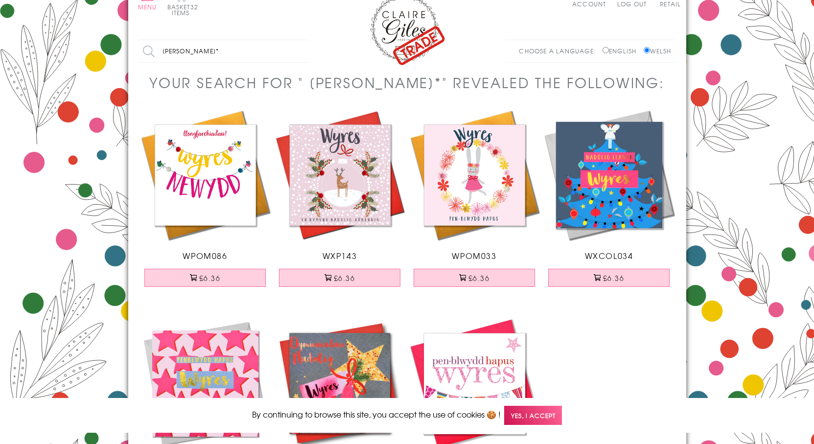
scroll to position [0, 0]
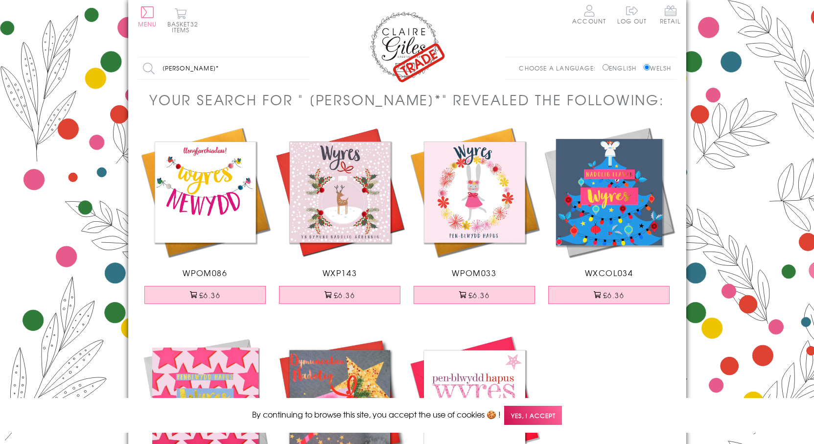
drag, startPoint x: 177, startPoint y: 60, endPoint x: 85, endPoint y: 65, distance: 92.2
click at [85, 65] on body "Close Dolenni Cyflym Home Your Account Login Your Basket Contact Us All Occasio…" at bounding box center [407, 396] width 814 height 792
type input "dad"
click at [299, 57] on input "Search" at bounding box center [304, 68] width 10 height 22
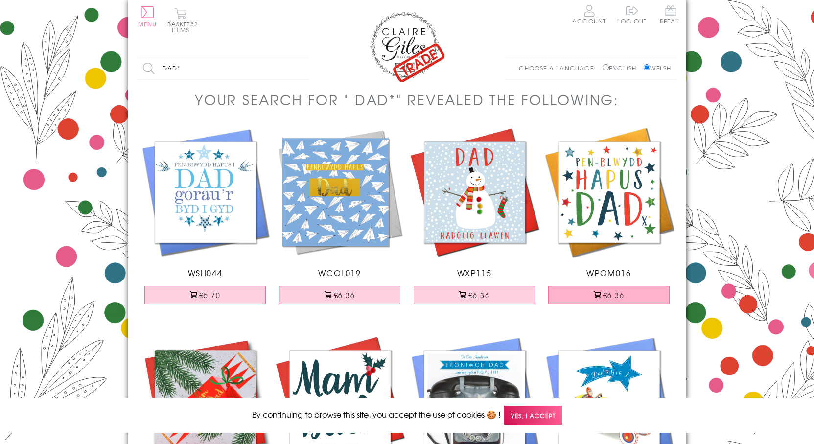
click at [602, 291] on button "£6.36" at bounding box center [608, 295] width 121 height 18
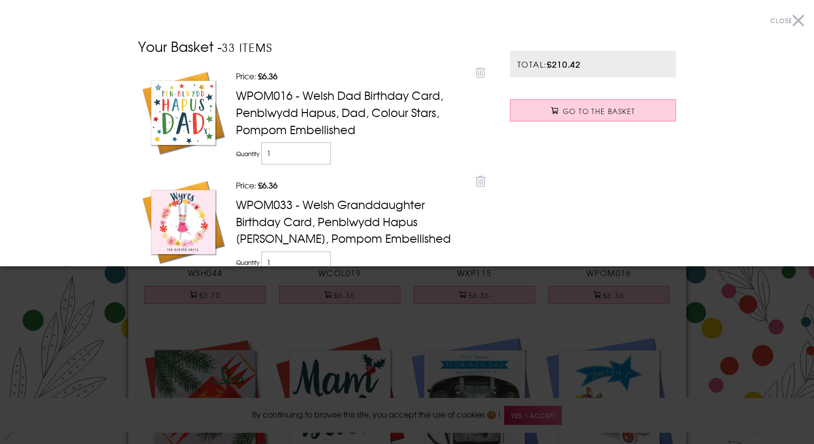
click at [347, 344] on div at bounding box center [407, 222] width 814 height 444
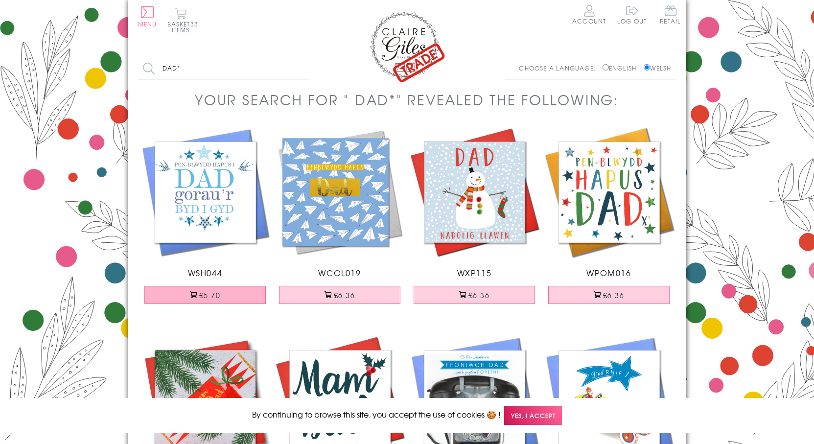
click at [236, 293] on button "£5.70" at bounding box center [204, 295] width 121 height 18
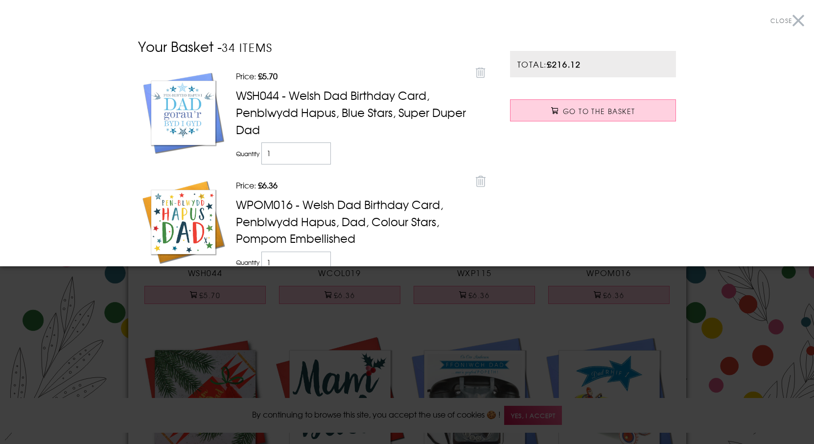
click at [568, 314] on div at bounding box center [407, 222] width 814 height 444
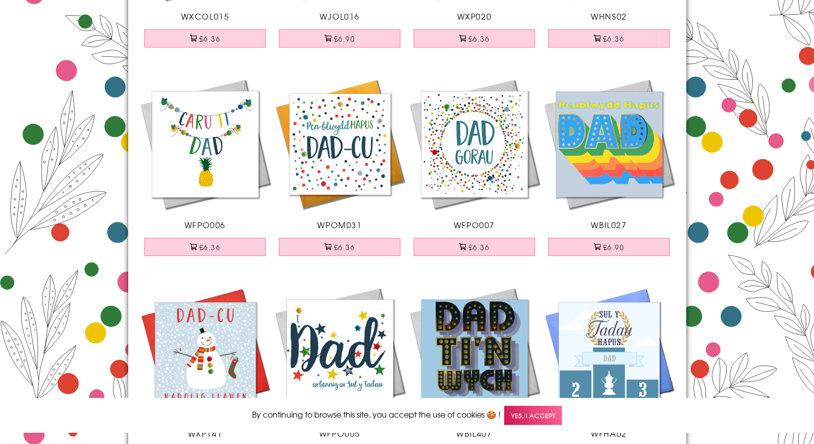
scroll to position [1517, 0]
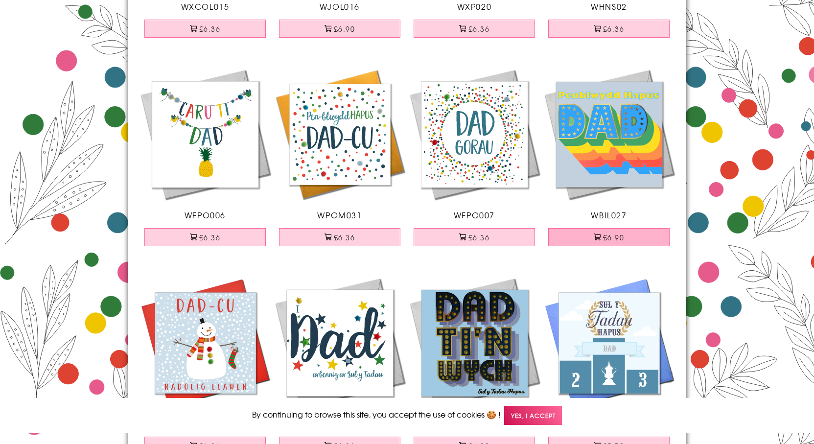
click at [606, 235] on button "£6.90" at bounding box center [608, 237] width 121 height 18
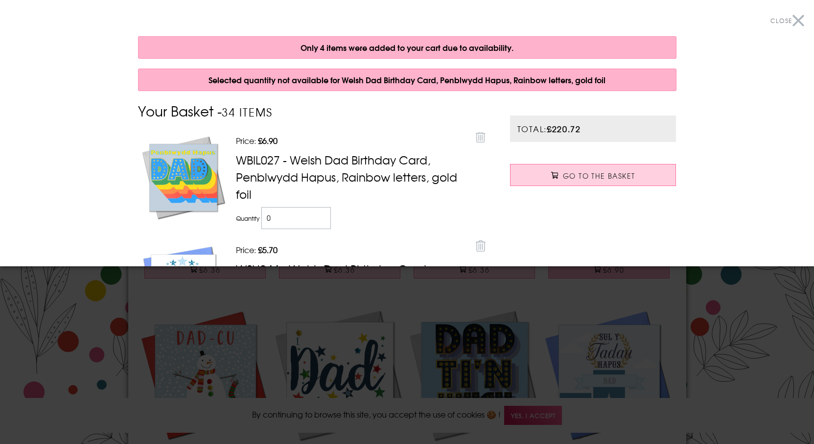
scroll to position [1582, 0]
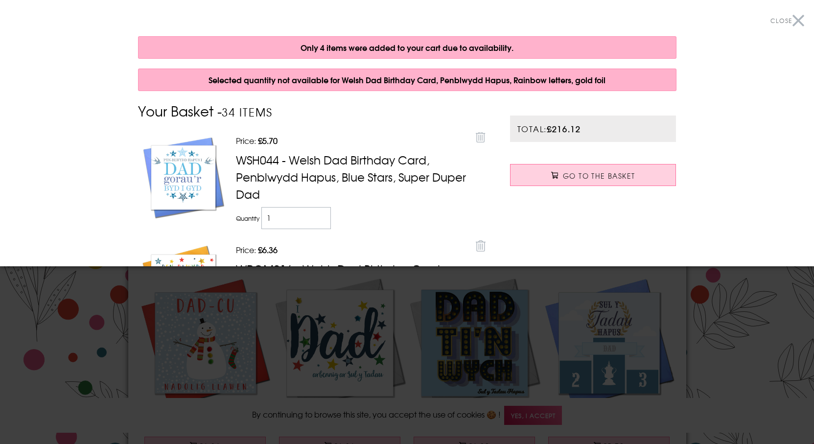
click at [564, 344] on div at bounding box center [407, 222] width 814 height 444
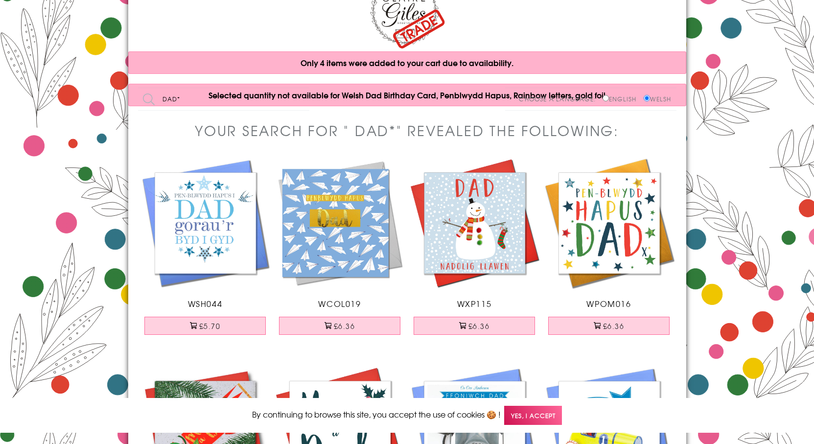
scroll to position [0, 0]
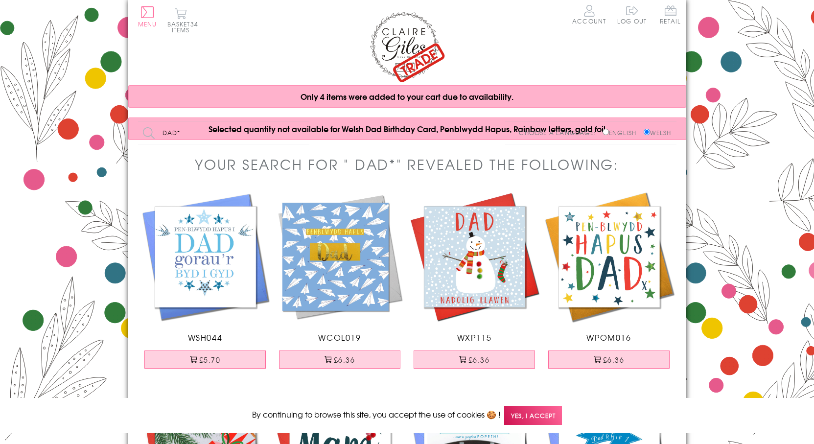
drag, startPoint x: 180, startPoint y: 131, endPoint x: 139, endPoint y: 129, distance: 40.6
click at [143, 131] on input "dad*" at bounding box center [223, 133] width 171 height 22
type input "mami"
click at [299, 122] on input "Search" at bounding box center [304, 133] width 10 height 22
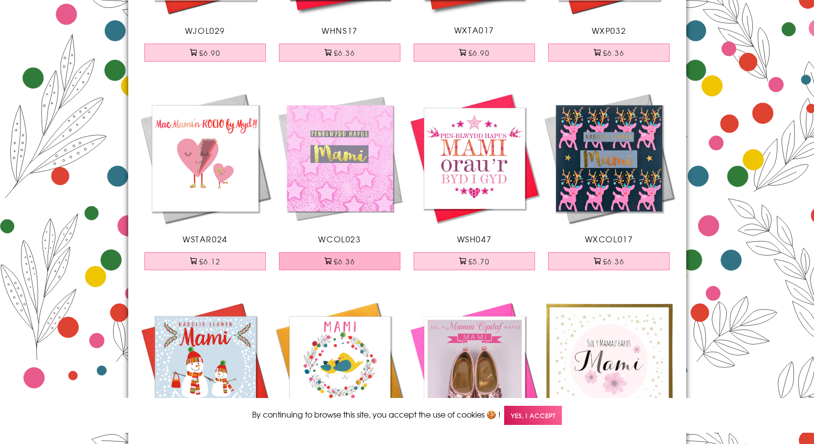
scroll to position [245, 0]
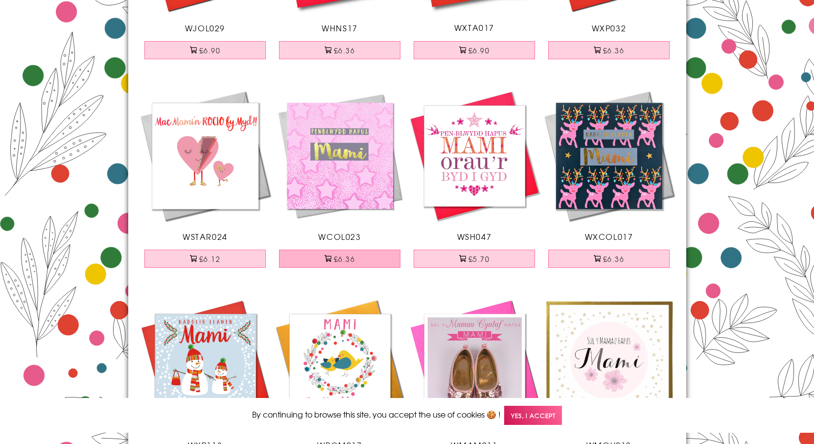
click at [325, 260] on span at bounding box center [327, 258] width 7 height 7
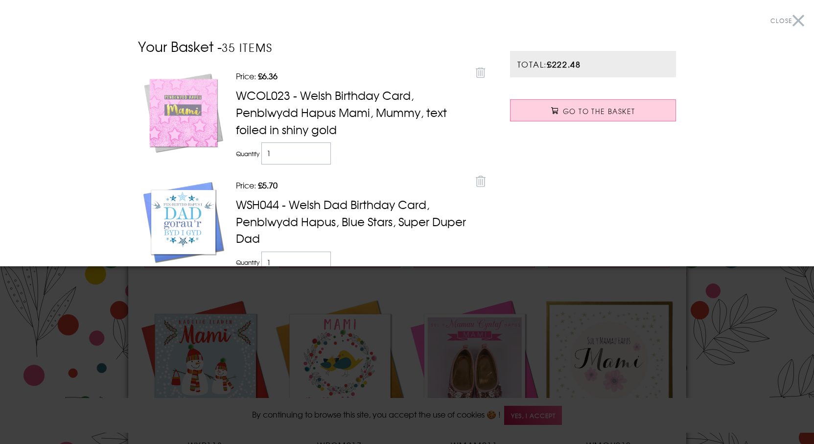
click at [144, 318] on div at bounding box center [407, 222] width 814 height 444
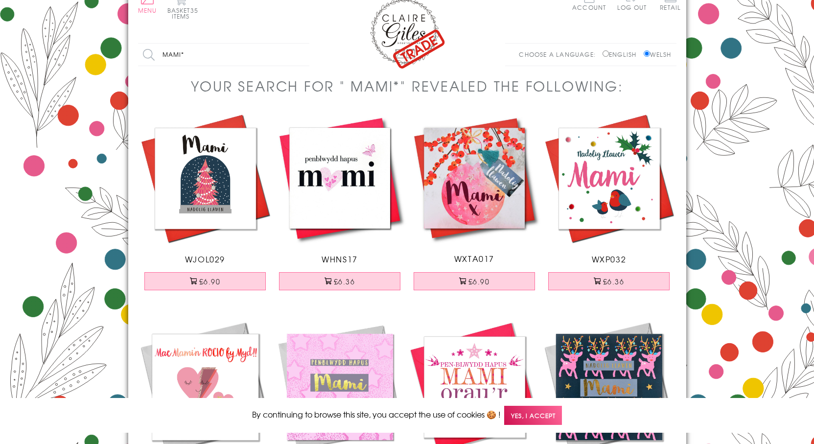
scroll to position [0, 0]
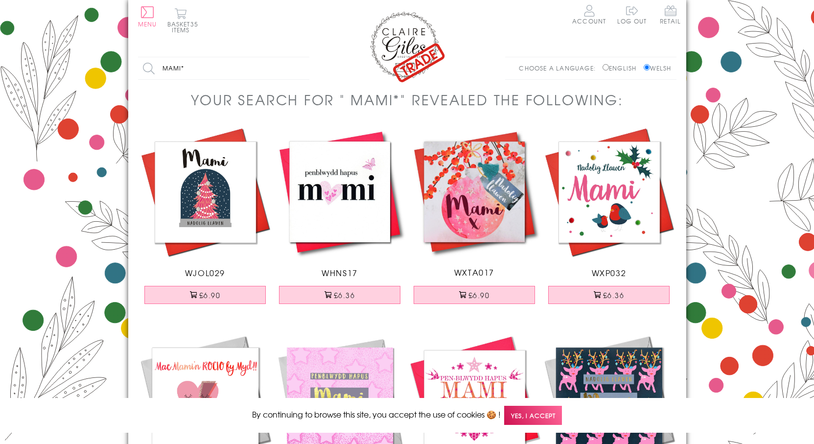
drag, startPoint x: 164, startPoint y: 63, endPoint x: 84, endPoint y: 47, distance: 82.2
type input "*"
type input "son"
click at [299, 57] on input "Search" at bounding box center [304, 68] width 10 height 22
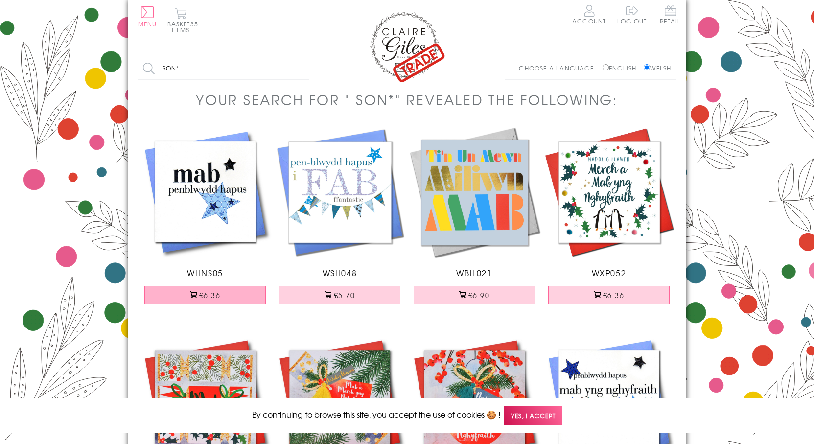
click at [207, 292] on button "£6.36" at bounding box center [204, 295] width 121 height 18
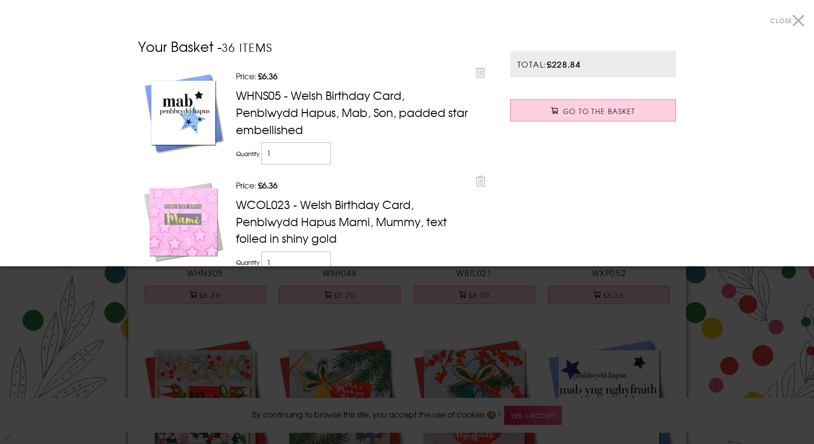
click at [83, 320] on div at bounding box center [407, 222] width 814 height 444
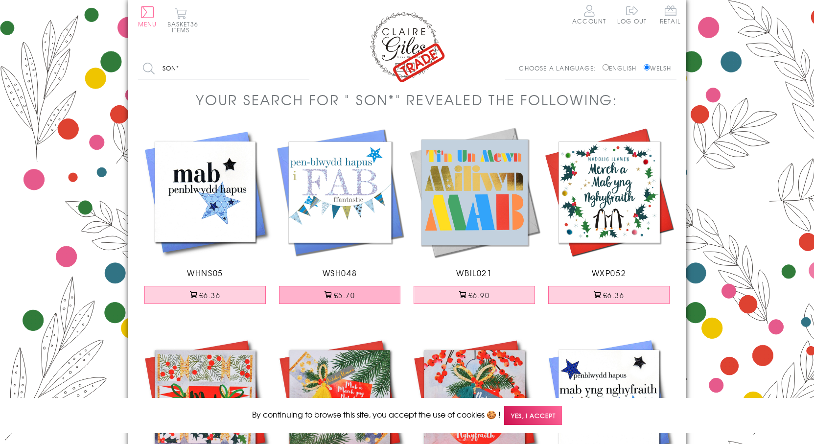
click at [325, 294] on span at bounding box center [327, 294] width 7 height 7
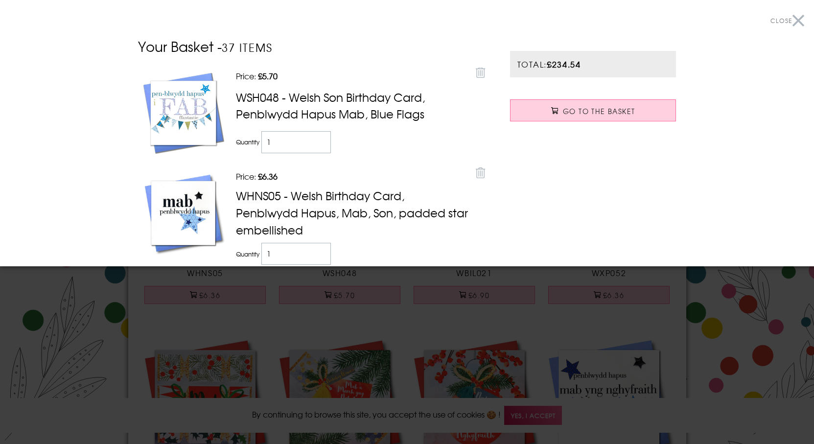
click at [56, 330] on div at bounding box center [407, 222] width 814 height 444
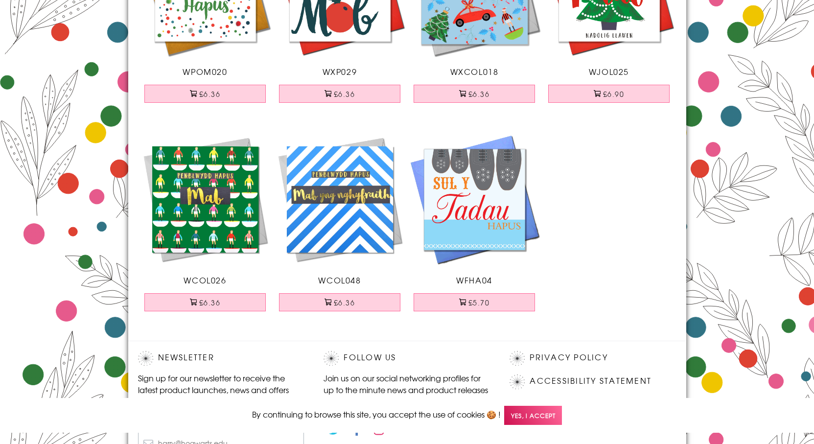
scroll to position [832, 0]
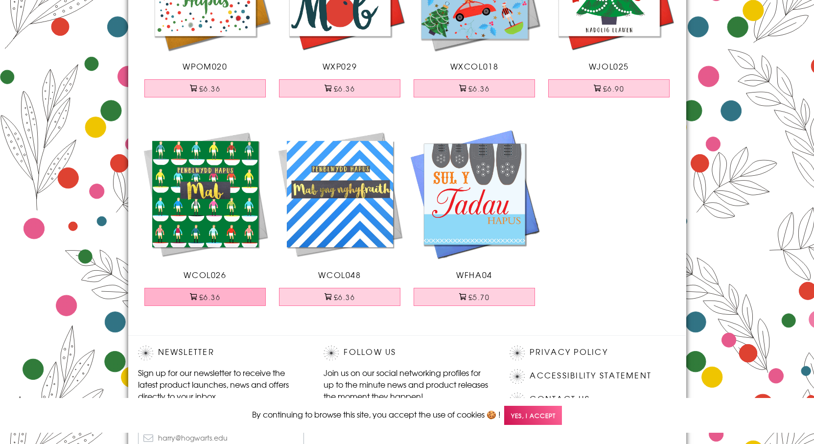
click at [165, 292] on button "£6.36" at bounding box center [204, 297] width 121 height 18
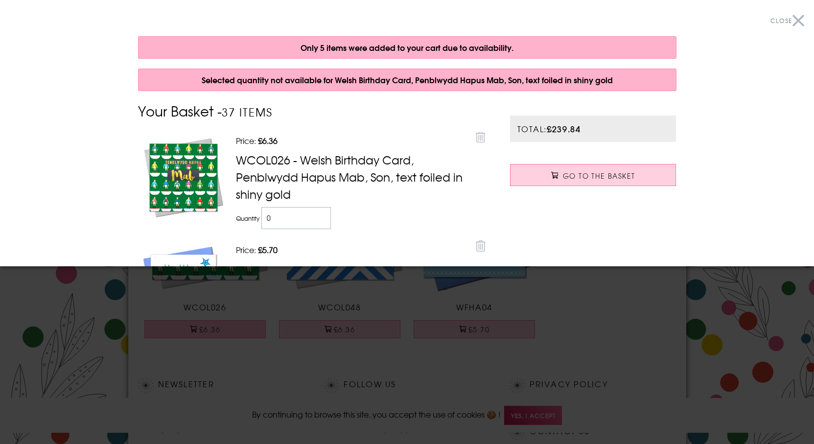
scroll to position [896, 0]
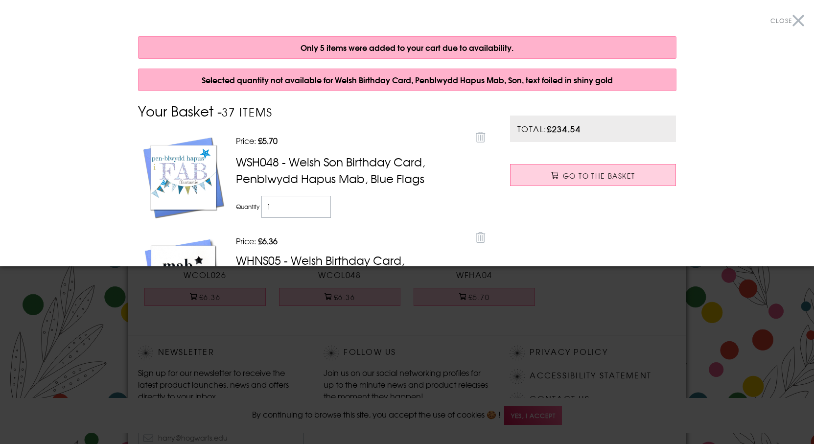
click at [69, 314] on div at bounding box center [407, 222] width 814 height 444
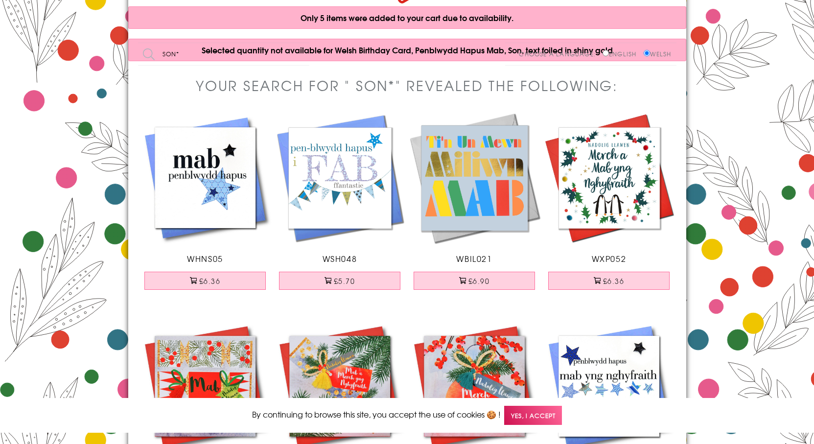
scroll to position [0, 0]
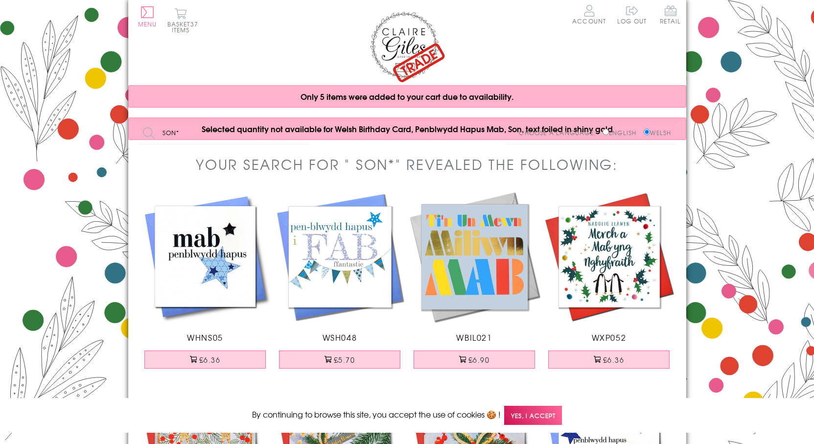
drag, startPoint x: 172, startPoint y: 127, endPoint x: 119, endPoint y: 114, distance: 54.6
type input "brother"
click at [299, 122] on input "Search" at bounding box center [304, 133] width 10 height 22
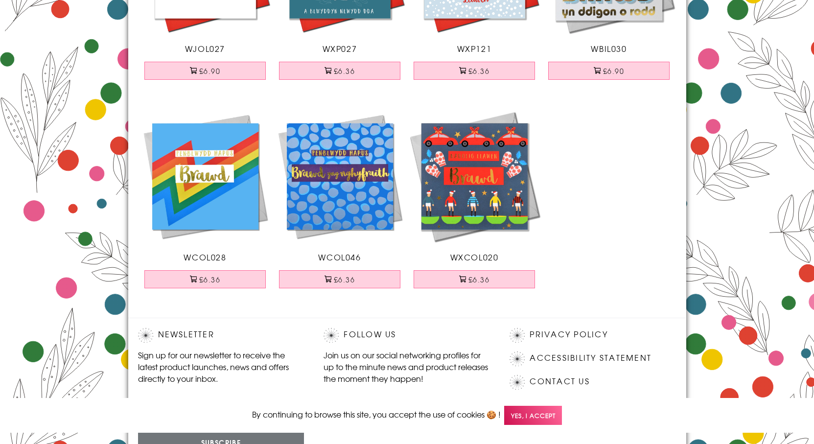
scroll to position [881, 0]
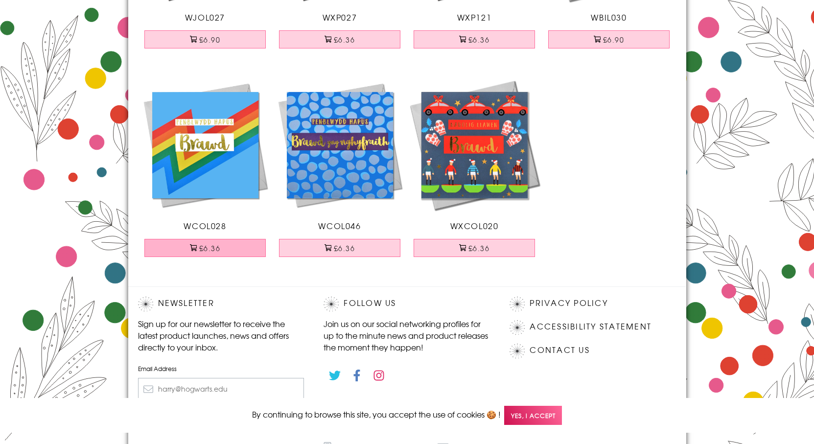
click at [227, 247] on button "£6.36" at bounding box center [204, 248] width 121 height 18
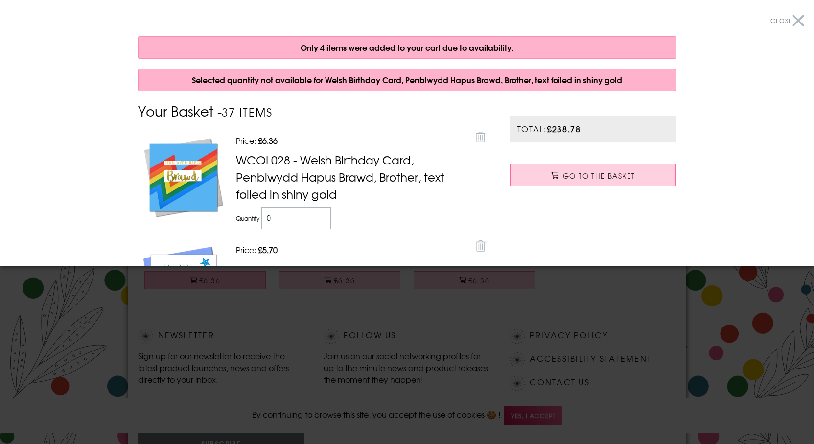
scroll to position [945, 0]
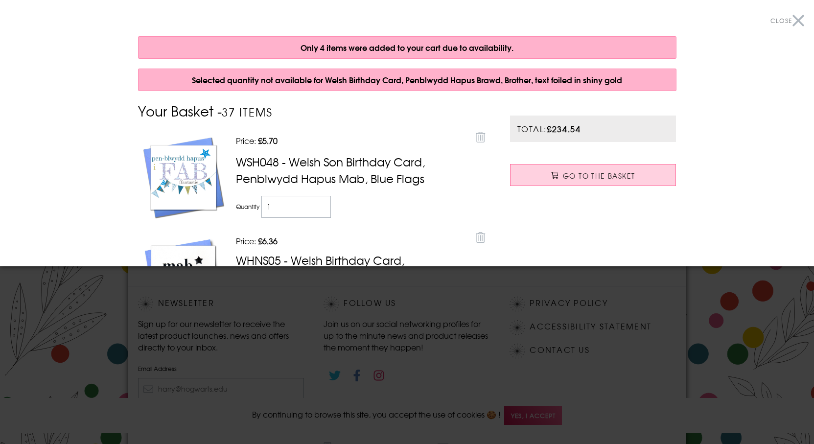
click at [57, 321] on div at bounding box center [407, 222] width 814 height 444
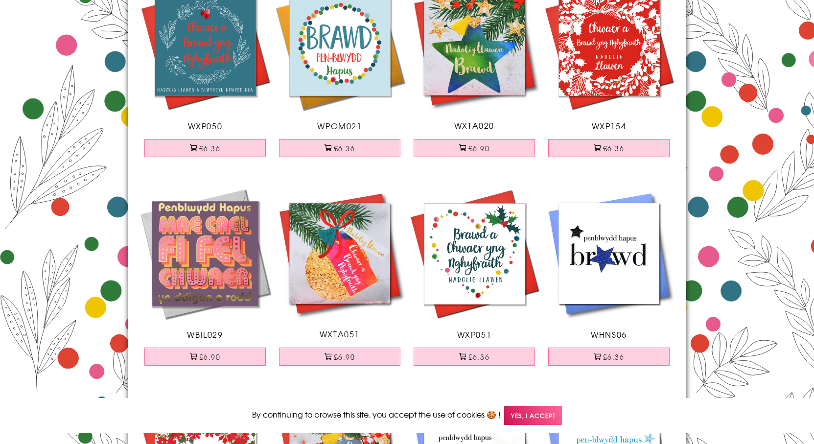
scroll to position [0, 0]
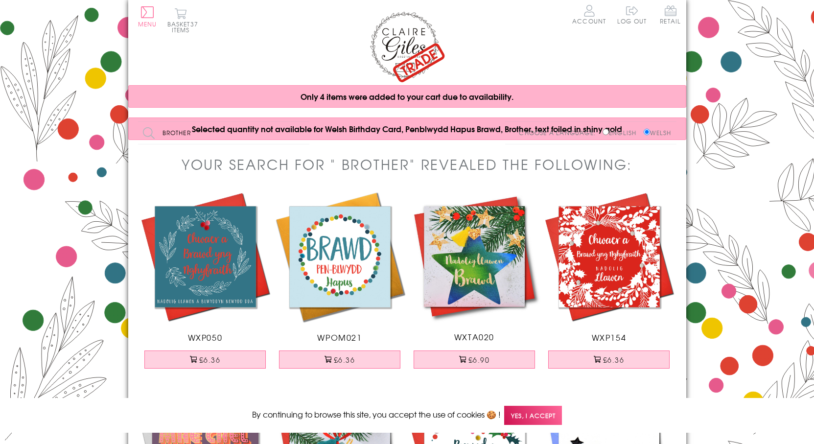
drag, startPoint x: 199, startPoint y: 130, endPoint x: 122, endPoint y: 131, distance: 76.8
type input "w"
type input "priodas"
click at [299, 122] on input "Search" at bounding box center [304, 133] width 10 height 22
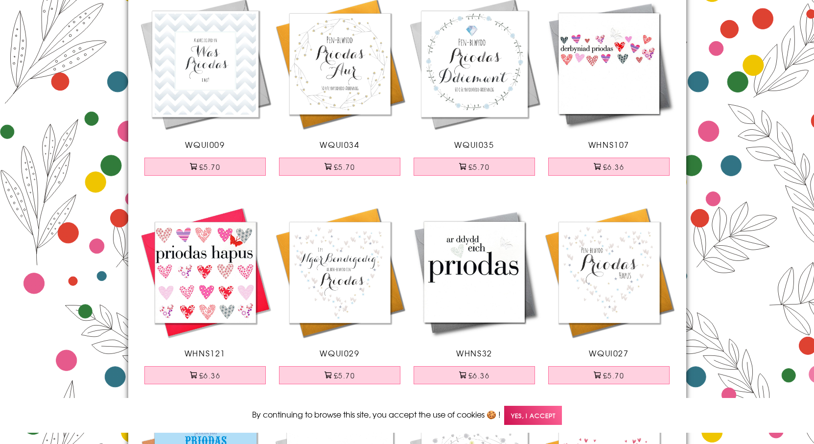
scroll to position [343, 0]
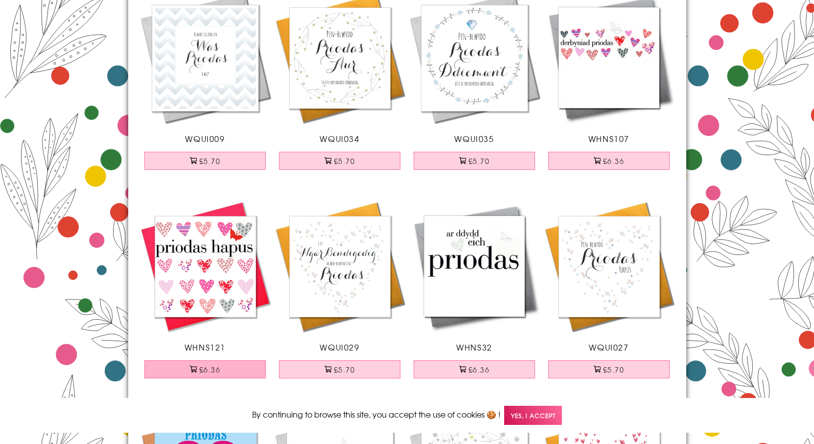
click at [236, 371] on button "£6.36" at bounding box center [204, 369] width 121 height 18
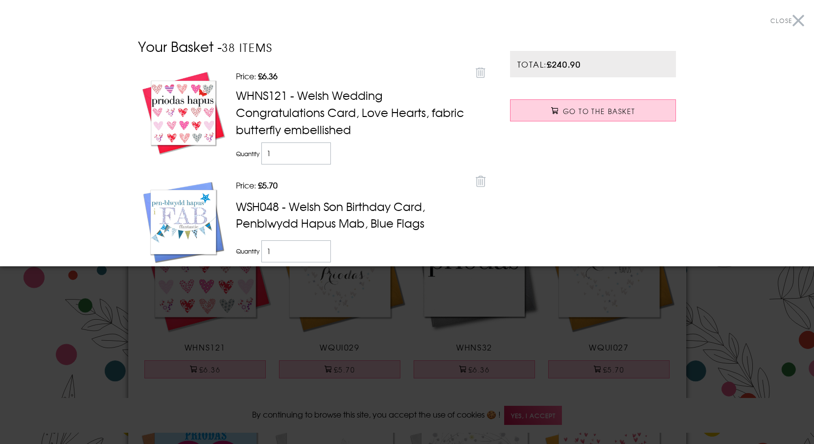
click at [730, 353] on div at bounding box center [407, 222] width 814 height 444
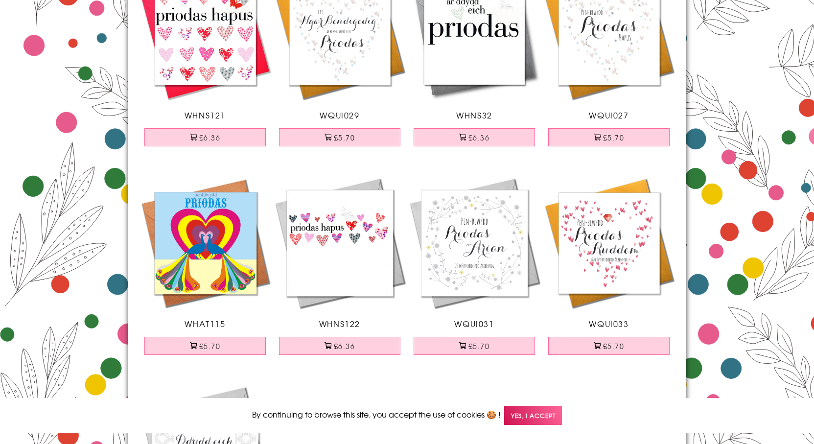
scroll to position [587, 0]
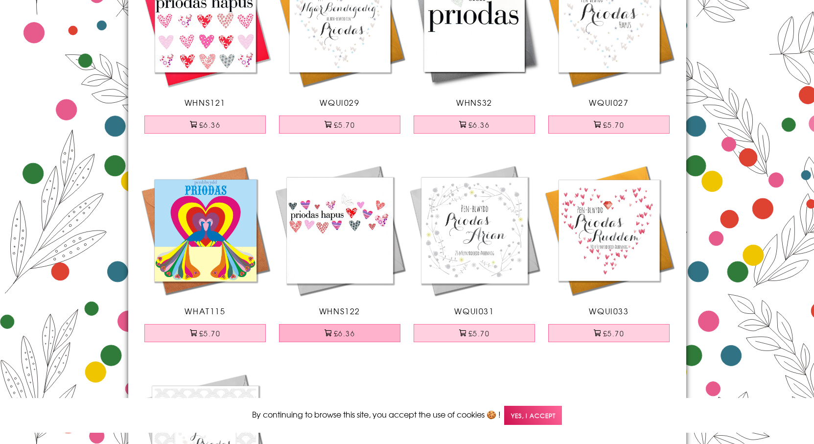
click at [374, 336] on button "£6.36" at bounding box center [339, 333] width 121 height 18
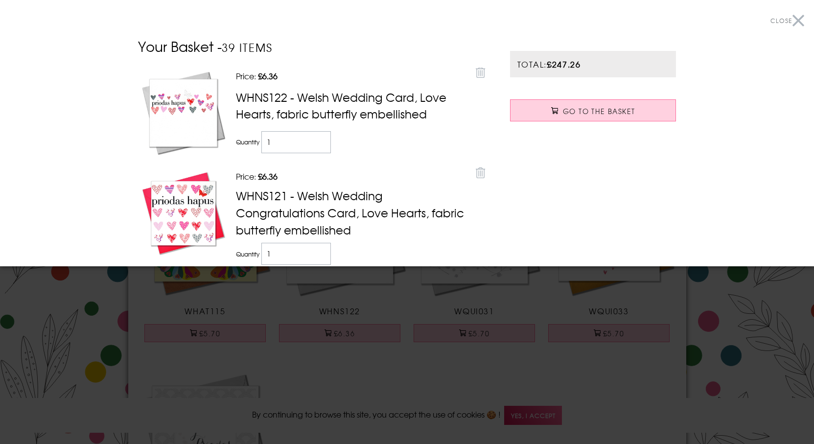
click at [753, 343] on div at bounding box center [407, 222] width 814 height 444
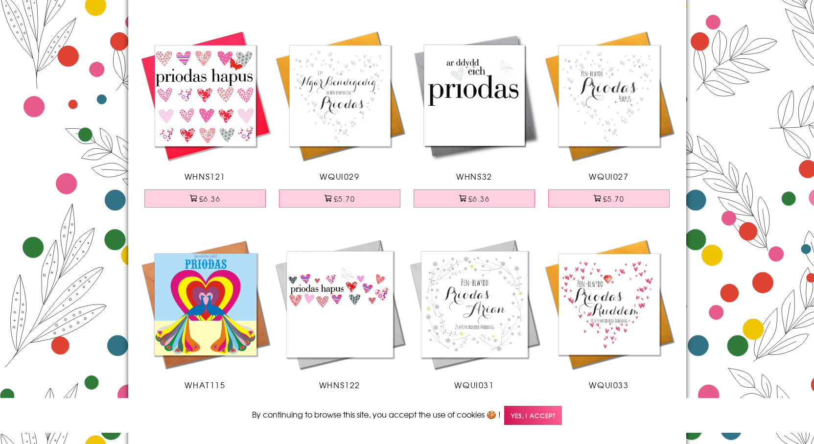
scroll to position [489, 0]
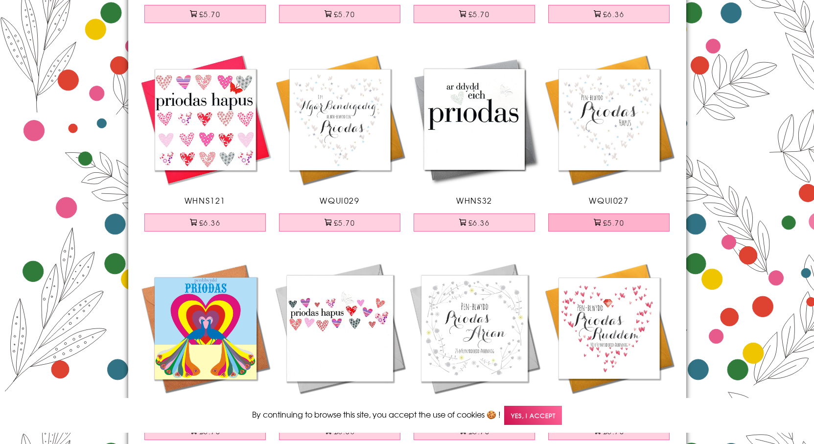
click at [639, 224] on button "£5.70" at bounding box center [608, 222] width 121 height 18
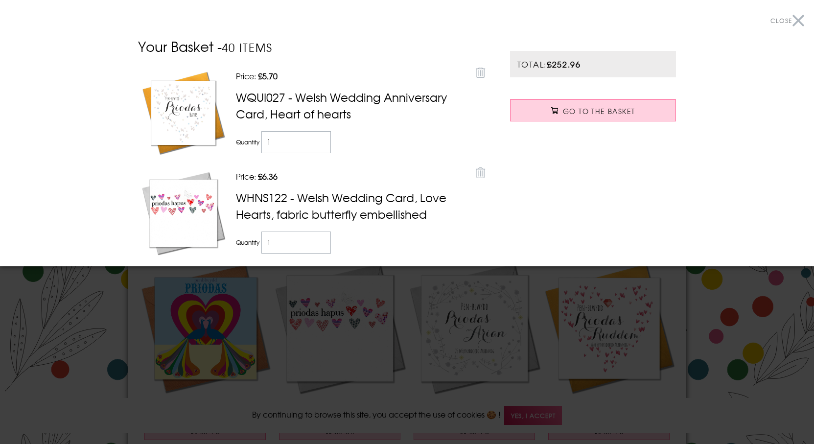
click at [596, 321] on div at bounding box center [407, 222] width 814 height 444
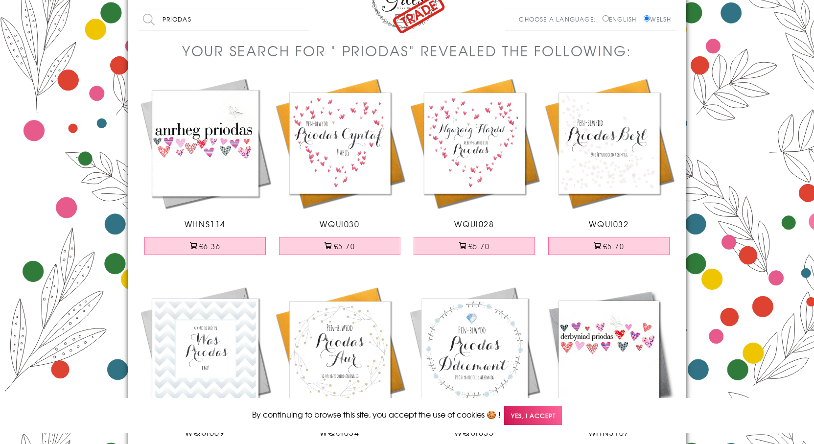
scroll to position [0, 0]
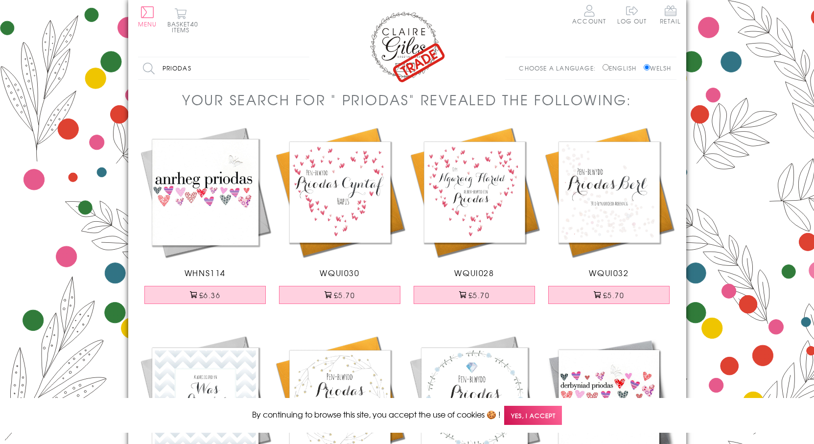
click at [217, 68] on input "priodas" at bounding box center [223, 68] width 171 height 22
type input "penblwydd priodas"
click at [299, 57] on input "Search" at bounding box center [304, 68] width 10 height 22
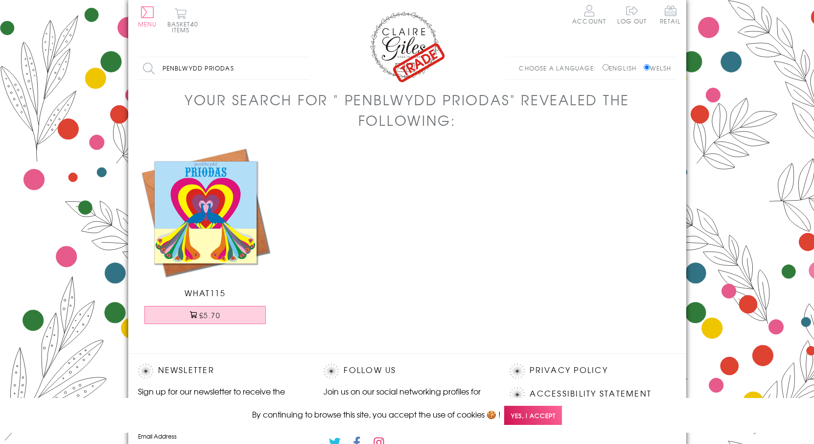
drag, startPoint x: 201, startPoint y: 72, endPoint x: 161, endPoint y: 78, distance: 40.6
click at [161, 78] on input "penblwydd priodas" at bounding box center [223, 68] width 171 height 22
type input "srisn"
click at [299, 57] on input "Search" at bounding box center [304, 68] width 10 height 22
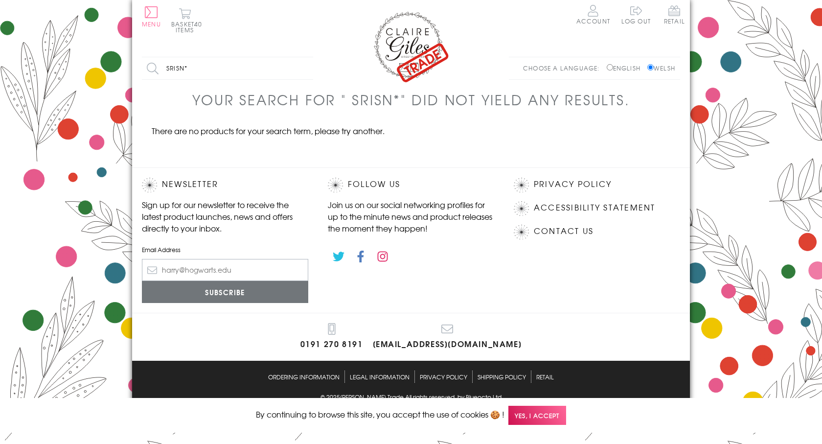
click at [210, 65] on input "srisn*" at bounding box center [227, 68] width 171 height 22
type input "s"
type input "[DEMOGRAPHIC_DATA]"
click at [303, 57] on input "Search" at bounding box center [308, 68] width 10 height 22
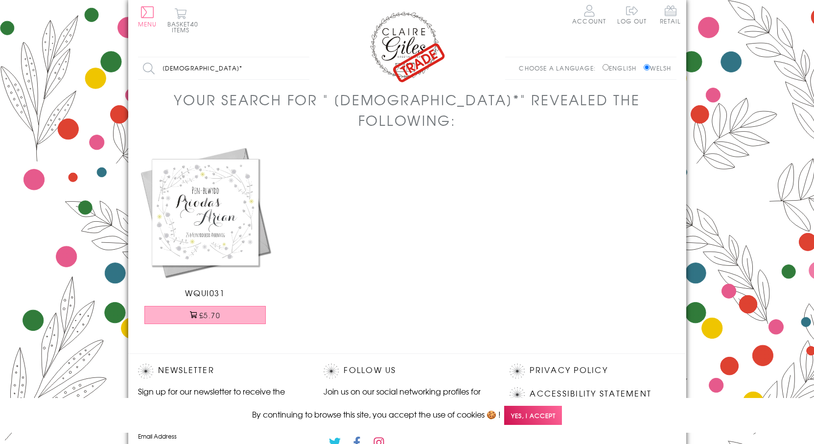
click at [243, 306] on button "£5.70" at bounding box center [204, 315] width 121 height 18
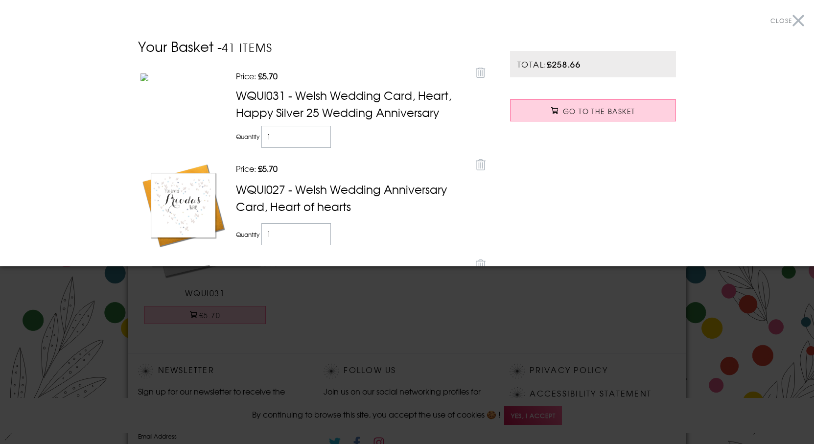
click at [293, 328] on div at bounding box center [407, 222] width 814 height 444
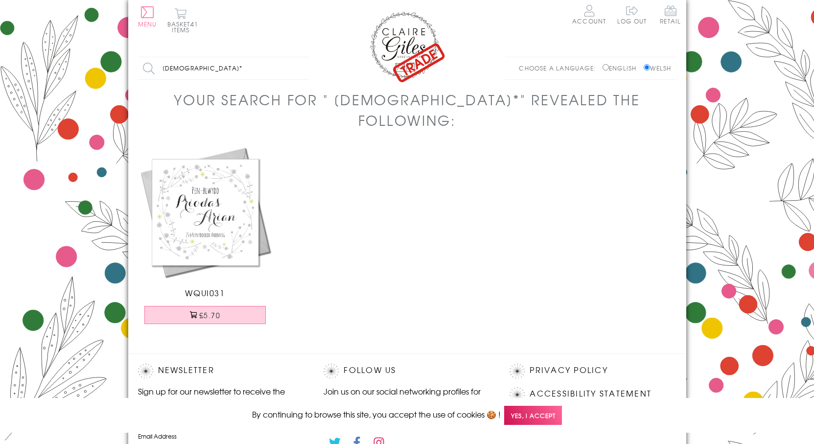
drag, startPoint x: 151, startPoint y: 64, endPoint x: 125, endPoint y: 61, distance: 26.1
click at [125, 61] on body "Close Dolenni Cyflym Home Your Account Login Your Basket Contact Us All Occasio…" at bounding box center [407, 302] width 814 height 604
type input "aur"
click at [299, 57] on input "Search" at bounding box center [304, 68] width 10 height 22
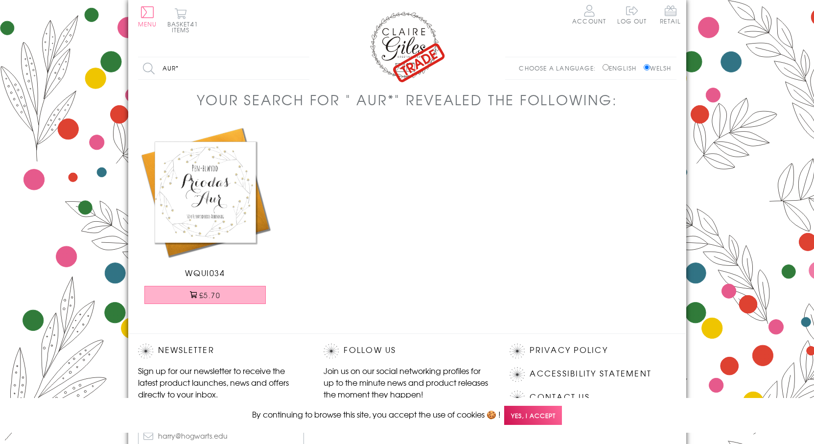
click at [254, 292] on button "£5.70" at bounding box center [204, 295] width 121 height 18
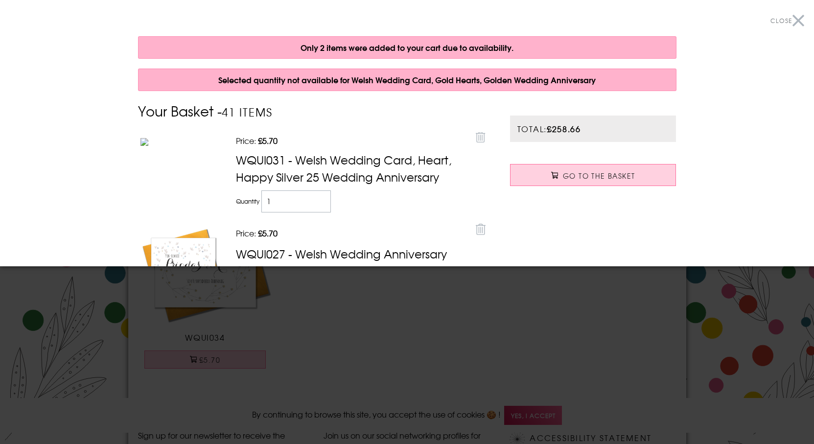
click at [92, 288] on div at bounding box center [407, 222] width 814 height 444
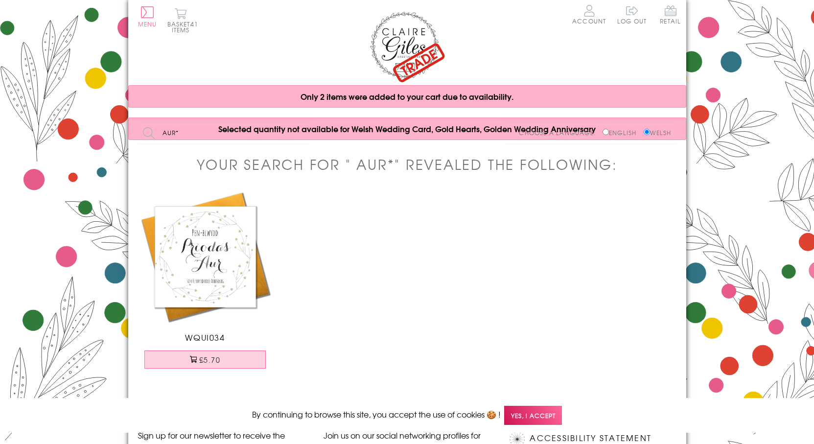
drag, startPoint x: 143, startPoint y: 121, endPoint x: 122, endPoint y: 118, distance: 21.2
click at [122, 118] on body "Close Dolenni Cyflym Home Your Account Login Your Basket Contact Us All Occasio…" at bounding box center [407, 324] width 814 height 648
type input "*"
type input "birth girl"
click at [299, 122] on input "Search" at bounding box center [304, 133] width 10 height 22
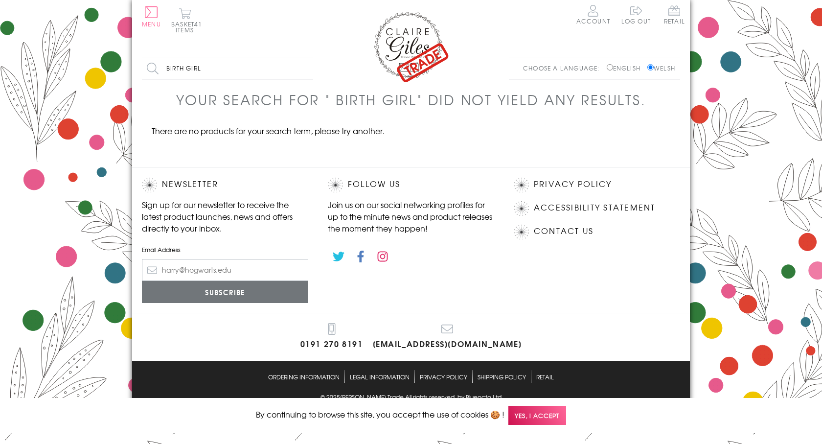
click at [216, 66] on input "birth girl" at bounding box center [227, 68] width 171 height 22
type input "birth"
click at [303, 57] on input "Search" at bounding box center [308, 68] width 10 height 22
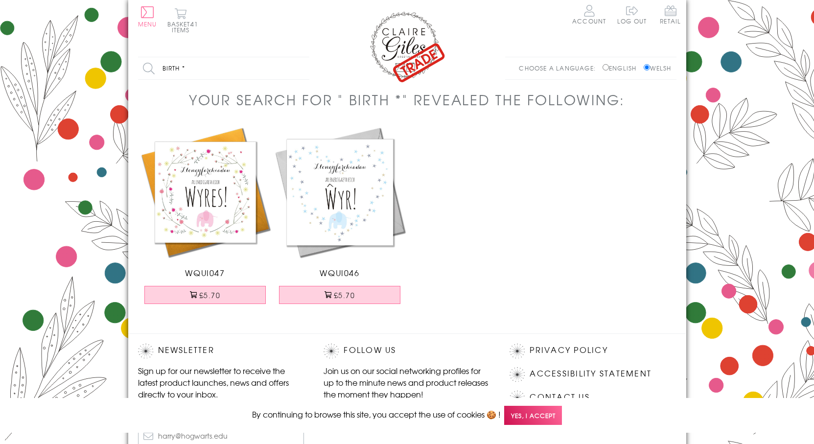
drag, startPoint x: 178, startPoint y: 60, endPoint x: 83, endPoint y: 54, distance: 94.6
click at [86, 54] on body "Close Dolenni Cyflym Home Your Account Login Your Basket Contact Us All Occasio…" at bounding box center [407, 291] width 814 height 583
type input "girl"
click at [299, 57] on input "Search" at bounding box center [304, 68] width 10 height 22
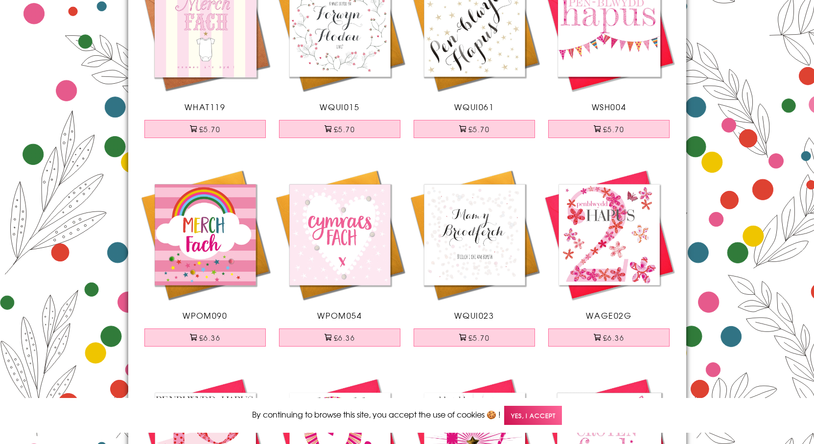
scroll to position [196, 0]
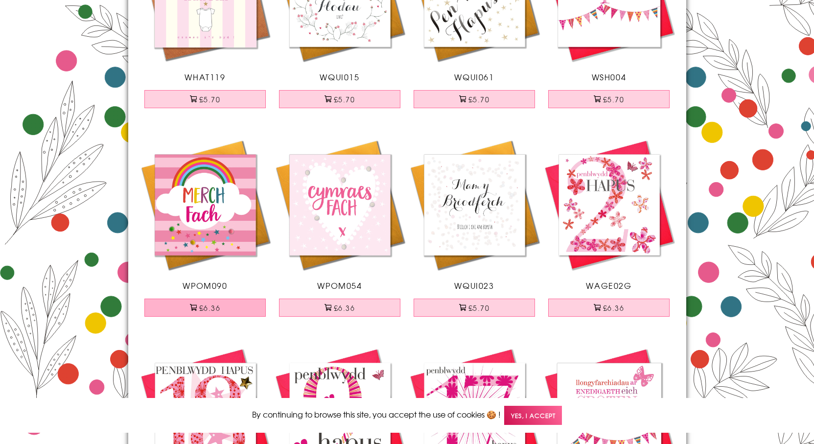
click at [214, 304] on button "£6.36" at bounding box center [204, 307] width 121 height 18
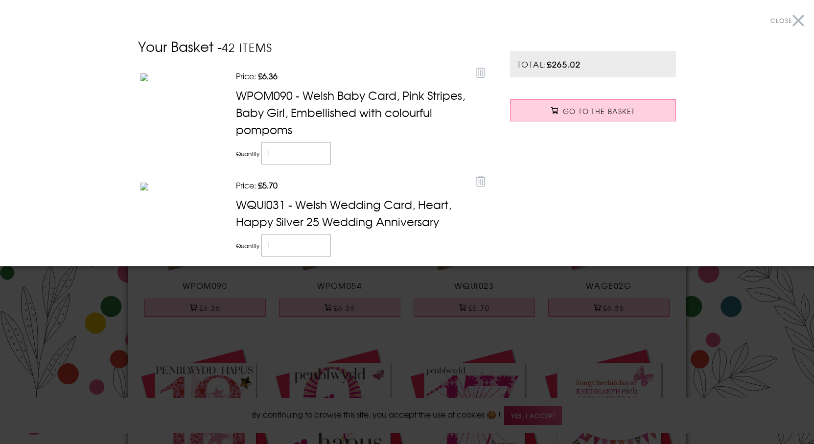
click at [96, 302] on div at bounding box center [407, 222] width 814 height 444
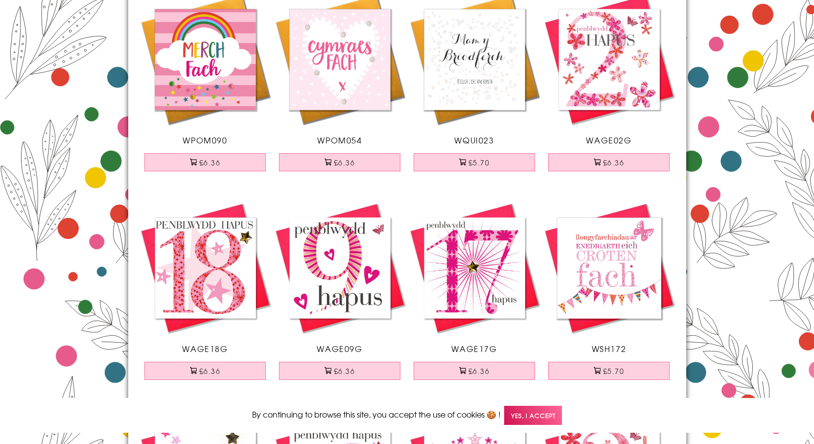
scroll to position [343, 0]
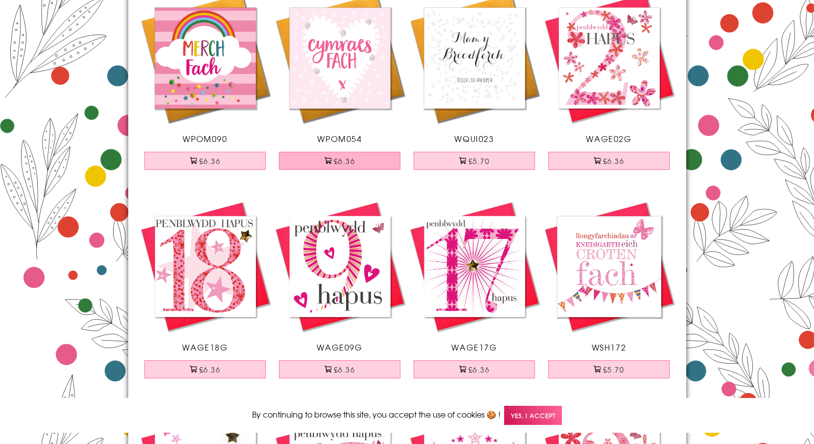
click at [374, 158] on button "£6.36" at bounding box center [339, 161] width 121 height 18
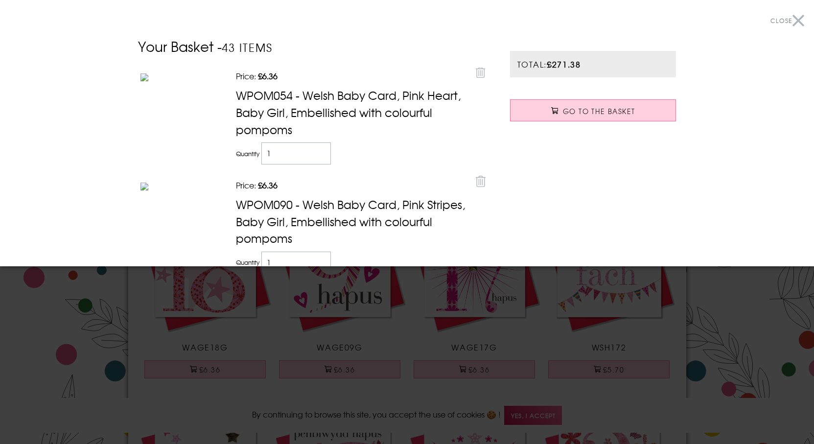
click at [84, 342] on div at bounding box center [407, 222] width 814 height 444
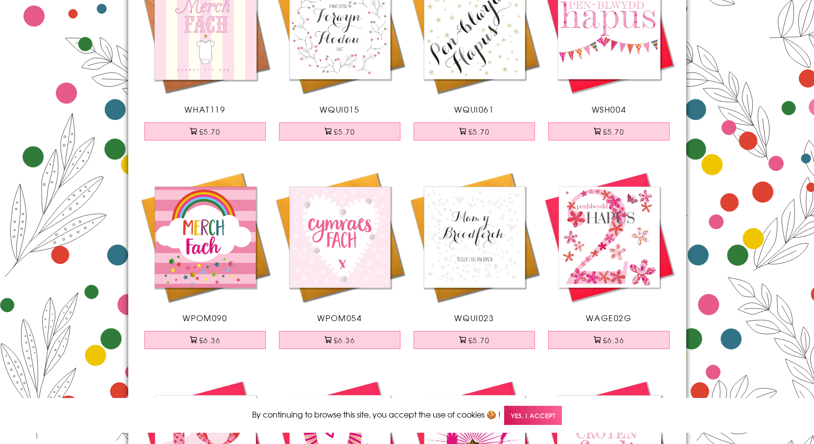
scroll to position [0, 0]
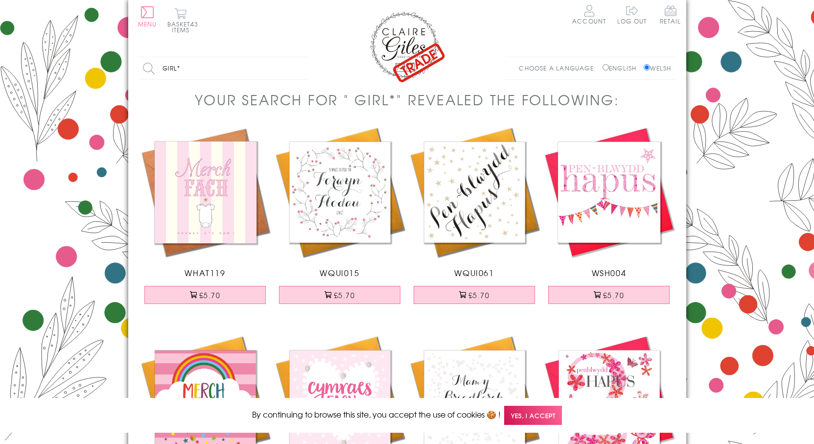
drag, startPoint x: 191, startPoint y: 63, endPoint x: 110, endPoint y: 46, distance: 83.1
type input "boy"
click at [299, 57] on input "Search" at bounding box center [304, 68] width 10 height 22
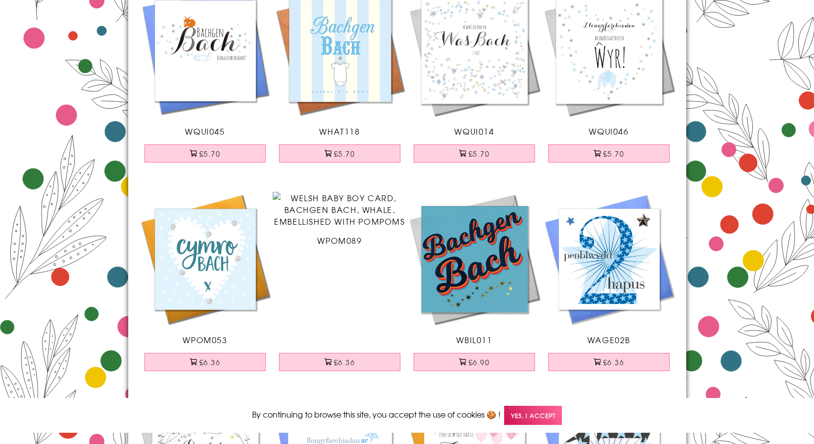
scroll to position [147, 0]
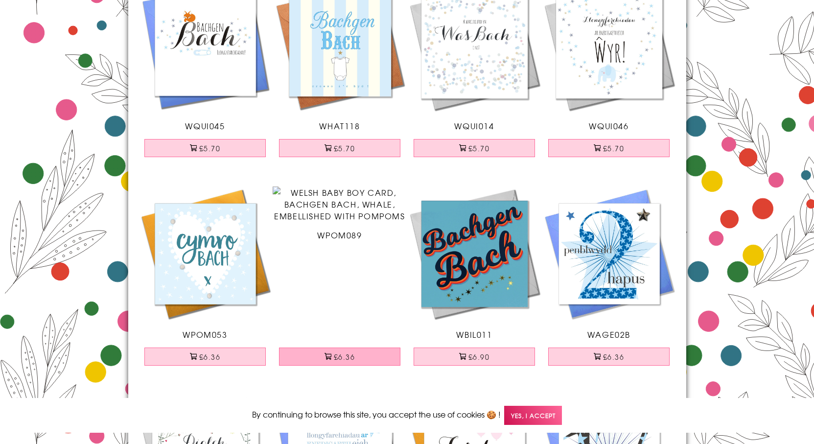
click at [380, 360] on button "£6.36" at bounding box center [339, 356] width 121 height 18
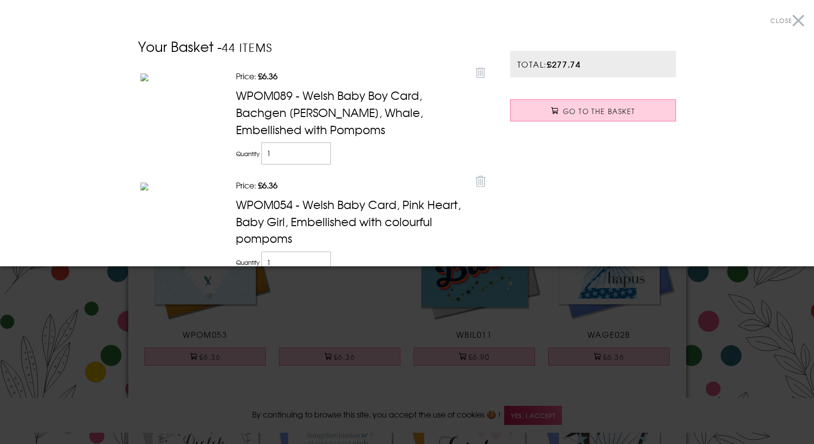
click at [111, 351] on div at bounding box center [407, 222] width 814 height 444
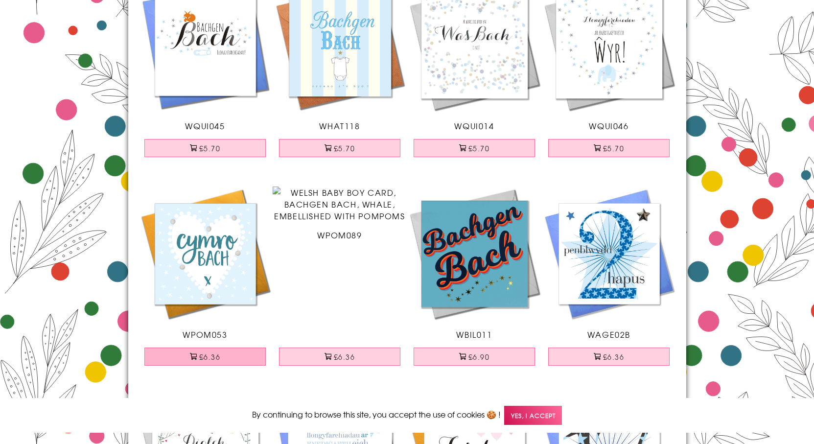
click at [173, 353] on button "£6.36" at bounding box center [204, 356] width 121 height 18
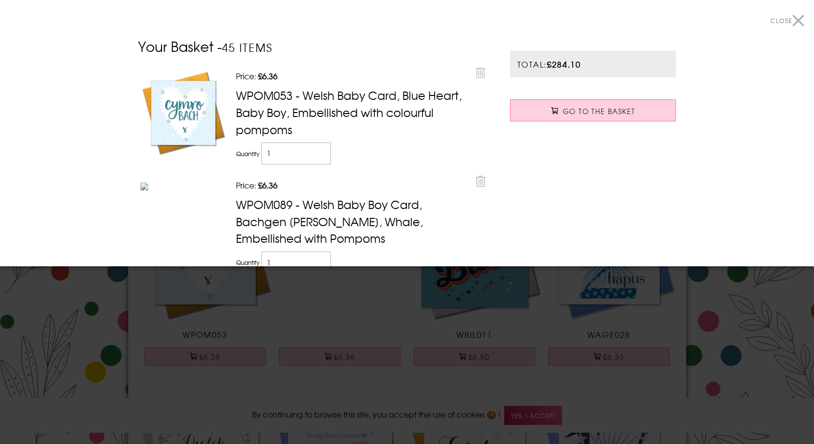
click at [63, 348] on div at bounding box center [407, 222] width 814 height 444
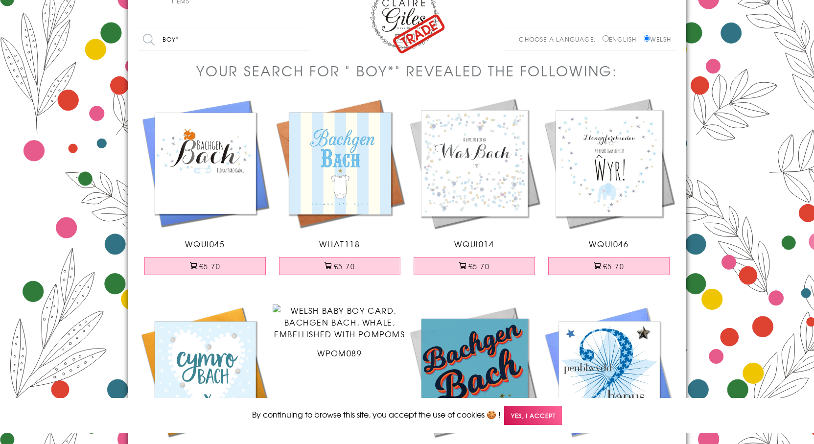
scroll to position [0, 0]
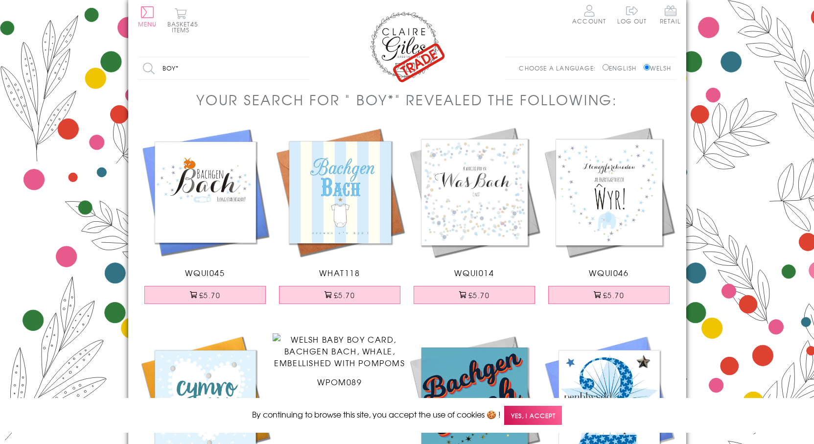
drag, startPoint x: 166, startPoint y: 64, endPoint x: 99, endPoint y: 65, distance: 67.0
type input "congratulations"
click at [299, 57] on input "Search" at bounding box center [304, 68] width 10 height 22
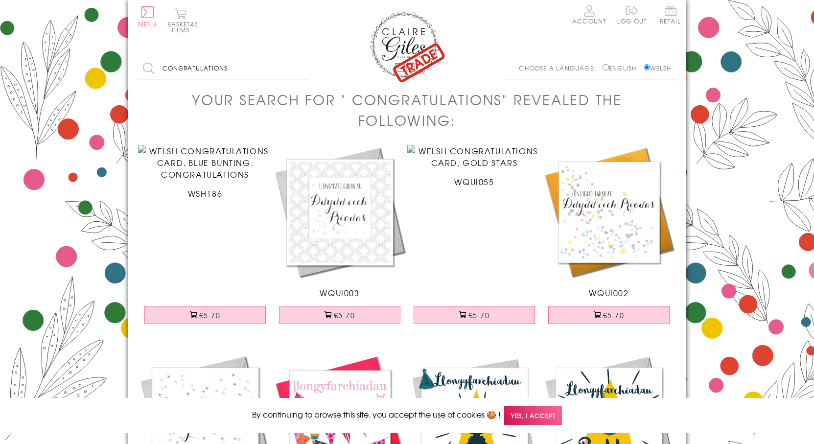
scroll to position [49, 0]
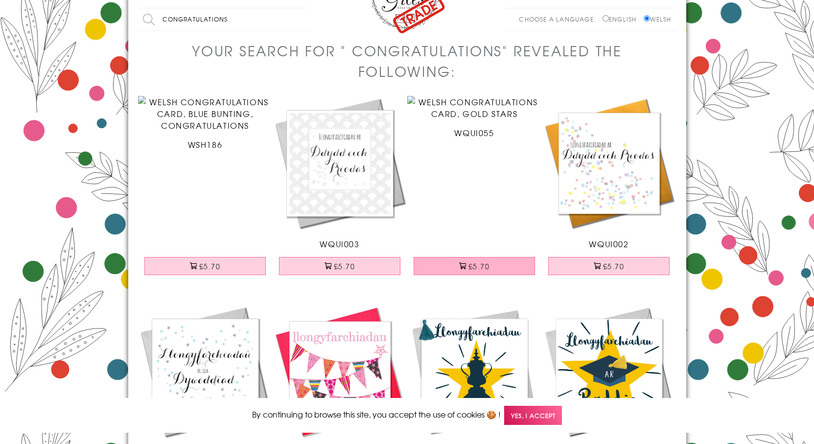
click at [492, 266] on button "£5.70" at bounding box center [473, 266] width 121 height 18
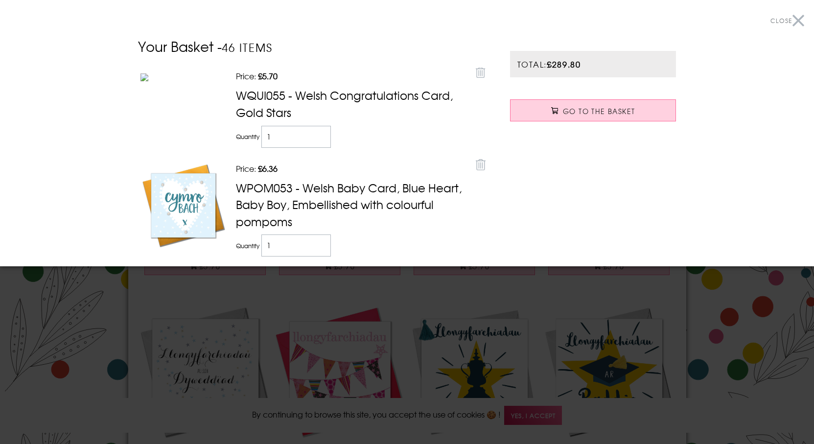
click at [478, 344] on div at bounding box center [407, 222] width 814 height 444
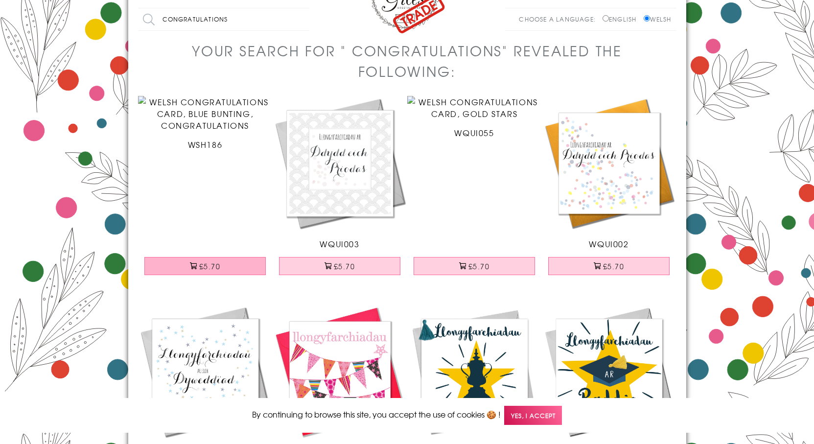
click at [248, 263] on button "£5.70" at bounding box center [204, 266] width 121 height 18
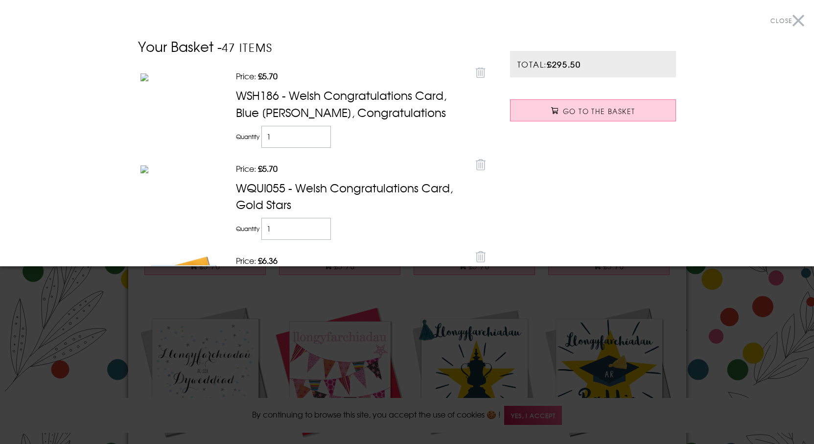
click at [103, 343] on div at bounding box center [407, 222] width 814 height 444
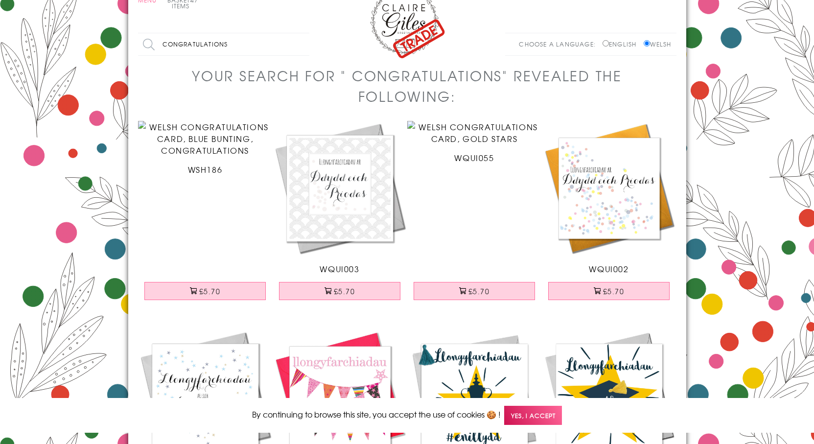
scroll to position [0, 0]
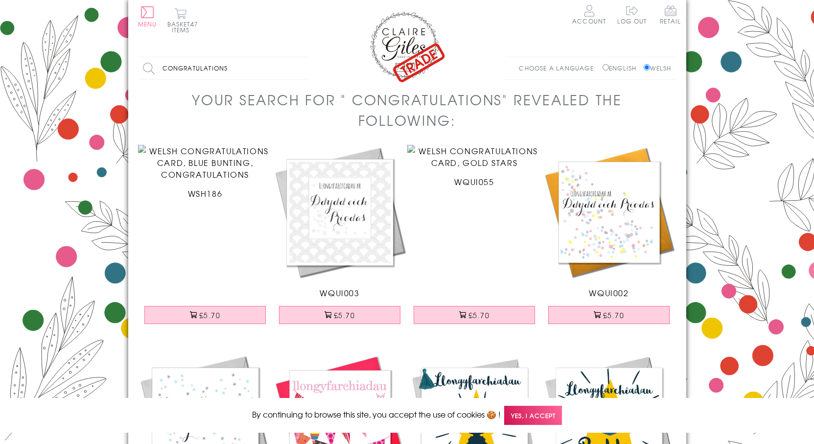
drag, startPoint x: 199, startPoint y: 58, endPoint x: 128, endPoint y: 40, distance: 73.2
type input "diolch"
click at [299, 57] on input "Search" at bounding box center [304, 68] width 10 height 22
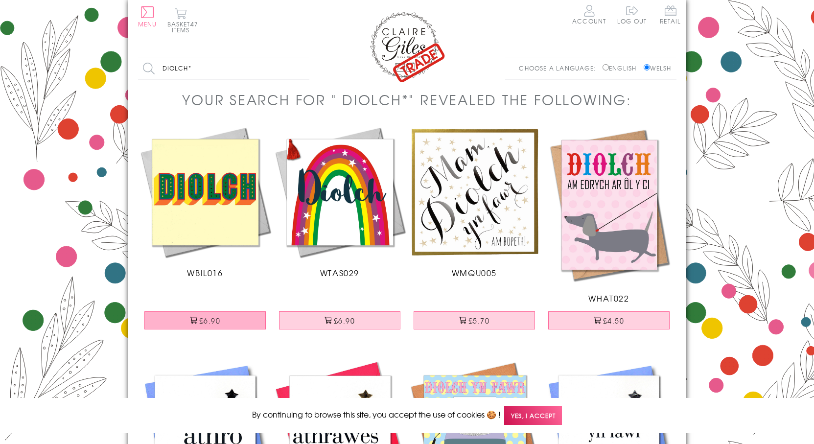
click at [231, 320] on button "£6.90" at bounding box center [204, 320] width 121 height 18
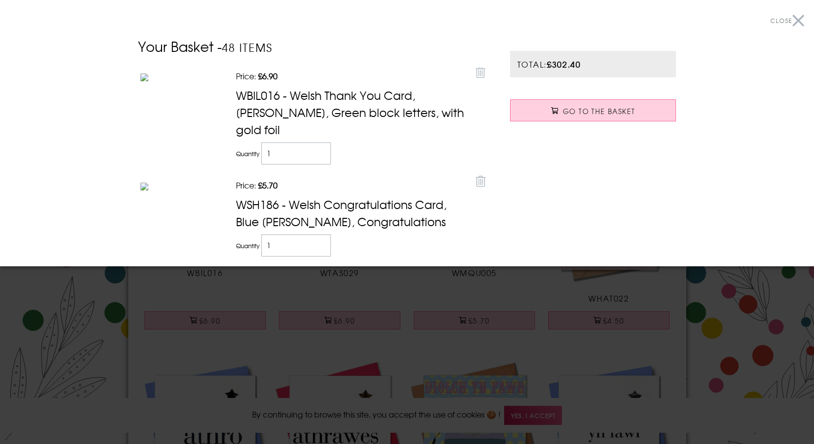
click at [727, 354] on div at bounding box center [407, 222] width 814 height 444
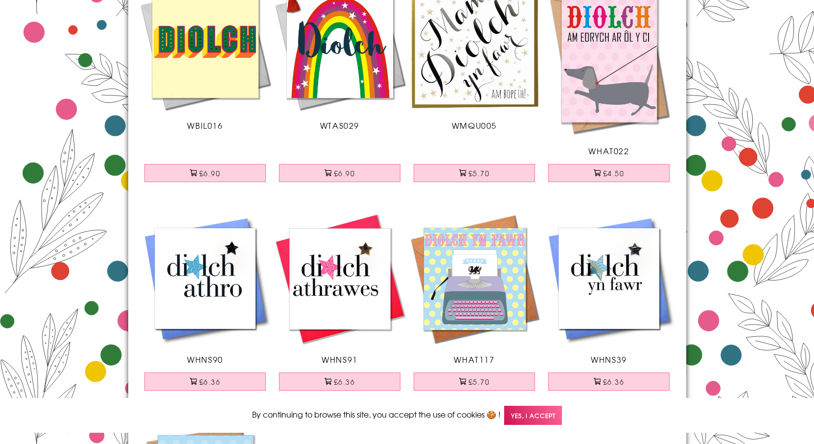
scroll to position [196, 0]
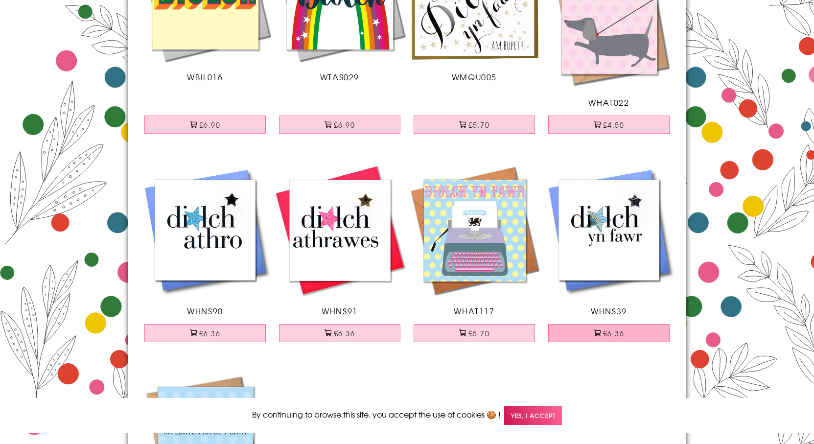
click at [586, 335] on button "£6.36" at bounding box center [608, 333] width 121 height 18
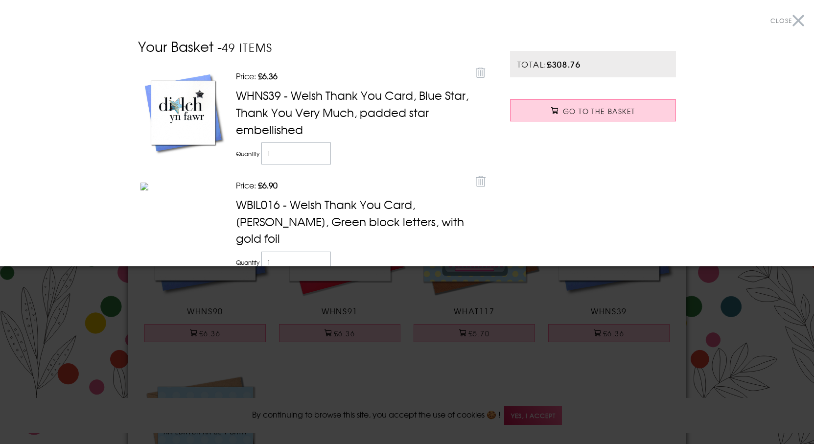
click at [82, 315] on div at bounding box center [407, 222] width 814 height 444
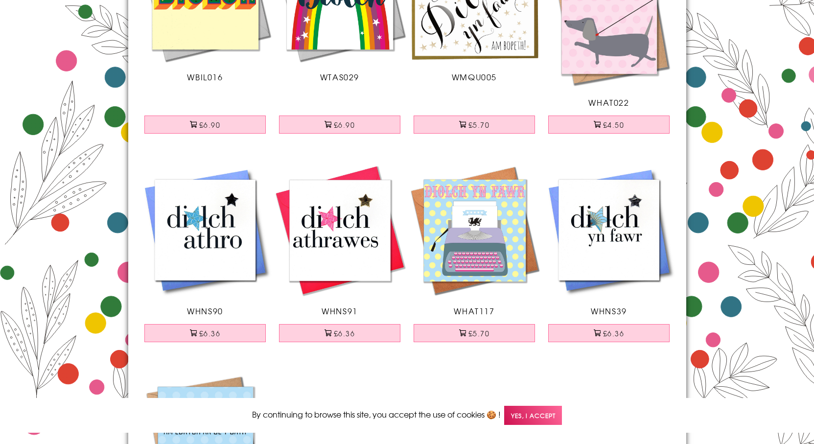
scroll to position [0, 0]
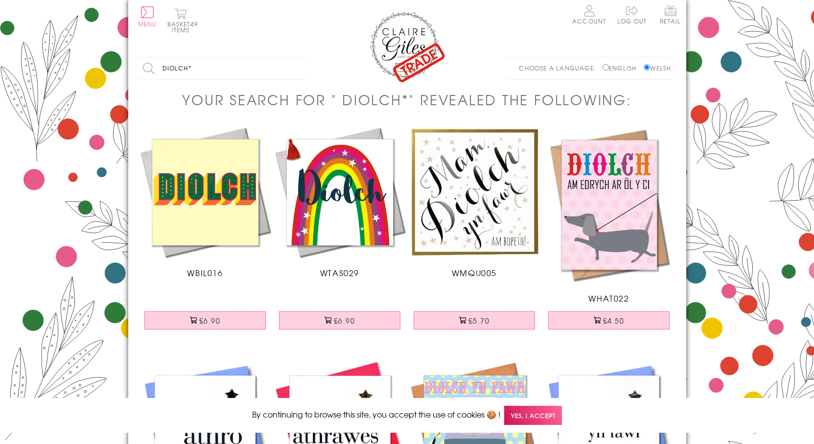
drag, startPoint x: 200, startPoint y: 66, endPoint x: 93, endPoint y: 51, distance: 107.7
type input "thank you"
click at [299, 57] on input "Search" at bounding box center [304, 68] width 10 height 22
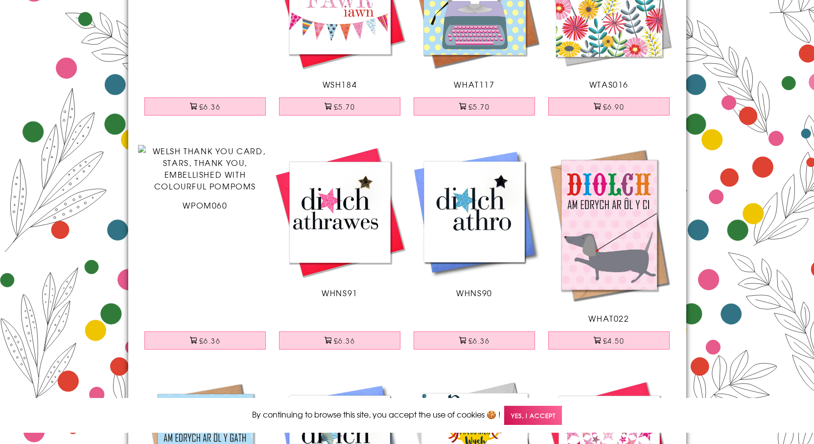
scroll to position [196, 0]
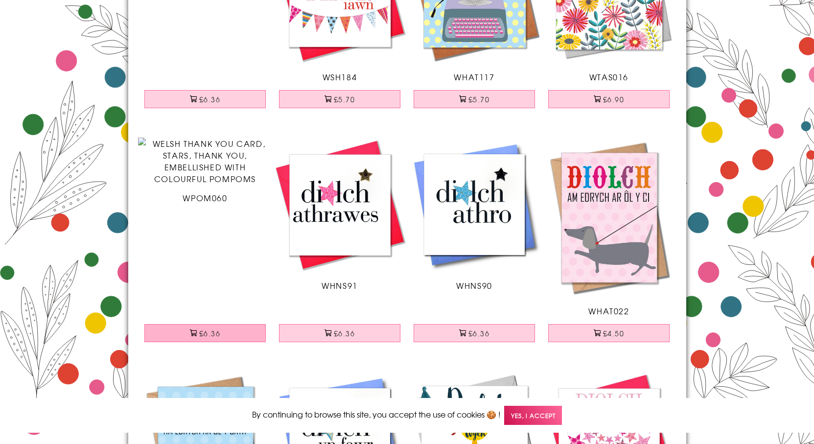
click at [216, 337] on button "£6.36" at bounding box center [204, 333] width 121 height 18
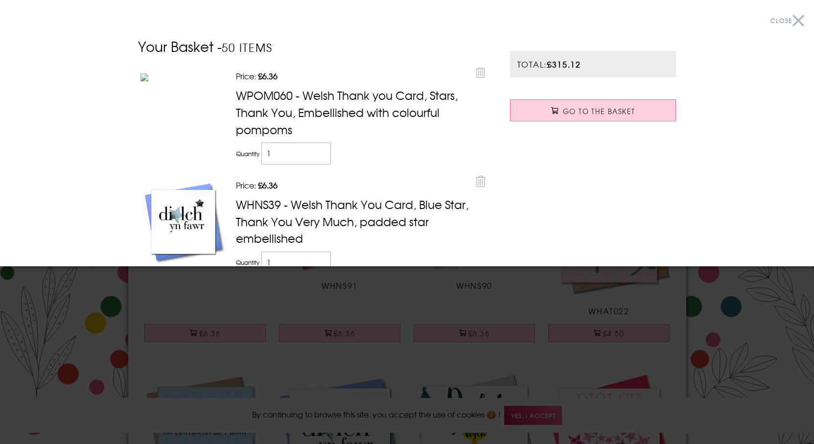
click at [70, 281] on div at bounding box center [407, 222] width 814 height 444
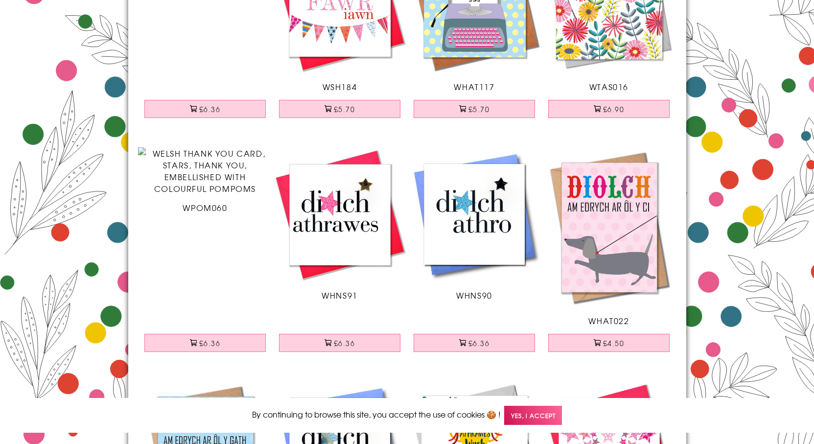
scroll to position [0, 0]
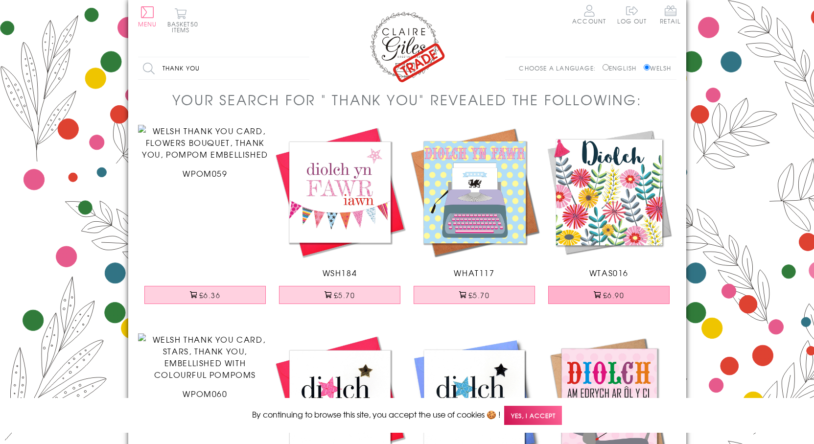
click at [595, 293] on span at bounding box center [597, 294] width 7 height 7
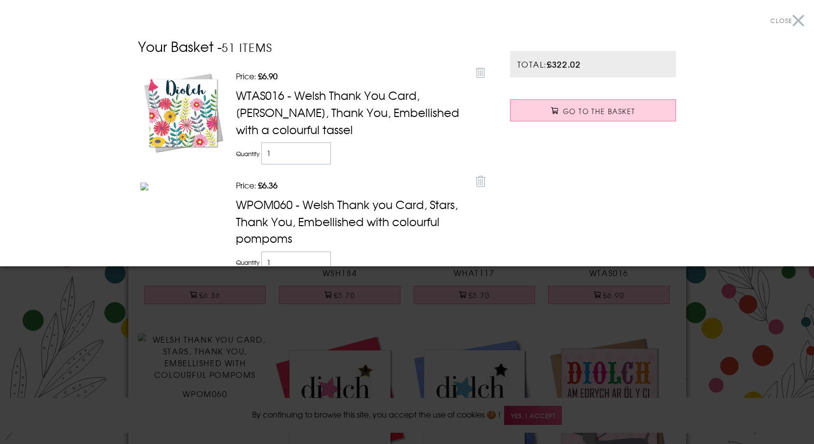
click at [66, 333] on div at bounding box center [407, 222] width 814 height 444
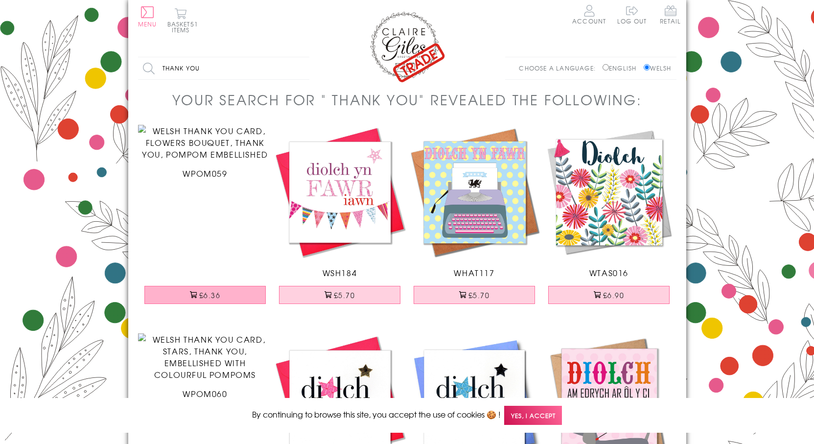
click at [206, 292] on button "£6.36" at bounding box center [204, 295] width 121 height 18
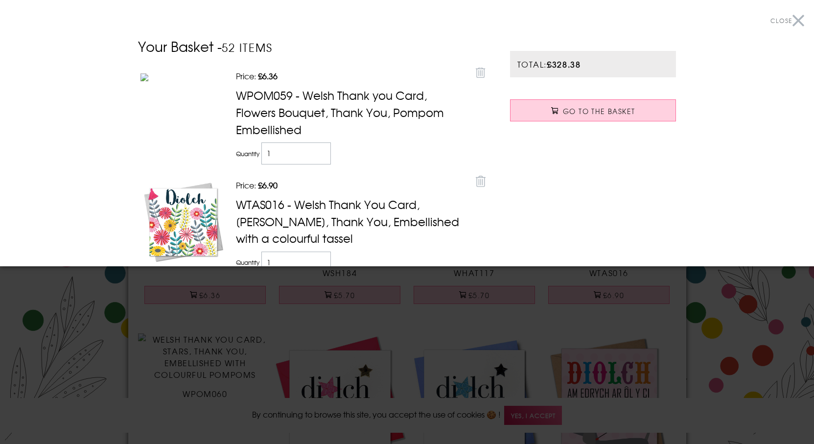
click at [77, 314] on div at bounding box center [407, 222] width 814 height 444
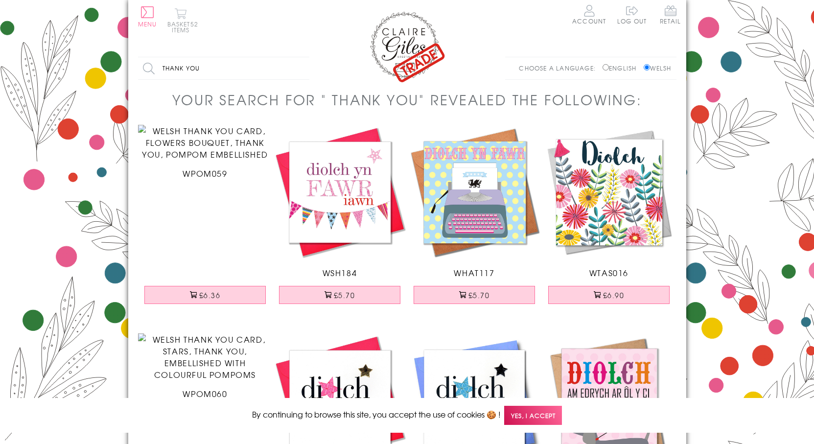
click at [178, 32] on span "52 items" at bounding box center [185, 27] width 27 height 15
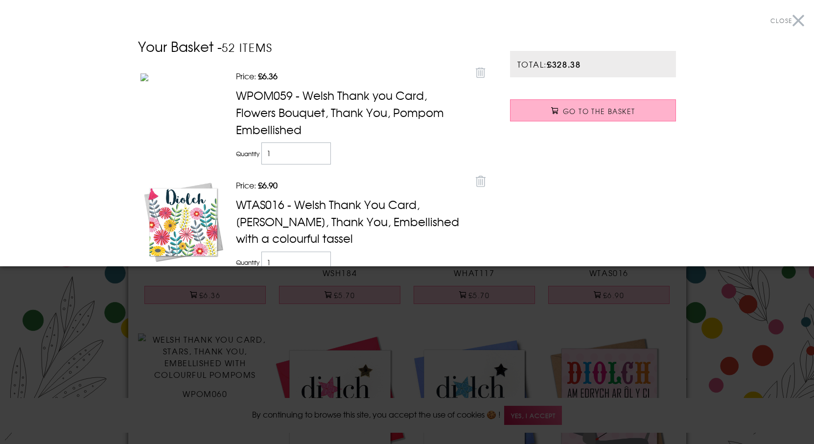
click at [575, 114] on span "Go to the Basket" at bounding box center [599, 111] width 72 height 10
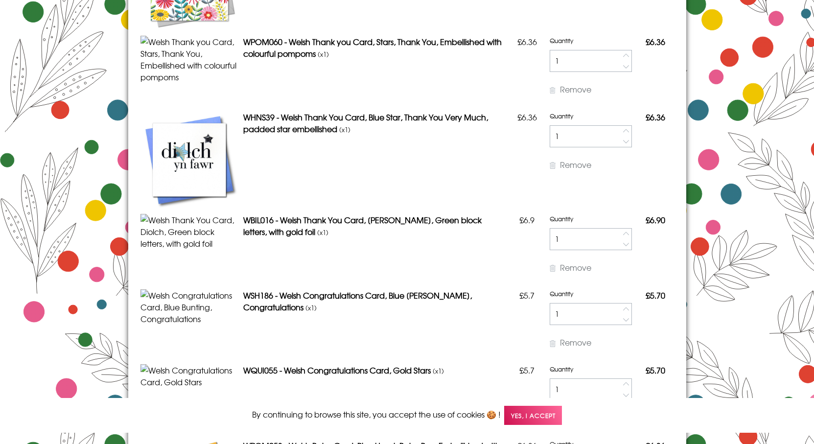
scroll to position [343, 0]
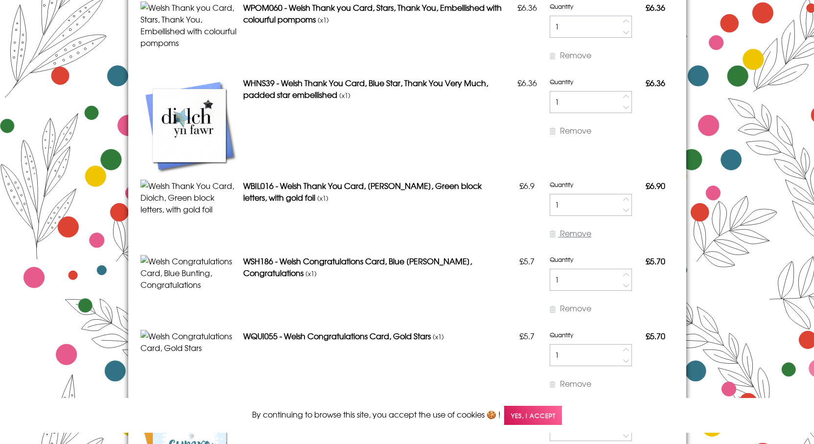
click at [550, 237] on icon at bounding box center [553, 233] width 6 height 7
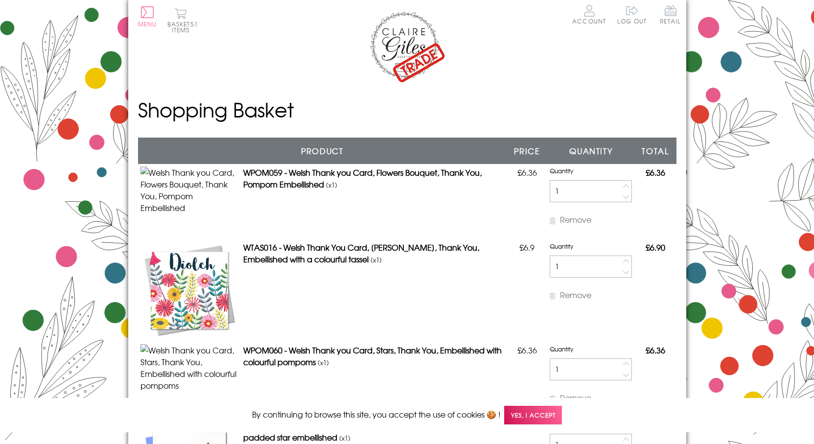
scroll to position [245, 0]
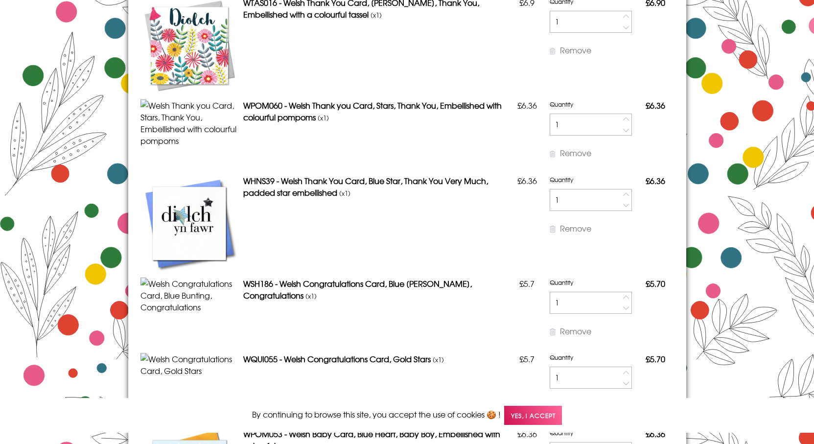
click at [550, 234] on link "Remove" at bounding box center [571, 228] width 42 height 12
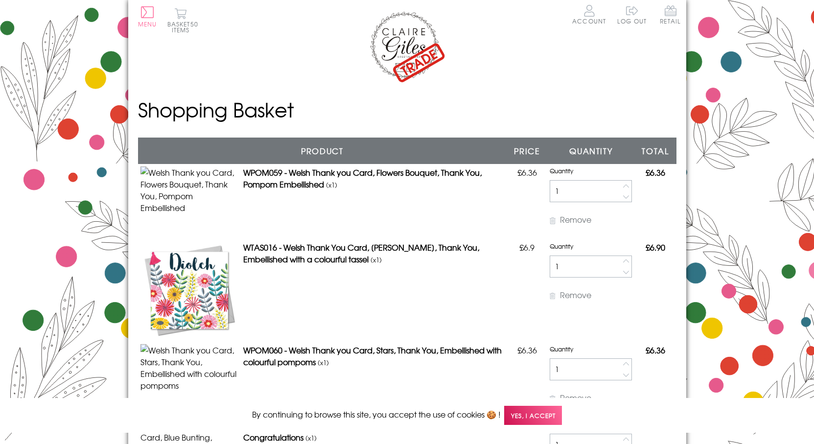
scroll to position [47, 0]
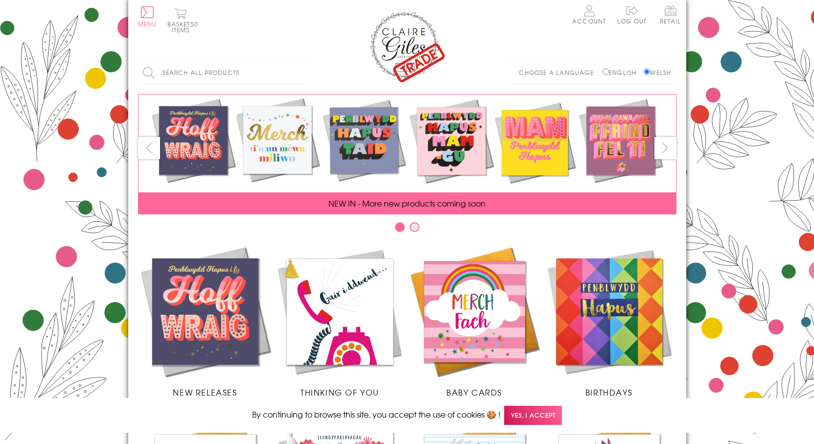
click at [232, 74] on input "Search all products" at bounding box center [223, 73] width 171 height 22
type input "diolch"
click at [299, 62] on input "Search" at bounding box center [304, 73] width 10 height 22
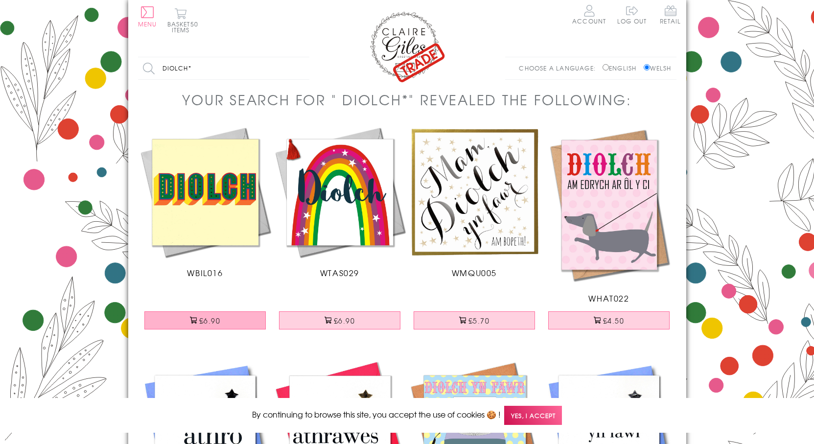
click at [223, 316] on button "£6.90" at bounding box center [204, 320] width 121 height 18
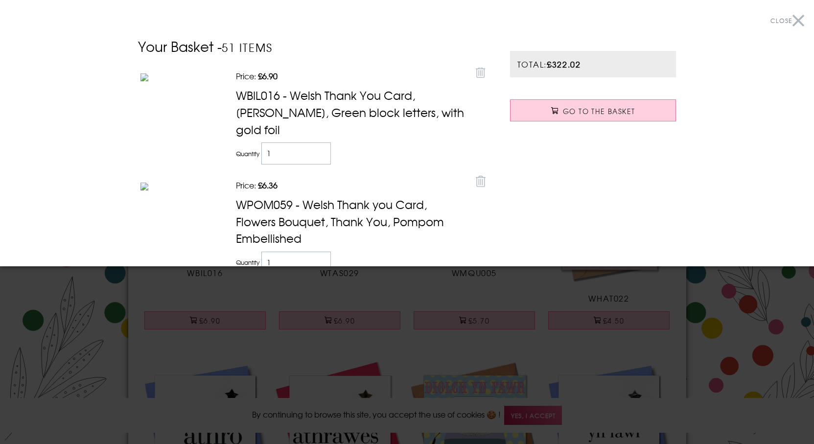
click at [118, 321] on div at bounding box center [407, 222] width 814 height 444
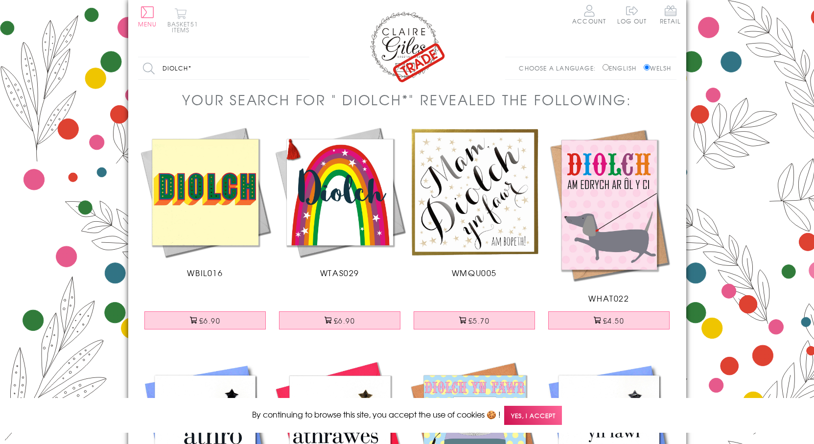
click at [177, 28] on span "51 items" at bounding box center [185, 27] width 27 height 15
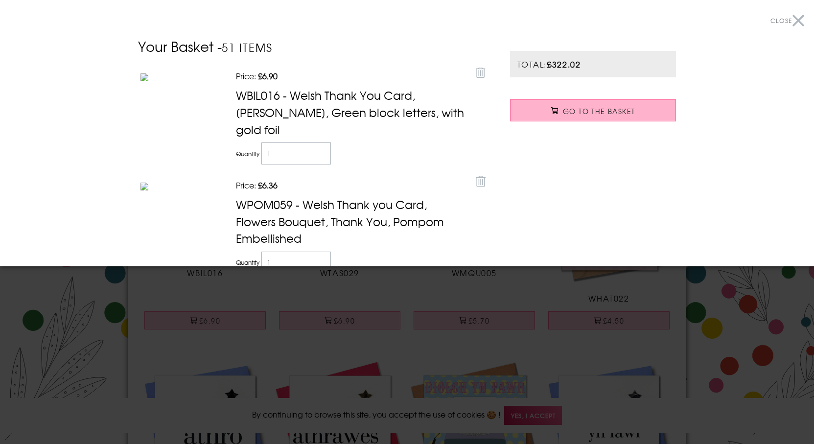
click at [563, 110] on span "Go to the Basket" at bounding box center [599, 111] width 72 height 10
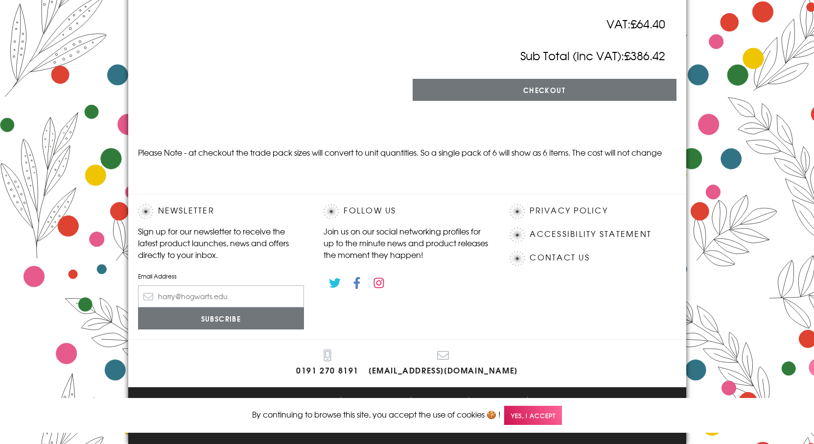
scroll to position [5433, 0]
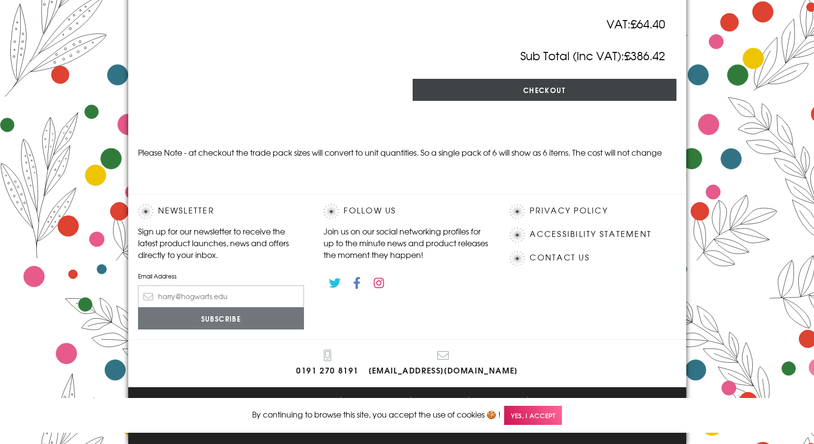
click at [521, 88] on input "Checkout" at bounding box center [545, 90] width 264 height 22
